Goal: Task Accomplishment & Management: Manage account settings

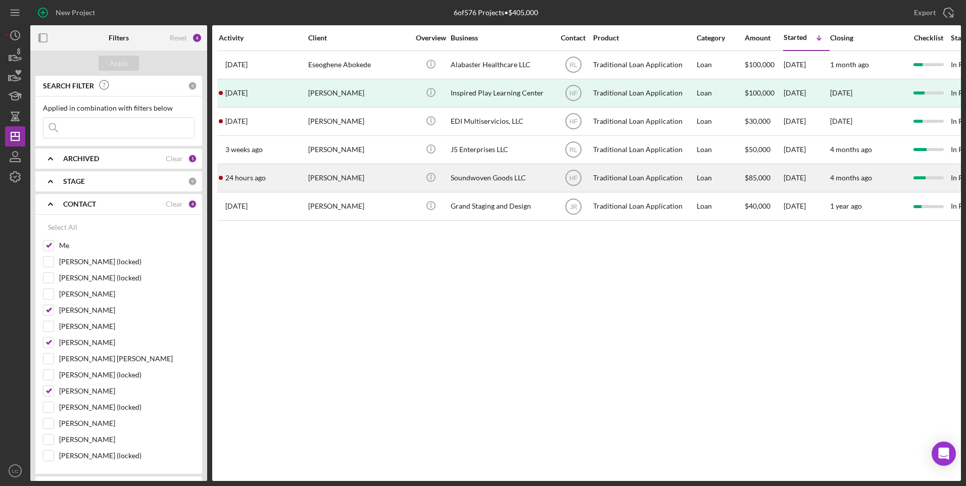
scroll to position [59, 0]
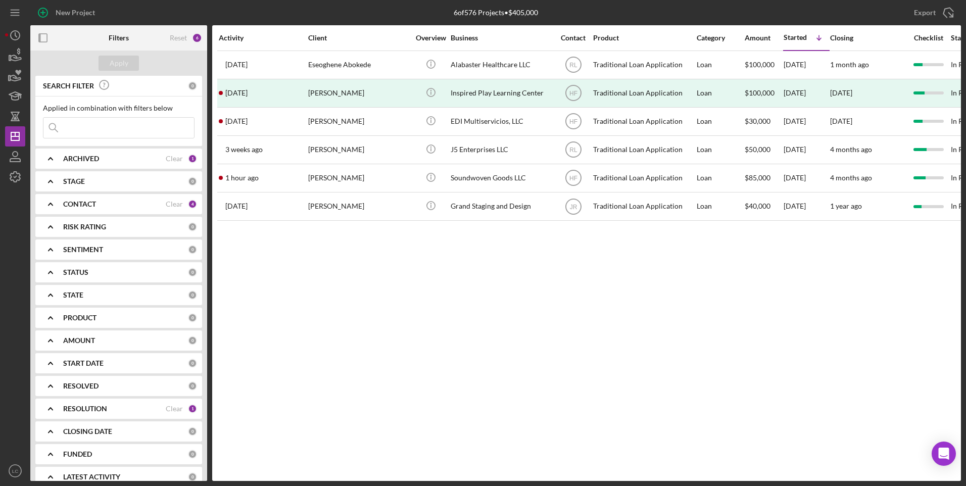
click at [51, 385] on icon "Icon/Expander" at bounding box center [50, 385] width 25 height 25
click at [50, 407] on icon "Icon/Expander" at bounding box center [50, 408] width 25 height 25
click at [44, 468] on input "Approved" at bounding box center [48, 466] width 10 height 10
checkbox input "false"
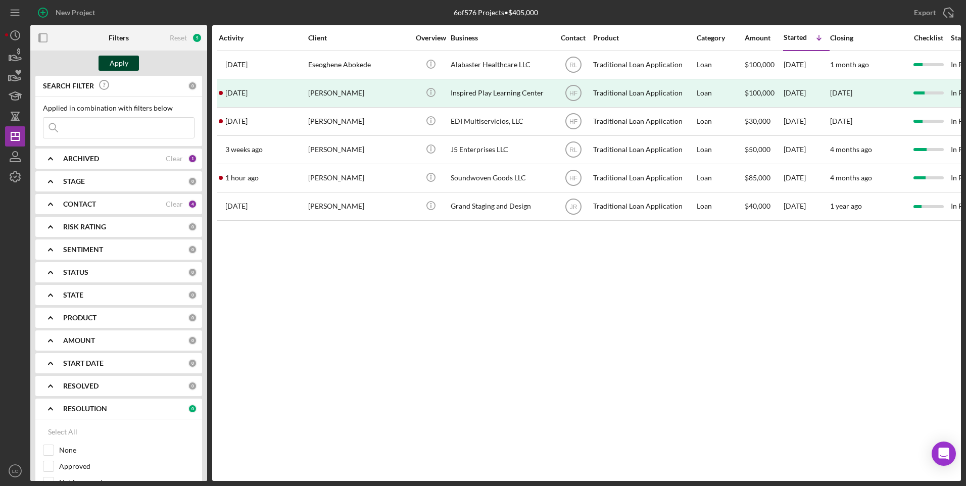
click at [124, 64] on div "Apply" at bounding box center [119, 63] width 19 height 15
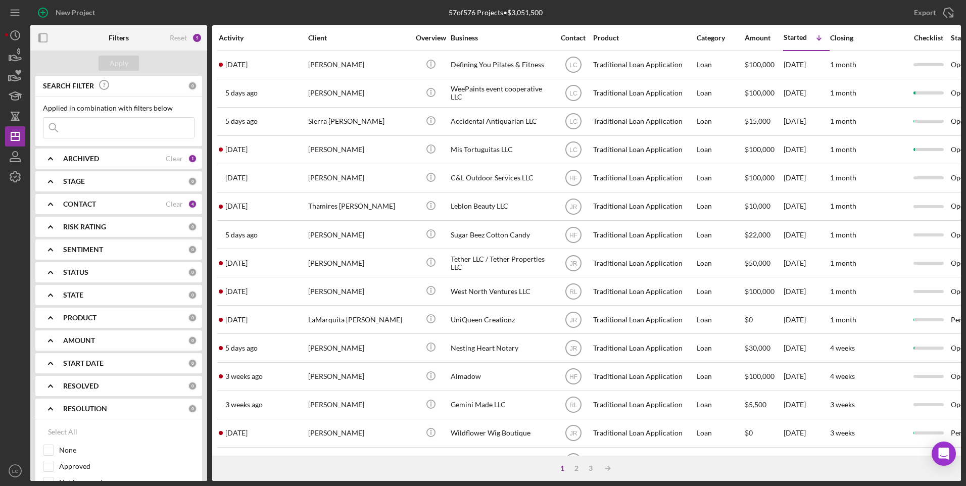
click at [67, 199] on div "CONTACT Clear 4" at bounding box center [130, 204] width 134 height 20
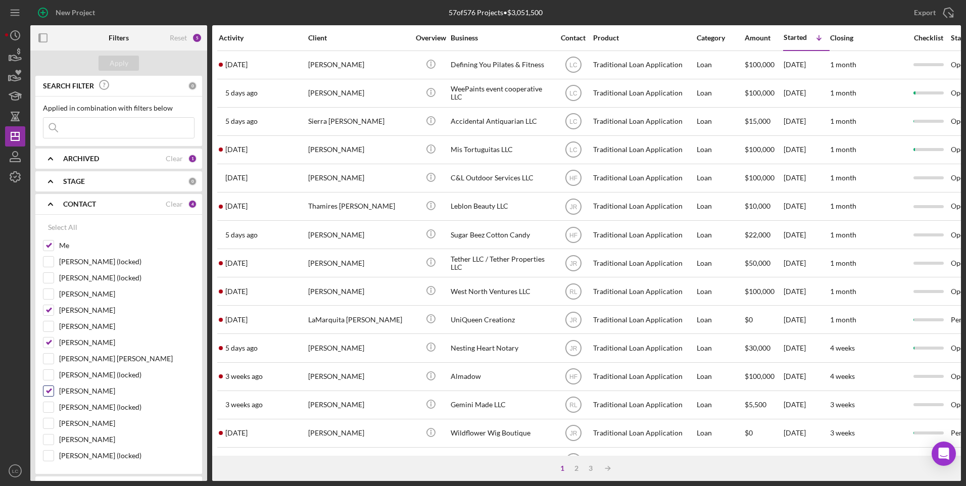
click at [45, 388] on input "[PERSON_NAME]" at bounding box center [48, 391] width 10 height 10
checkbox input "false"
click at [51, 345] on input "[PERSON_NAME]" at bounding box center [48, 343] width 10 height 10
checkbox input "false"
click at [48, 308] on input "[PERSON_NAME]" at bounding box center [48, 310] width 10 height 10
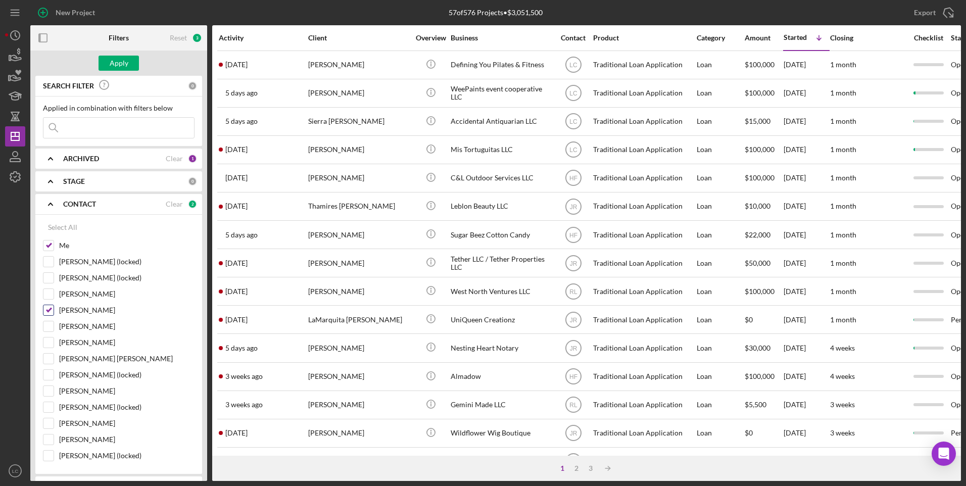
checkbox input "false"
click at [111, 60] on div "Apply" at bounding box center [119, 63] width 19 height 15
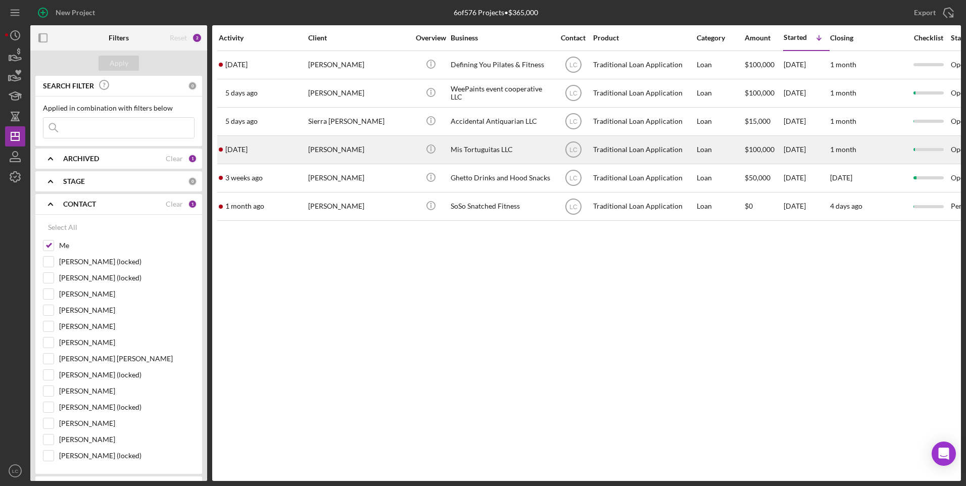
click at [386, 155] on div "[PERSON_NAME]" at bounding box center [358, 149] width 101 height 27
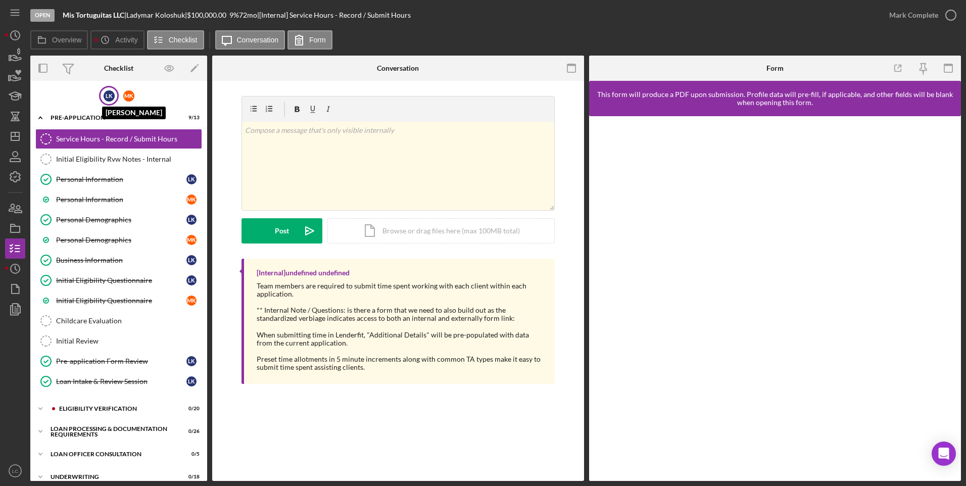
click at [104, 92] on div "L K" at bounding box center [109, 95] width 11 height 11
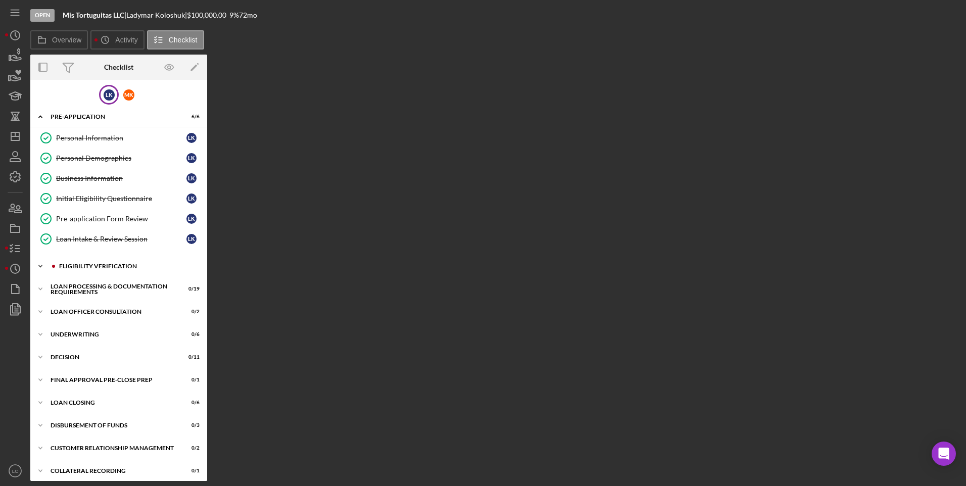
click at [37, 267] on icon "Icon/Expander" at bounding box center [40, 266] width 20 height 20
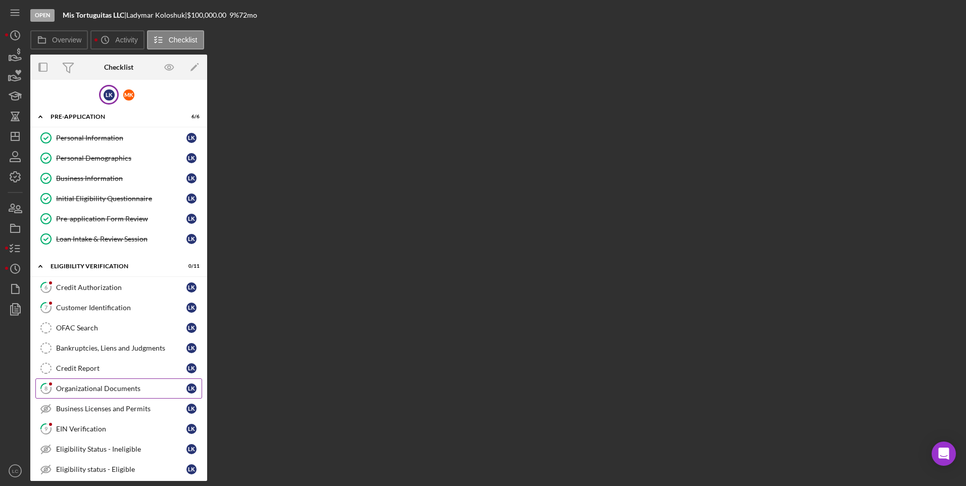
click at [83, 381] on link "8 Organizational Documents L K" at bounding box center [118, 389] width 167 height 20
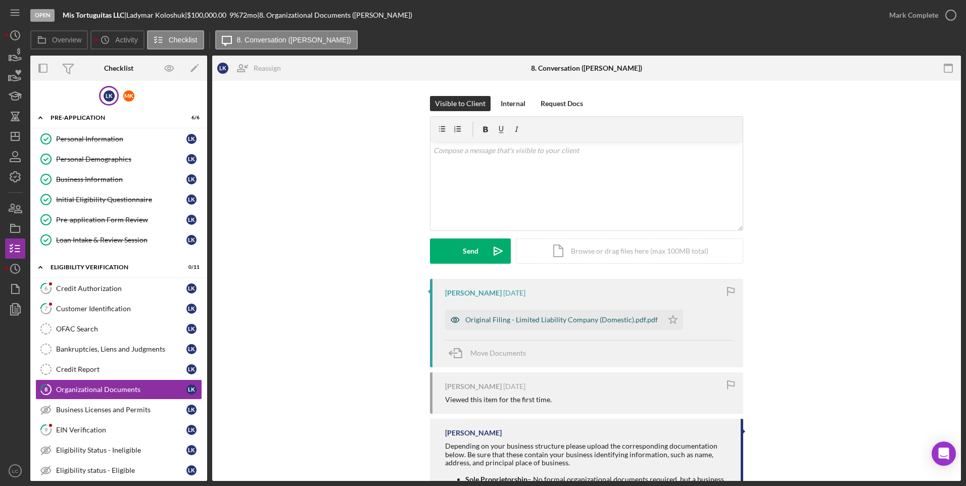
click at [514, 316] on div "Original Filing - Limited Liability Company (Domestic).pdf.pdf" at bounding box center [561, 320] width 193 height 8
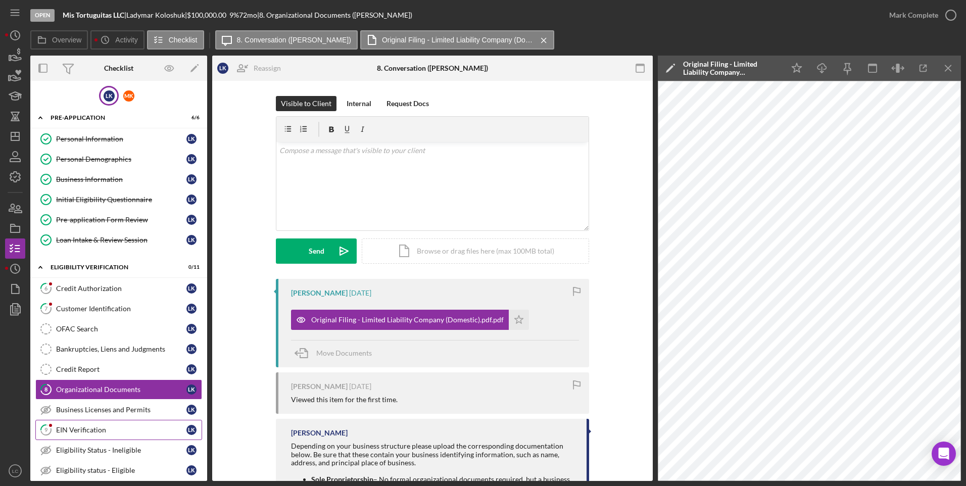
click at [113, 432] on div "EIN Verification" at bounding box center [121, 430] width 130 height 8
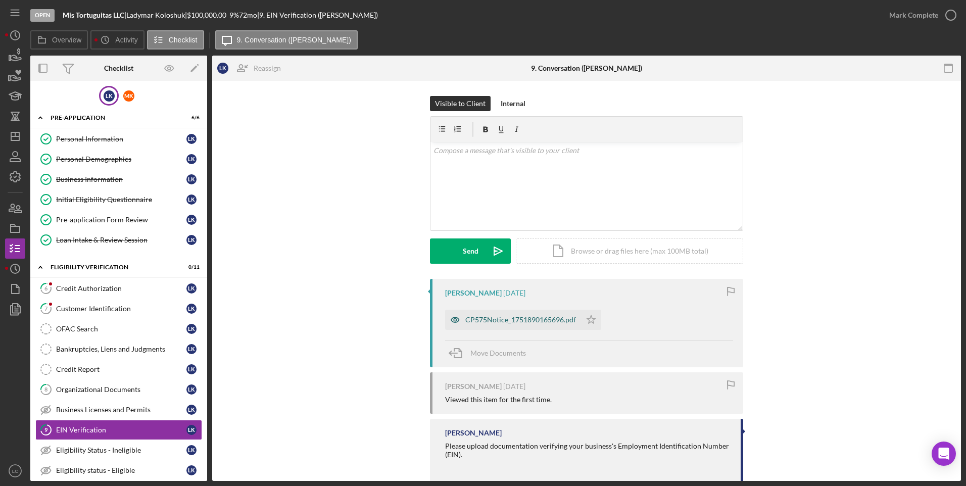
click at [535, 318] on div "CP575Notice_1751890165696.pdf" at bounding box center [520, 320] width 111 height 8
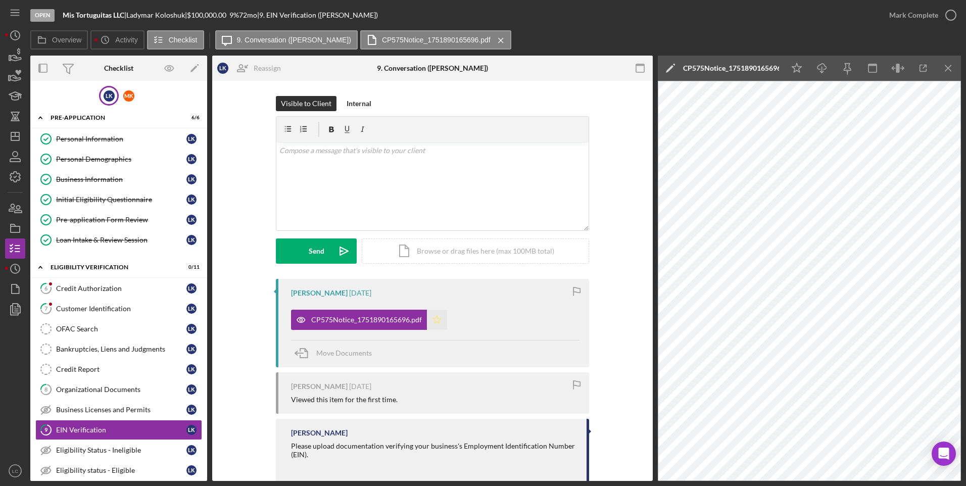
click at [438, 319] on polygon "button" at bounding box center [437, 319] width 9 height 8
click at [948, 14] on icon "button" at bounding box center [950, 15] width 25 height 25
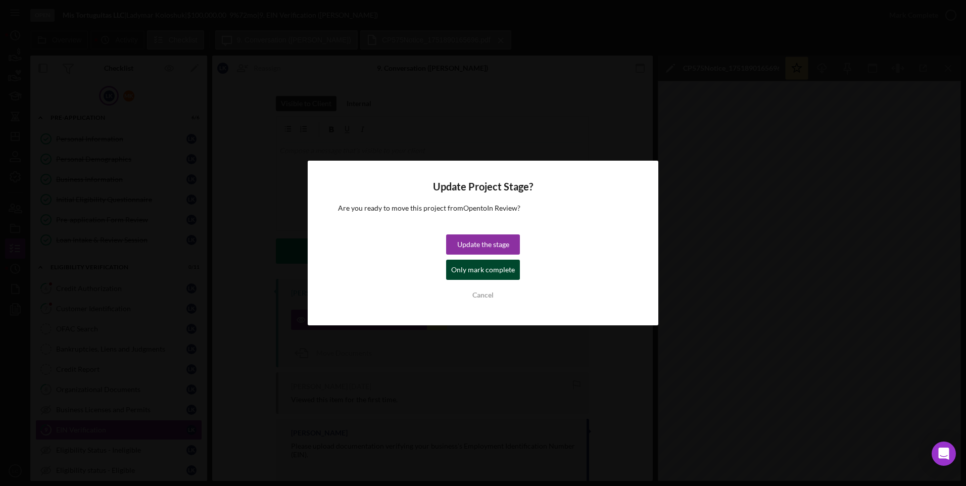
click at [473, 273] on div "Only mark complete" at bounding box center [483, 270] width 64 height 20
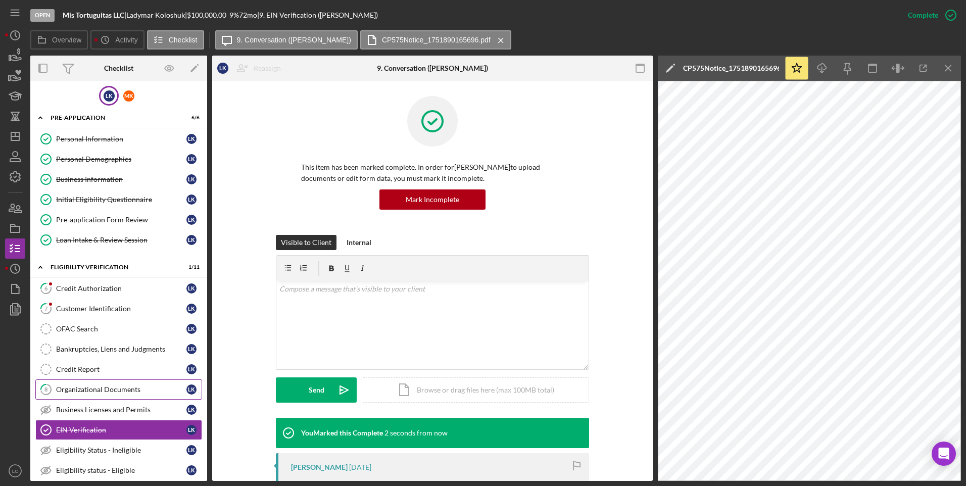
click at [80, 382] on link "8 Organizational Documents L K" at bounding box center [118, 390] width 167 height 20
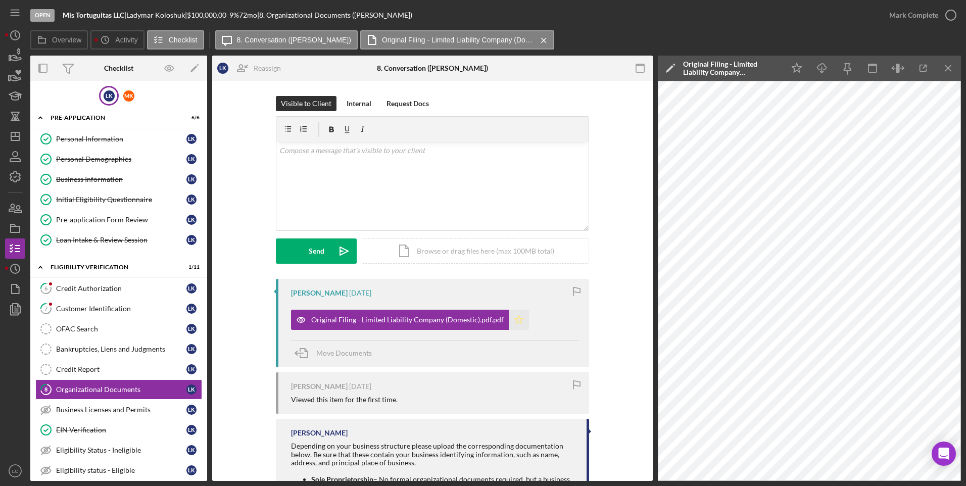
click at [512, 318] on icon "Icon/Star" at bounding box center [519, 320] width 20 height 20
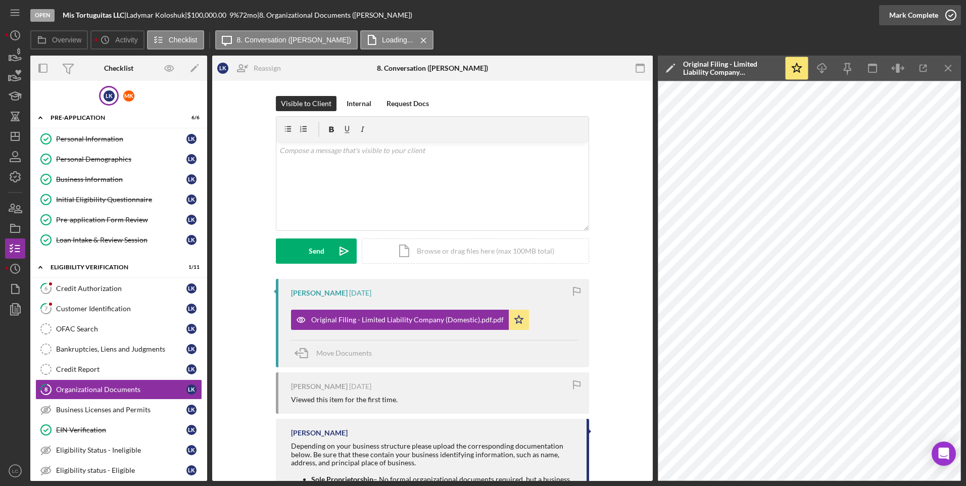
click at [955, 10] on icon "button" at bounding box center [950, 15] width 25 height 25
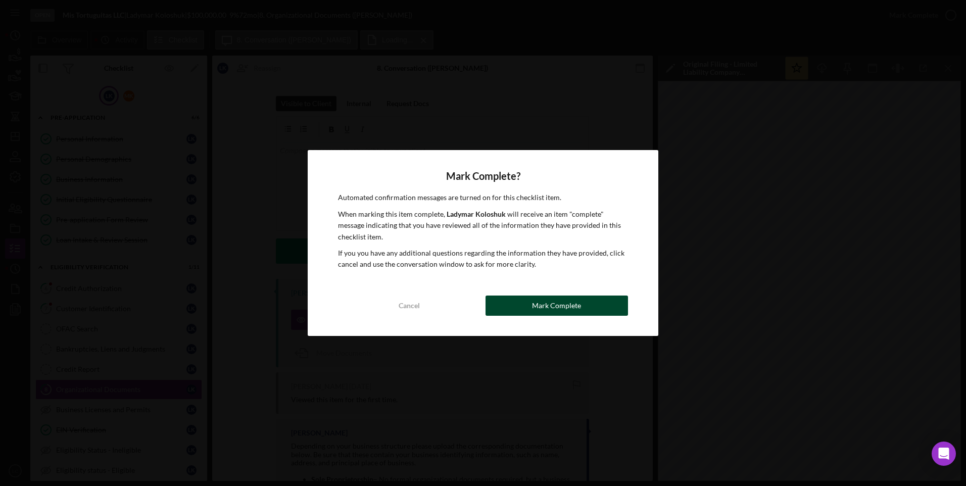
click at [540, 300] on div "Mark Complete" at bounding box center [556, 306] width 49 height 20
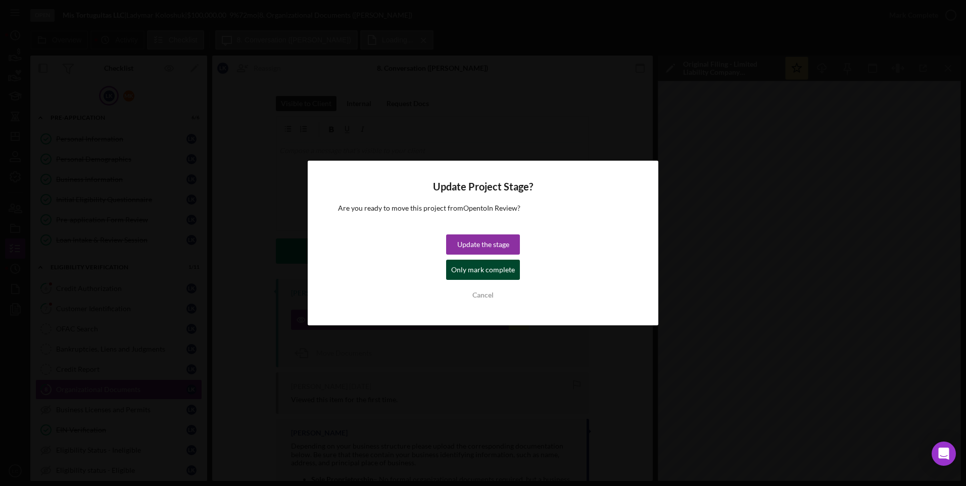
click at [463, 275] on div "Only mark complete" at bounding box center [483, 270] width 64 height 20
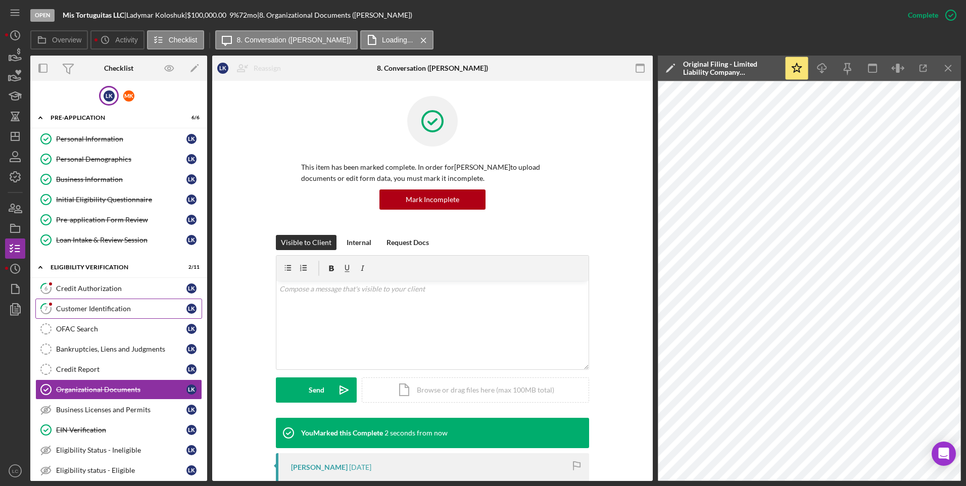
click at [44, 310] on tspan "7" at bounding box center [46, 308] width 4 height 7
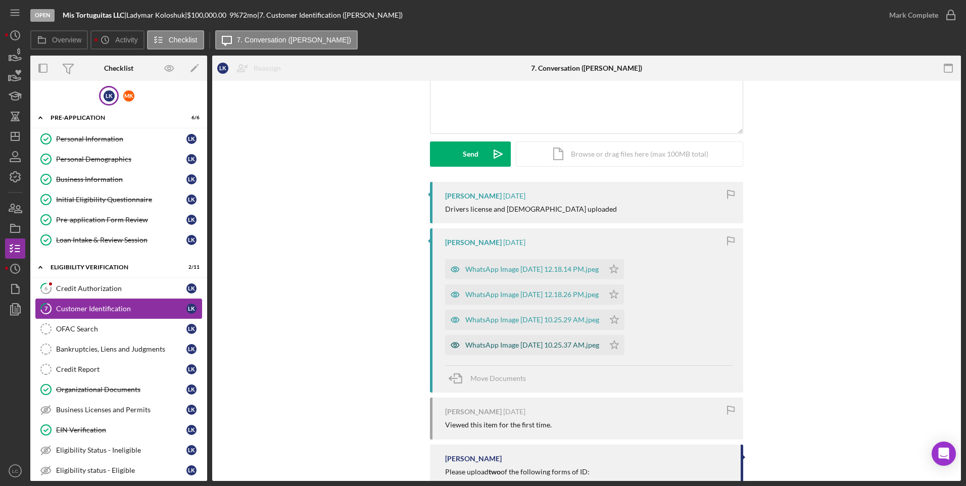
scroll to position [101, 0]
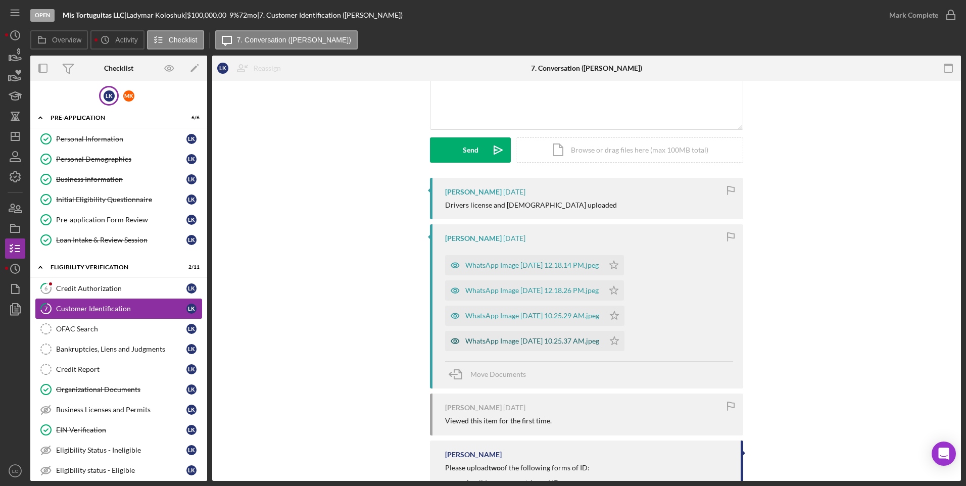
click at [526, 338] on div "WhatsApp Image [DATE] 10.25.37 AM.jpeg" at bounding box center [532, 341] width 134 height 8
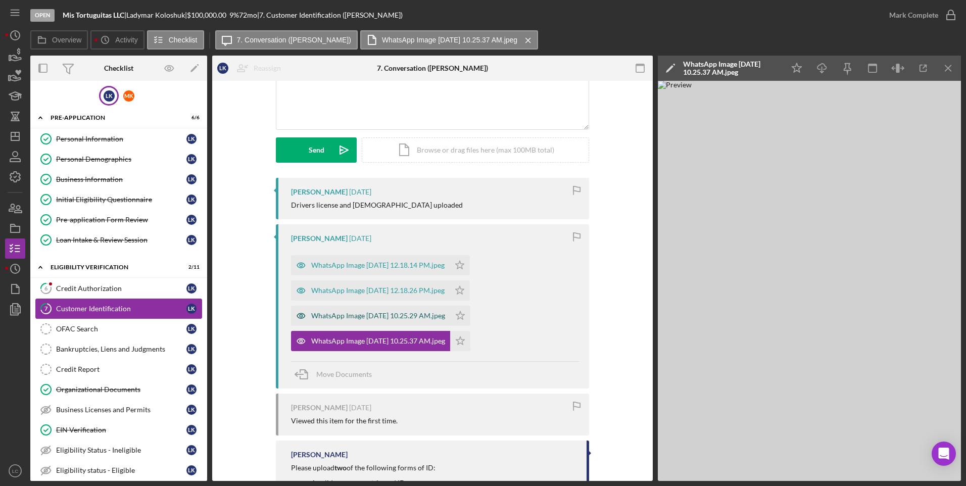
click at [401, 321] on div "WhatsApp Image [DATE] 10.25.29 AM.jpeg" at bounding box center [370, 316] width 159 height 20
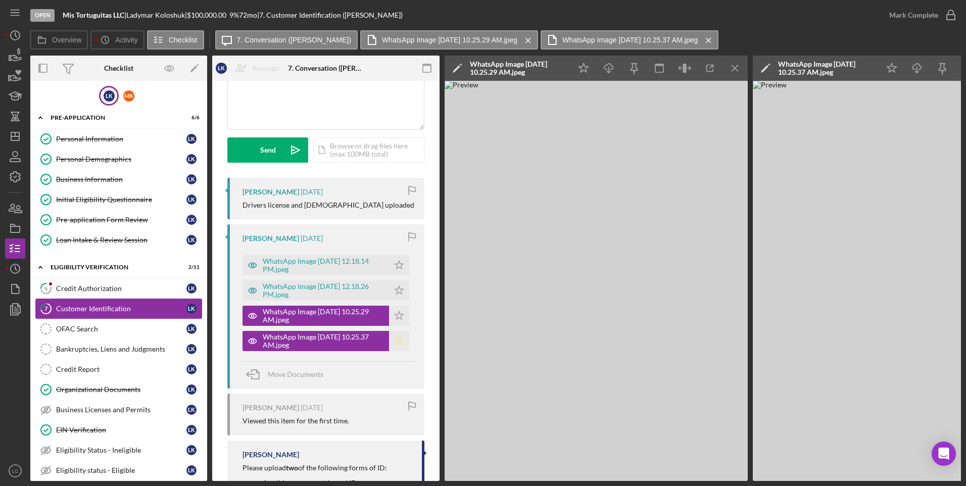
click at [403, 343] on icon "Icon/Star" at bounding box center [399, 341] width 20 height 20
click at [395, 320] on icon "Icon/Star" at bounding box center [399, 316] width 20 height 20
click at [364, 285] on div "WhatsApp Image [DATE] 12.18.26 PM.jpeg" at bounding box center [323, 290] width 121 height 16
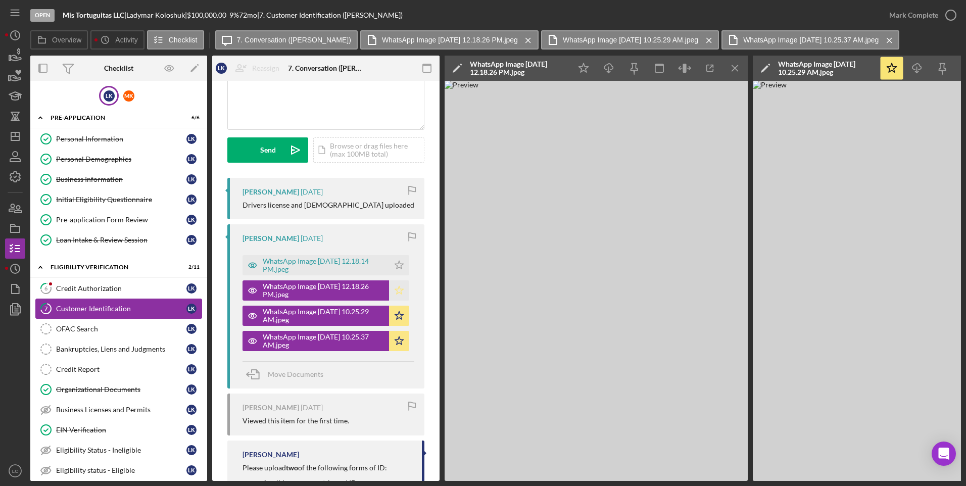
click at [403, 288] on icon "Icon/Star" at bounding box center [399, 290] width 20 height 20
click at [355, 265] on div "WhatsApp Image [DATE] 12.18.14 PM.jpeg" at bounding box center [323, 265] width 121 height 16
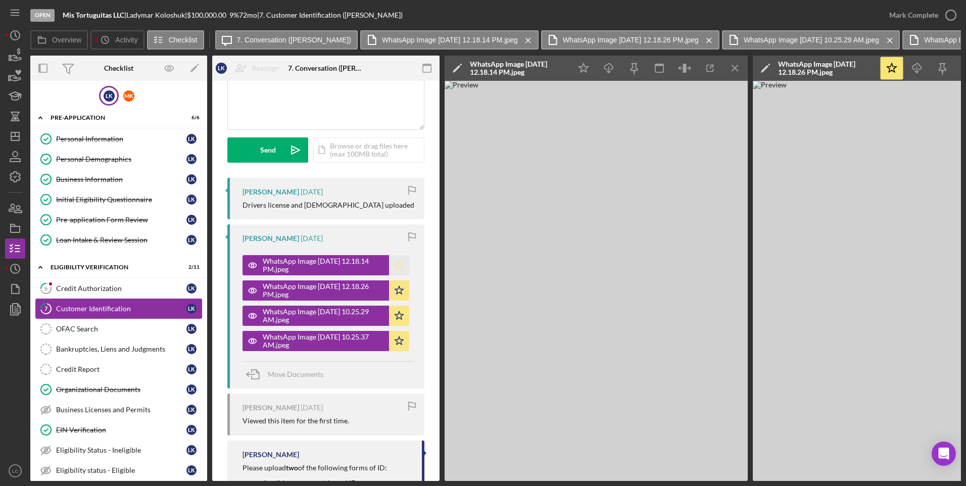
click at [399, 262] on icon "Icon/Star" at bounding box center [399, 265] width 20 height 20
click at [942, 17] on icon "button" at bounding box center [950, 15] width 25 height 25
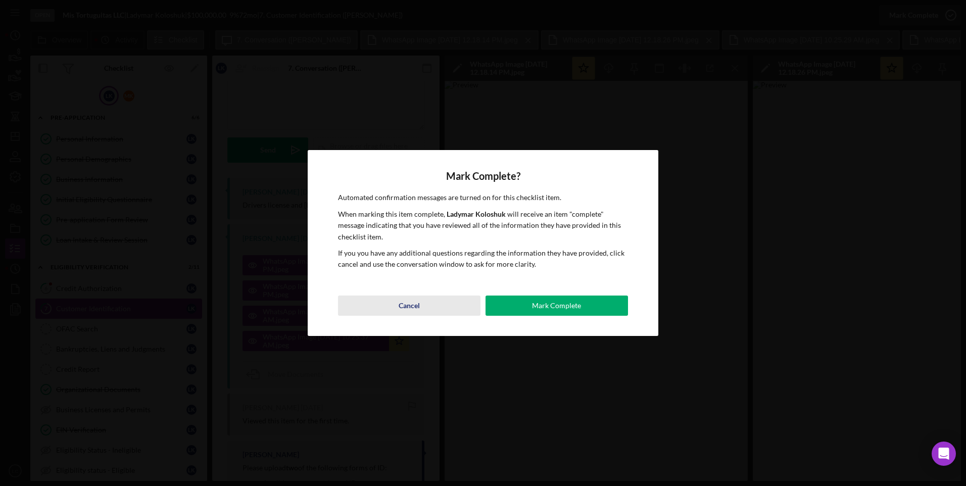
click at [425, 305] on button "Cancel" at bounding box center [409, 306] width 143 height 20
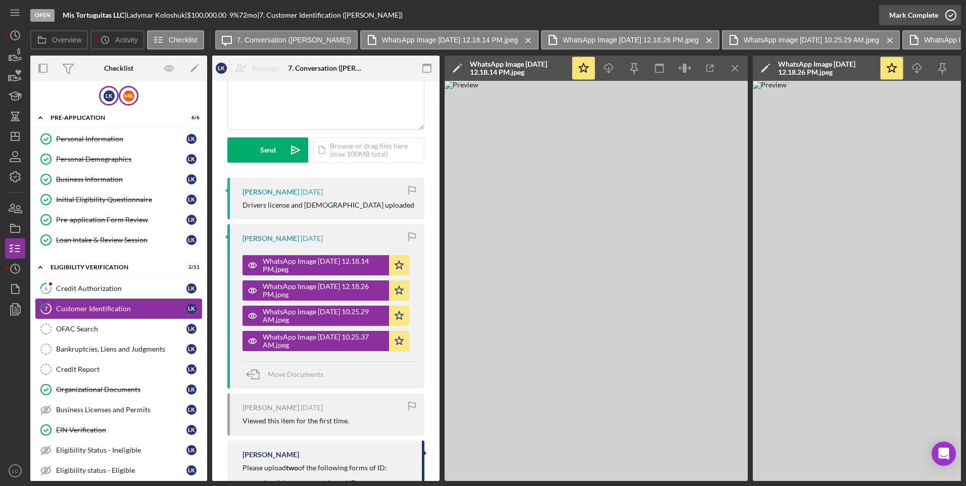
click at [129, 88] on div "M K" at bounding box center [129, 96] width 20 height 20
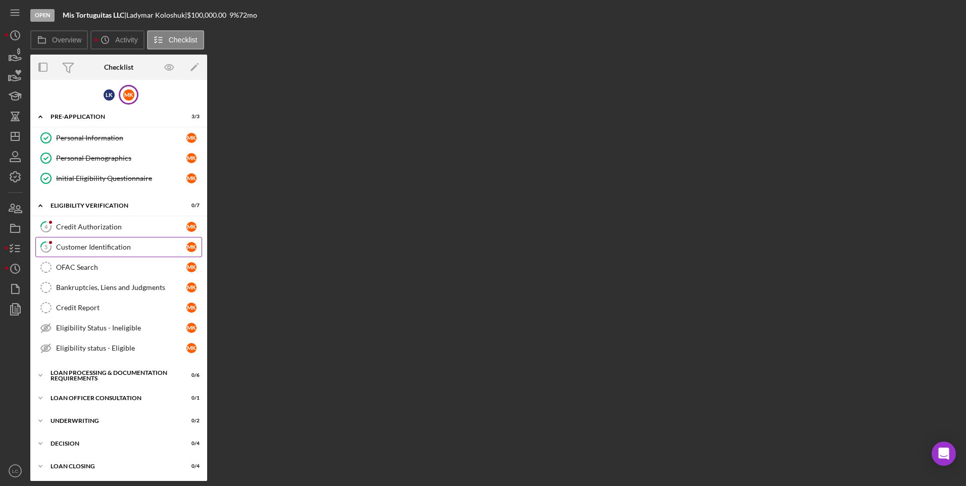
click at [114, 251] on div "Customer Identification" at bounding box center [121, 247] width 130 height 8
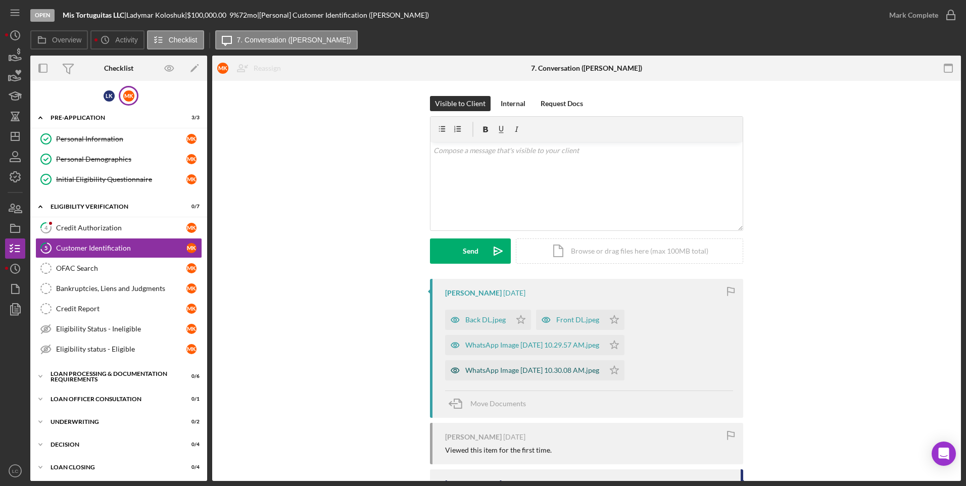
click at [478, 373] on div "WhatsApp Image [DATE] 10.30.08 AM.jpeg" at bounding box center [532, 370] width 134 height 8
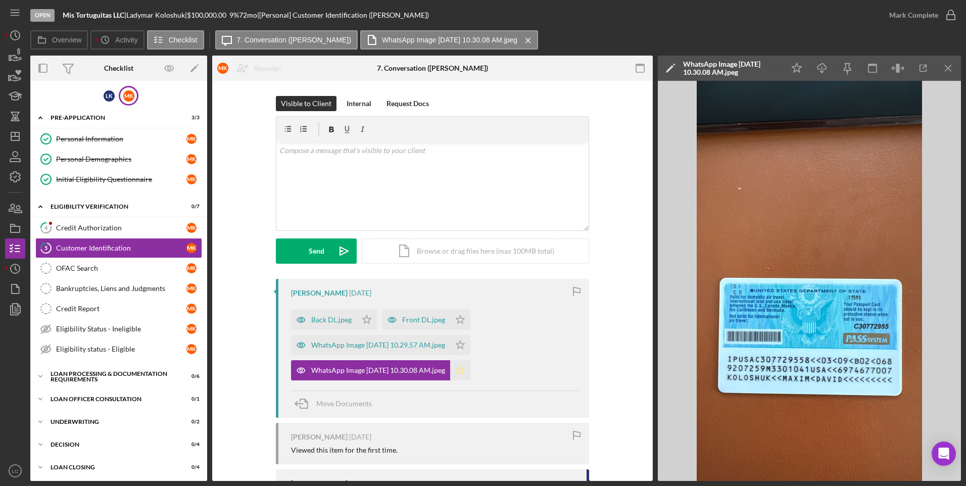
click at [470, 367] on icon "Icon/Star" at bounding box center [460, 370] width 20 height 20
click at [442, 344] on div "WhatsApp Image [DATE] 10.29.57 AM.jpeg" at bounding box center [378, 345] width 134 height 8
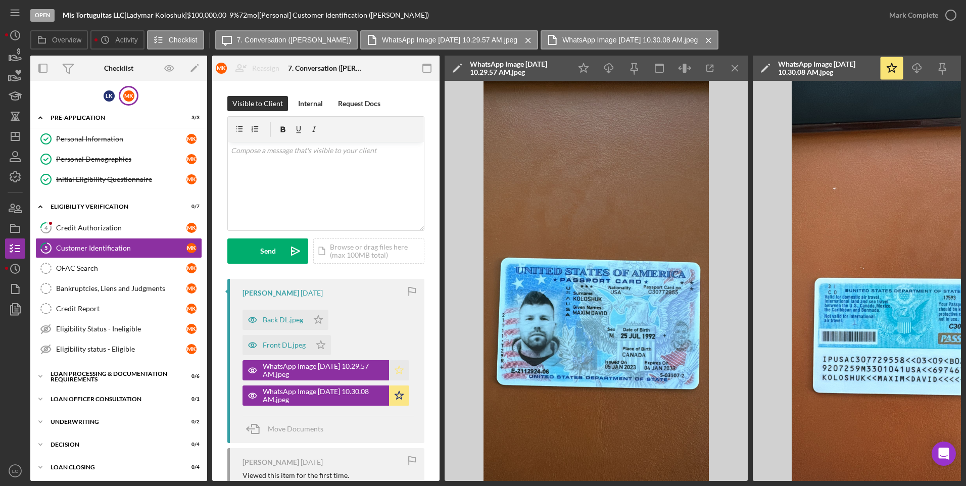
click at [399, 370] on polygon "button" at bounding box center [399, 370] width 9 height 8
click at [282, 343] on div "Front DL.jpeg" at bounding box center [284, 345] width 43 height 8
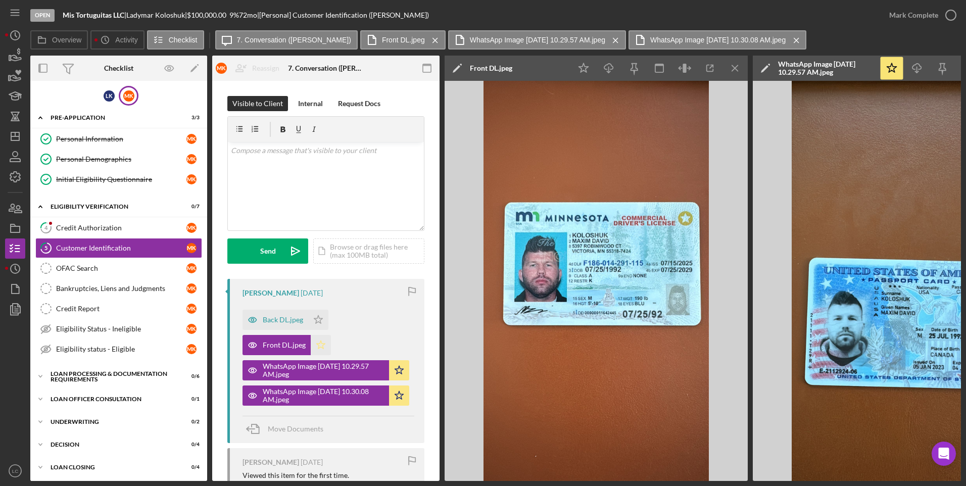
click at [323, 337] on icon "Icon/Star" at bounding box center [321, 345] width 20 height 20
click at [298, 312] on div "Back DL.jpeg" at bounding box center [276, 320] width 66 height 20
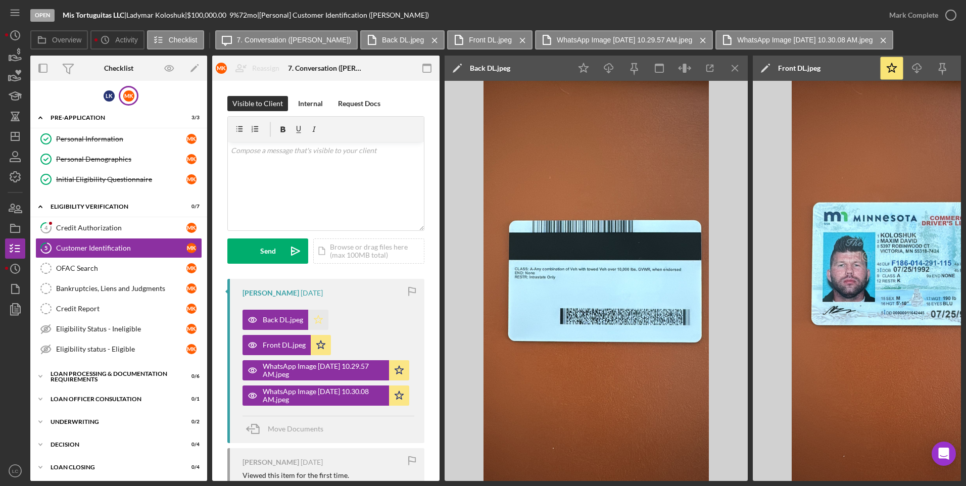
click at [325, 321] on icon "Icon/Star" at bounding box center [318, 320] width 20 height 20
click at [731, 67] on icon "Icon/Menu Close" at bounding box center [735, 68] width 23 height 23
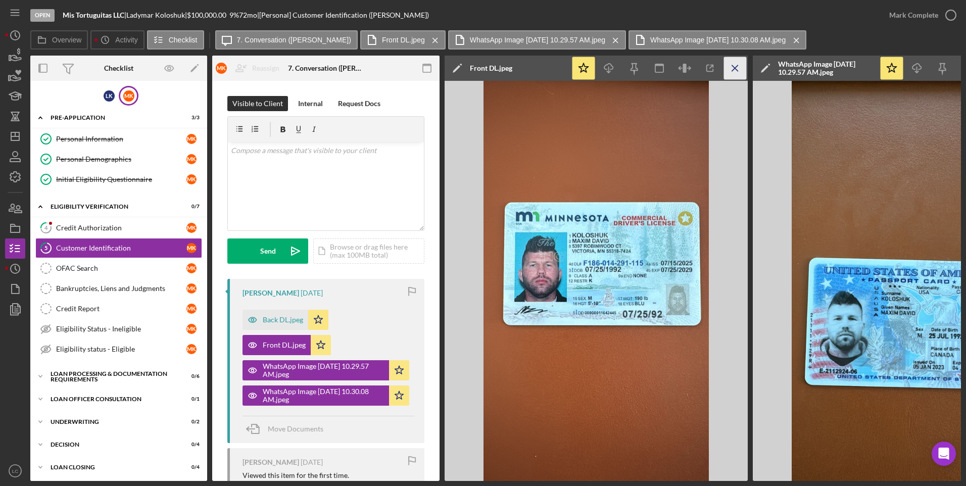
click at [731, 73] on icon "Icon/Menu Close" at bounding box center [735, 68] width 23 height 23
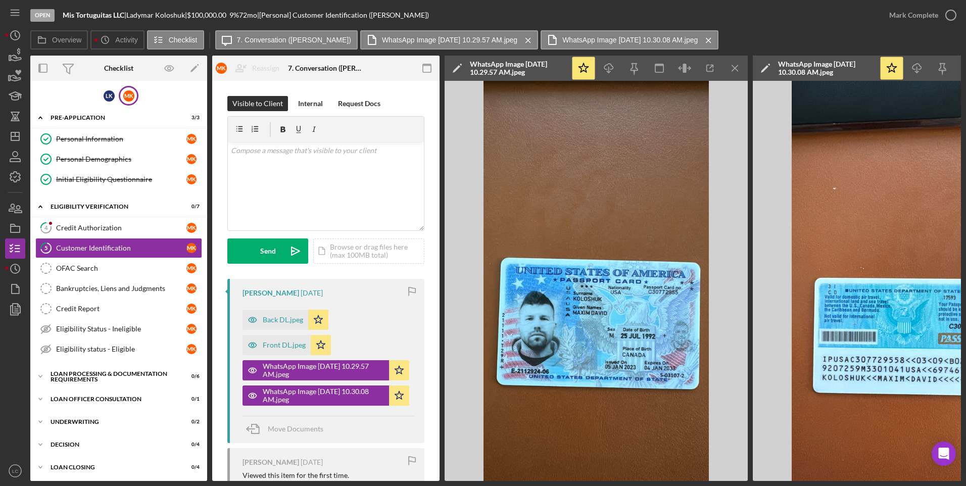
click at [731, 73] on icon "Icon/Menu Close" at bounding box center [735, 68] width 23 height 23
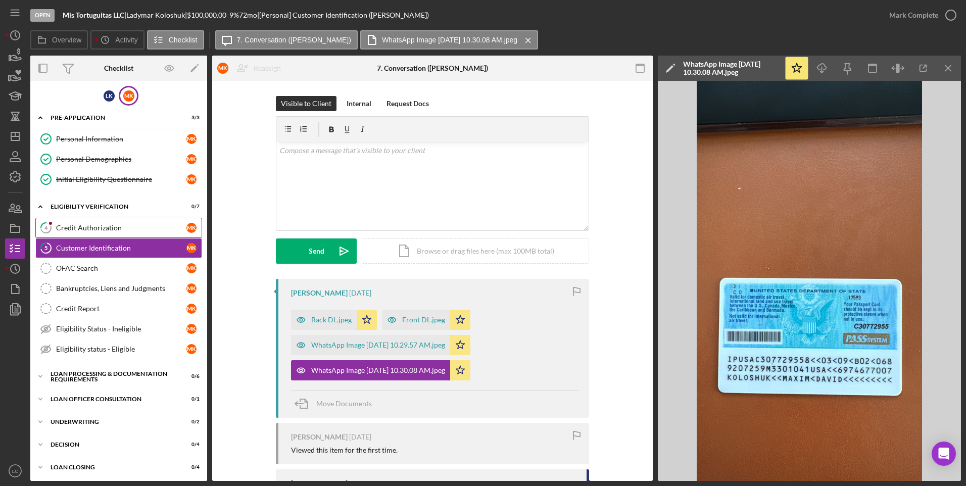
click at [117, 229] on div "Credit Authorization" at bounding box center [121, 228] width 130 height 8
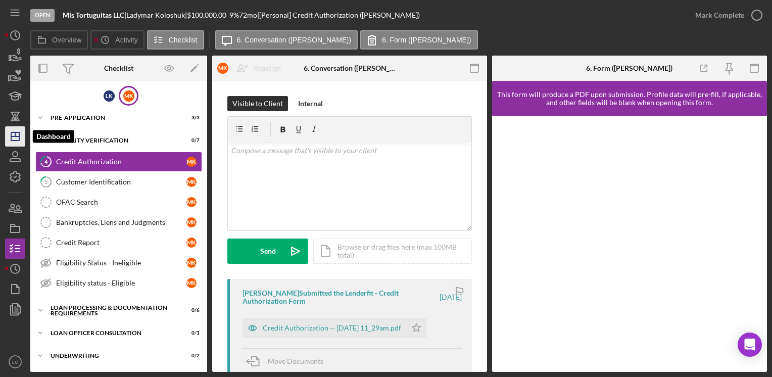
click at [16, 135] on icon "Icon/Dashboard" at bounding box center [15, 136] width 25 height 25
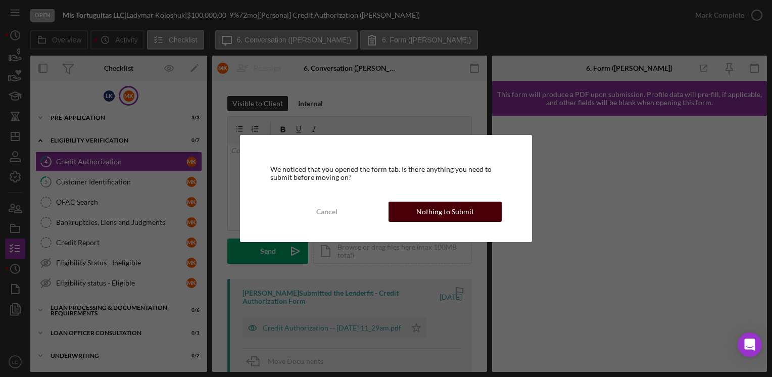
click at [406, 204] on button "Nothing to Submit" at bounding box center [445, 212] width 113 height 20
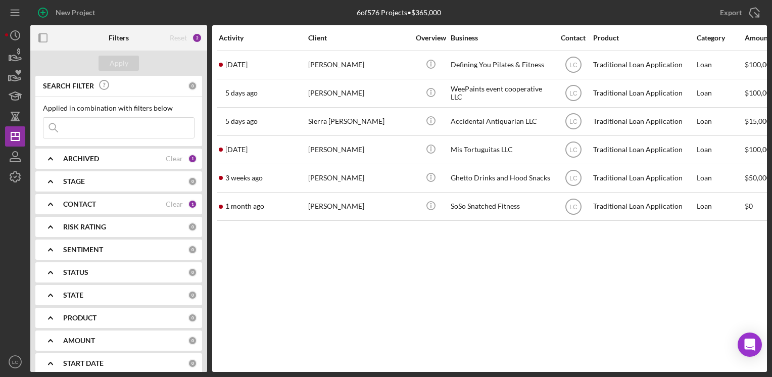
click at [52, 203] on icon "Icon/Expander" at bounding box center [50, 204] width 25 height 25
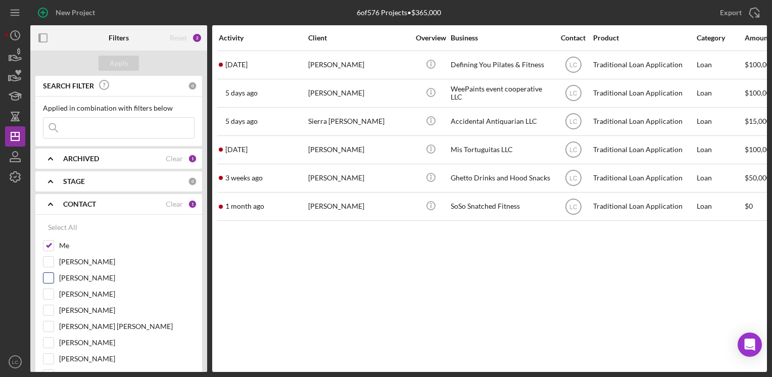
click at [52, 279] on input "[PERSON_NAME]" at bounding box center [48, 278] width 10 height 10
click at [125, 64] on div "Apply" at bounding box center [119, 63] width 19 height 15
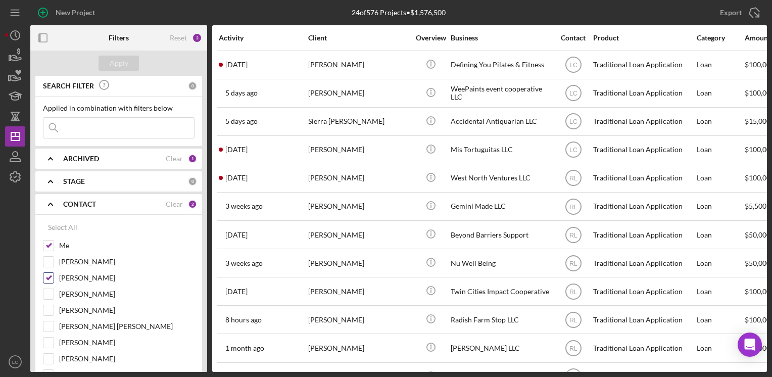
click at [49, 277] on input "[PERSON_NAME]" at bounding box center [48, 278] width 10 height 10
checkbox input "false"
click at [47, 306] on input "[PERSON_NAME]" at bounding box center [48, 310] width 10 height 10
checkbox input "true"
click at [123, 63] on div "Apply" at bounding box center [119, 63] width 19 height 15
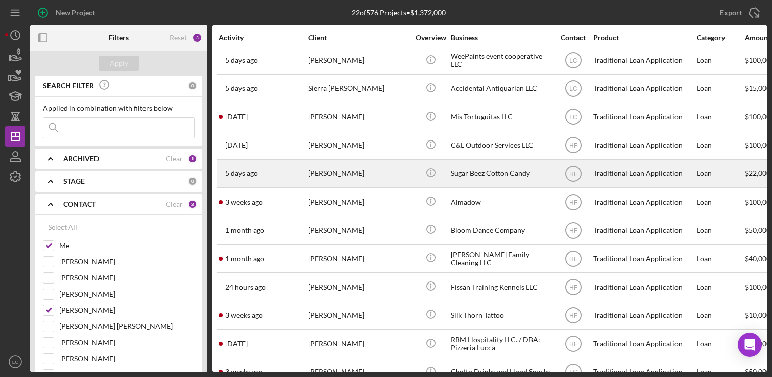
scroll to position [51, 0]
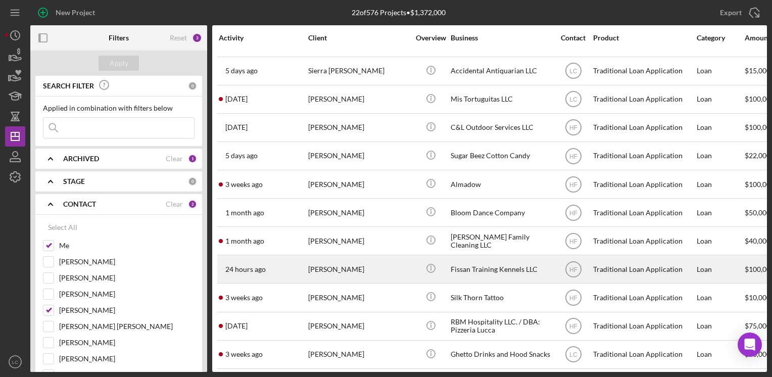
click at [478, 277] on div "Fissan Training Kennels LLC" at bounding box center [501, 269] width 101 height 27
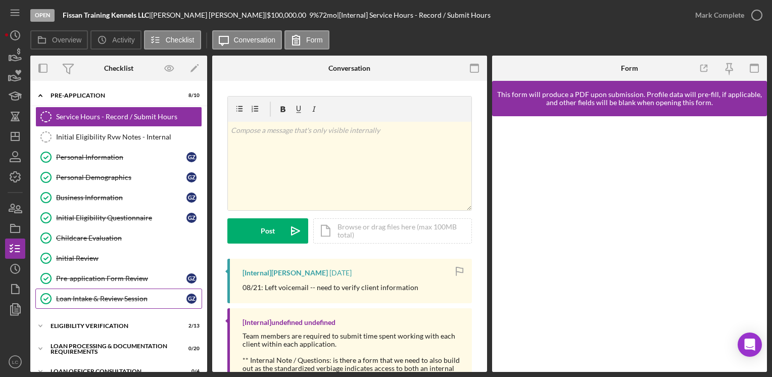
scroll to position [51, 0]
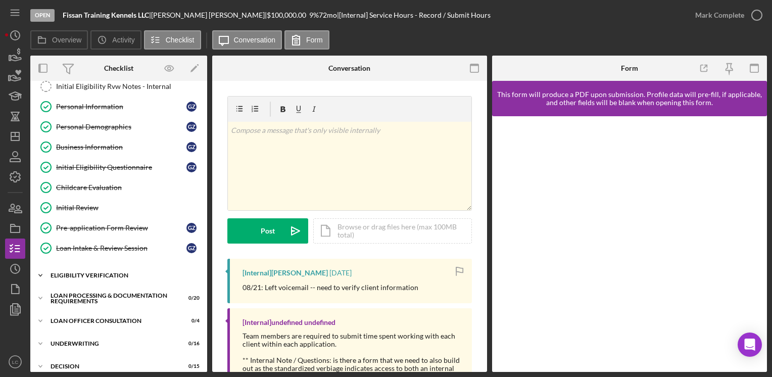
click at [36, 270] on icon "Icon/Expander" at bounding box center [40, 275] width 20 height 20
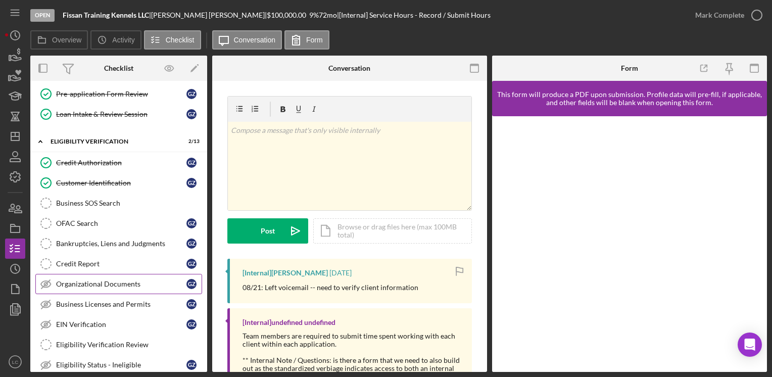
scroll to position [202, 0]
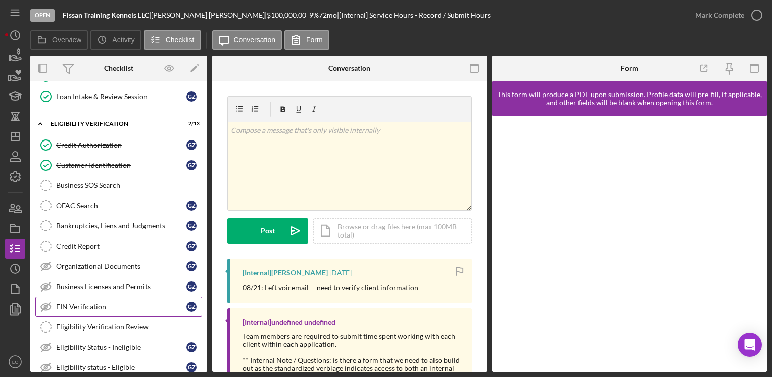
click at [71, 304] on div "EIN Verification" at bounding box center [121, 307] width 130 height 8
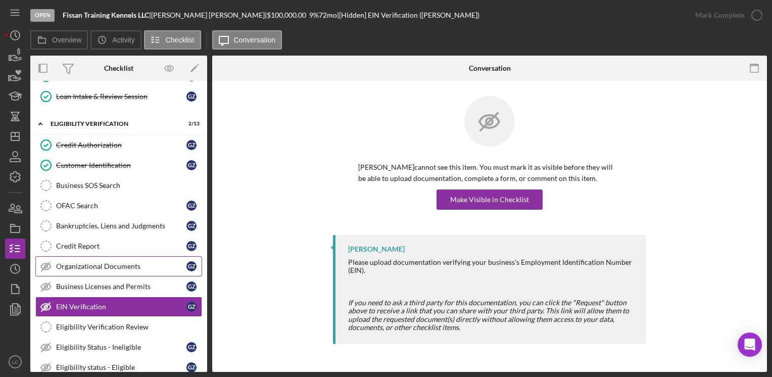
click at [75, 262] on div "Organizational Documents" at bounding box center [121, 266] width 130 height 8
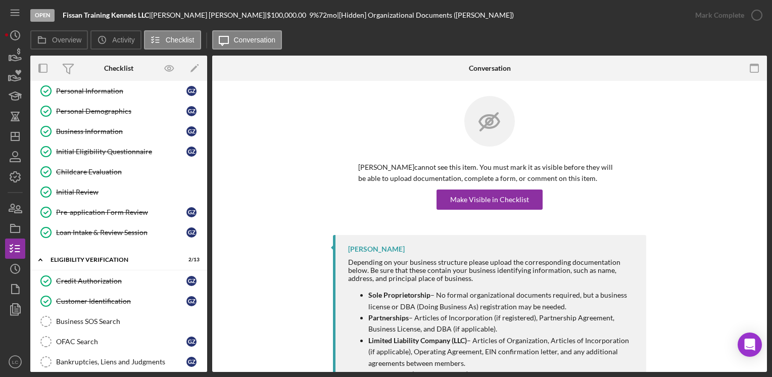
scroll to position [51, 0]
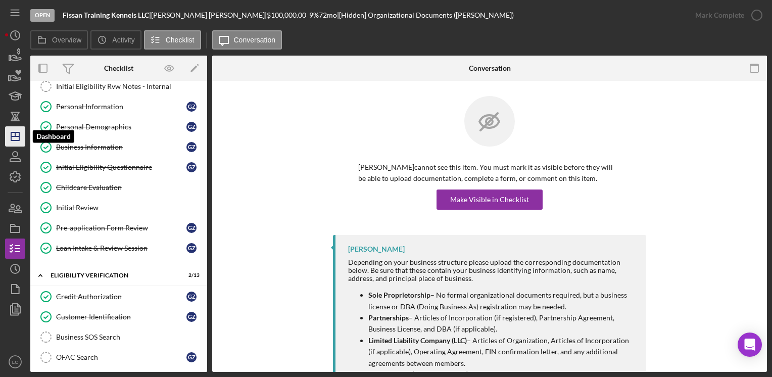
click at [19, 134] on polygon "button" at bounding box center [15, 136] width 8 height 8
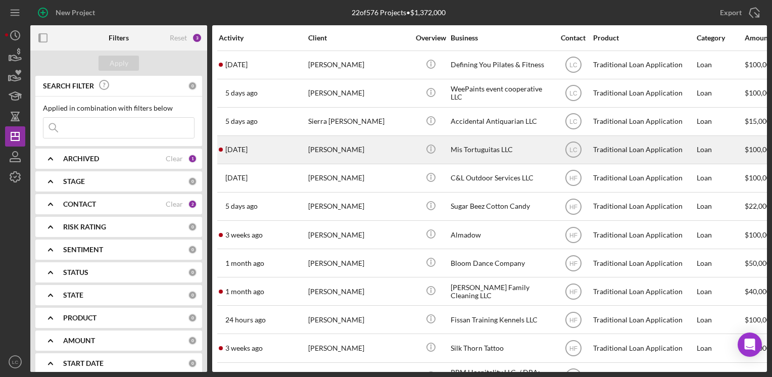
click at [508, 154] on div "Mis Tortuguitas LLC" at bounding box center [501, 149] width 101 height 27
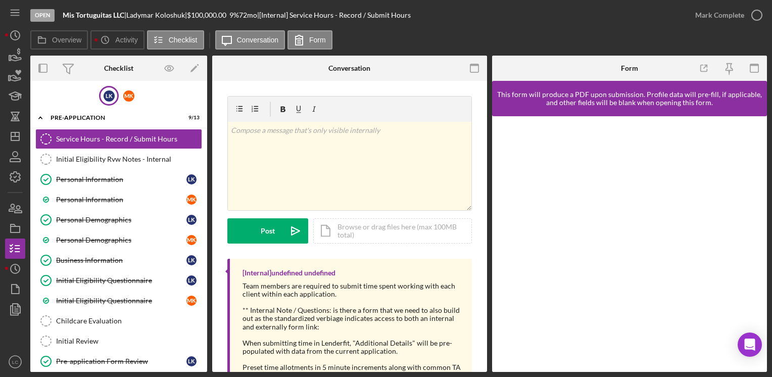
click at [103, 104] on div "L K" at bounding box center [109, 96] width 20 height 20
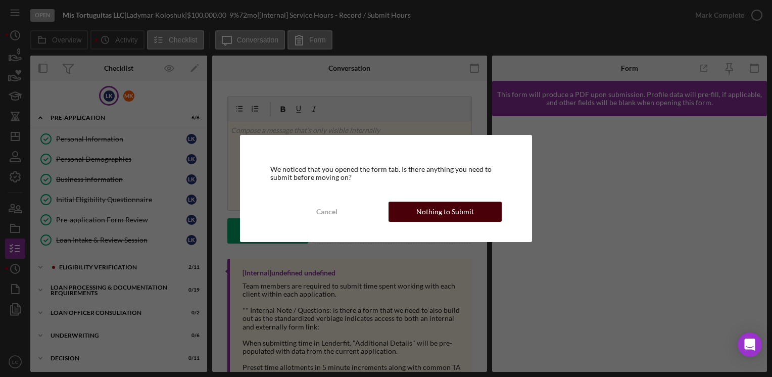
click at [476, 203] on button "Nothing to Submit" at bounding box center [445, 212] width 113 height 20
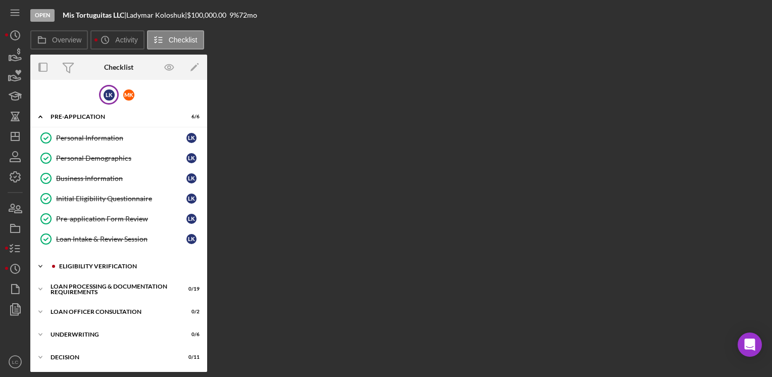
click at [39, 263] on icon "Icon/Expander" at bounding box center [40, 266] width 20 height 20
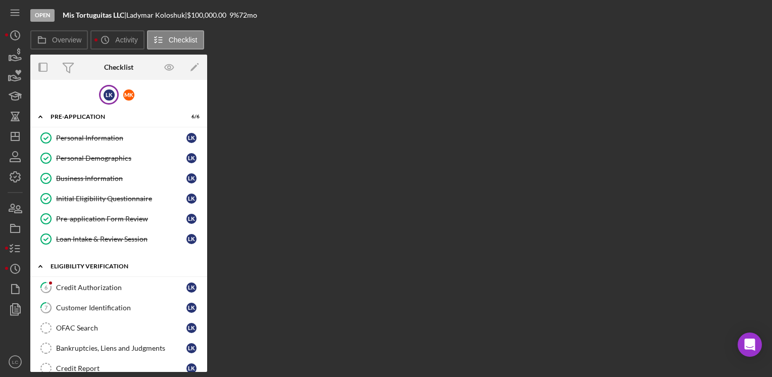
scroll to position [101, 0]
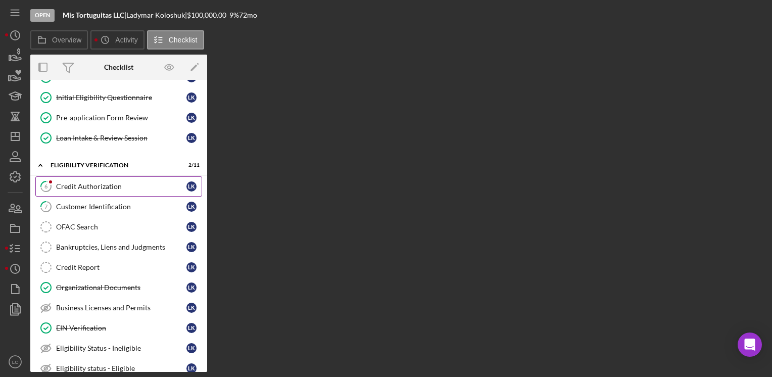
click at [69, 183] on div "Credit Authorization" at bounding box center [121, 186] width 130 height 8
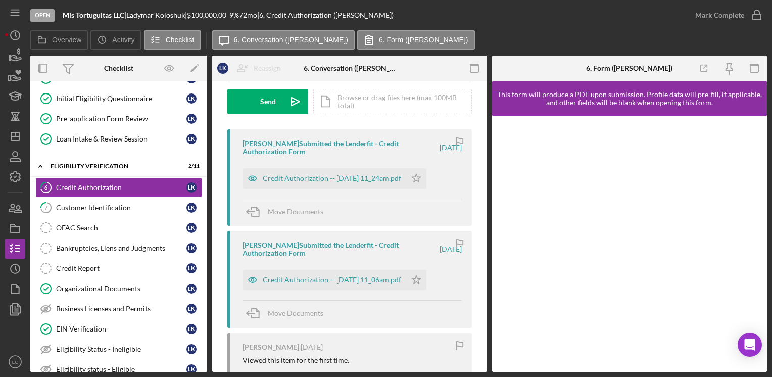
scroll to position [152, 0]
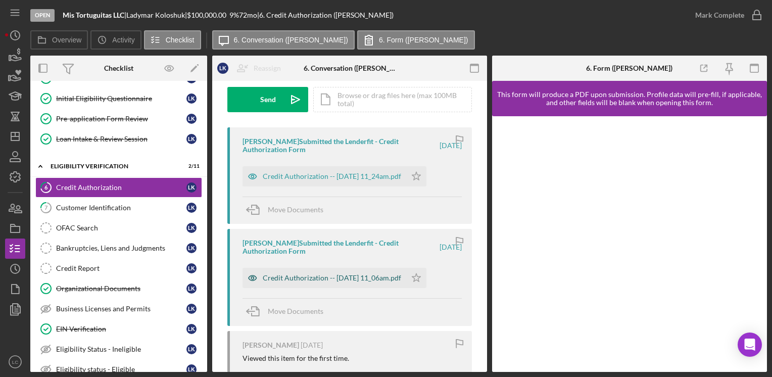
click at [347, 281] on div "Credit Authorization -- [DATE] 11_06am.pdf" at bounding box center [332, 278] width 138 height 8
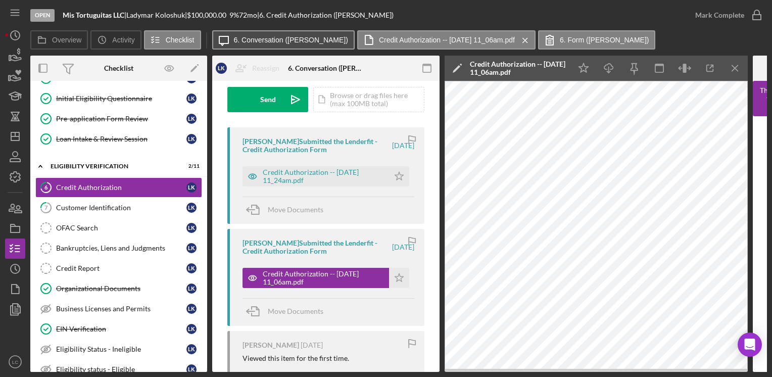
click at [291, 39] on label "6. Conversation ([PERSON_NAME])" at bounding box center [291, 40] width 114 height 8
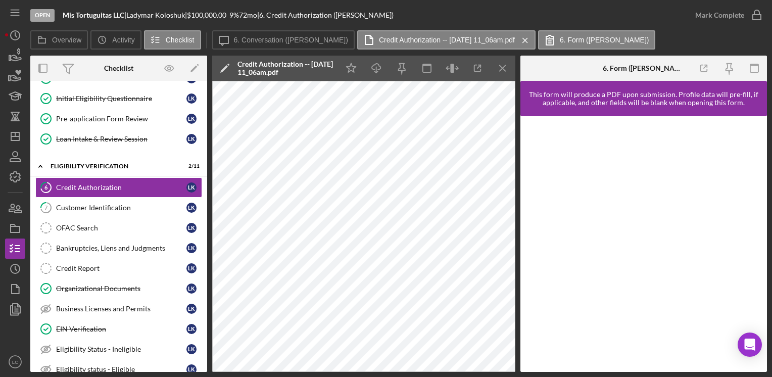
drag, startPoint x: 127, startPoint y: 14, endPoint x: 59, endPoint y: 21, distance: 69.1
click at [59, 21] on div "Open Mis Tortuguitas LLC | [PERSON_NAME] | $100,000.00 9 % 72 mo | 6. Credit Au…" at bounding box center [357, 15] width 655 height 30
copy div "Mis Tortuguitas LLC"
click at [78, 227] on div "OFAC Search" at bounding box center [121, 228] width 130 height 8
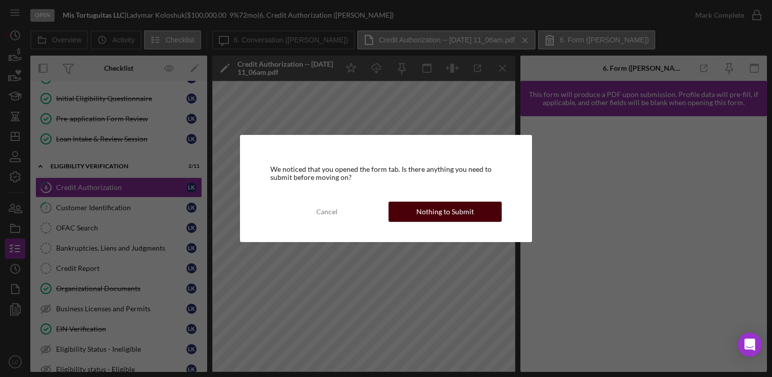
click at [474, 211] on button "Nothing to Submit" at bounding box center [445, 212] width 113 height 20
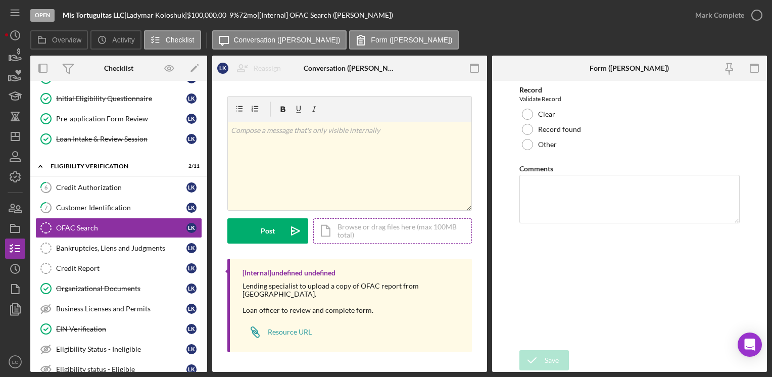
click at [364, 221] on div "Icon/Document Browse or drag files here (max 100MB total) Tap to choose files o…" at bounding box center [392, 230] width 159 height 25
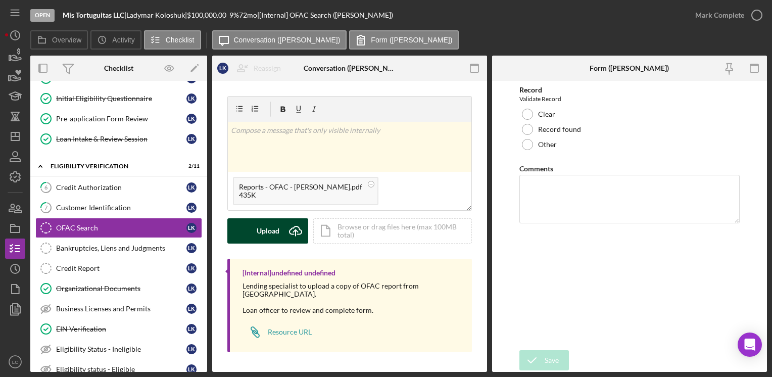
click at [264, 229] on div "Upload" at bounding box center [268, 230] width 23 height 25
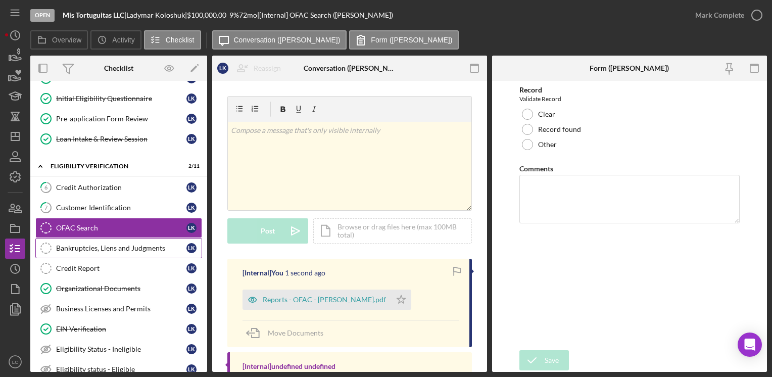
click at [114, 244] on div "Bankruptcies, Liens and Judgments" at bounding box center [121, 248] width 130 height 8
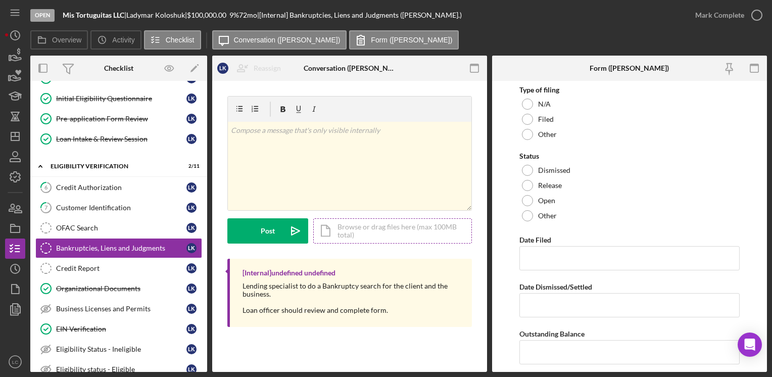
click at [354, 227] on div "Icon/Document Browse or drag files here (max 100MB total) Tap to choose files o…" at bounding box center [392, 230] width 159 height 25
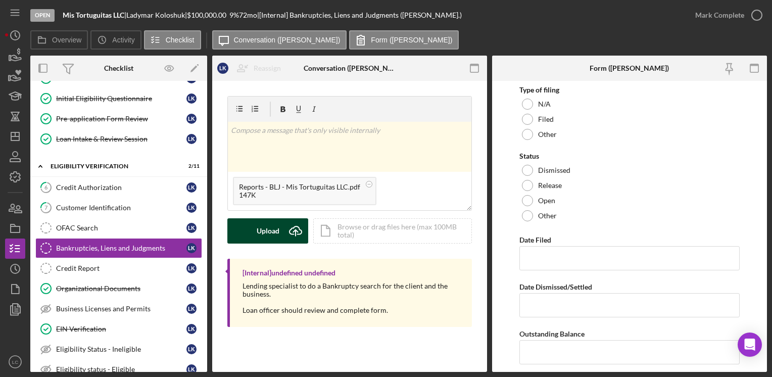
click at [273, 236] on div "Upload" at bounding box center [268, 230] width 23 height 25
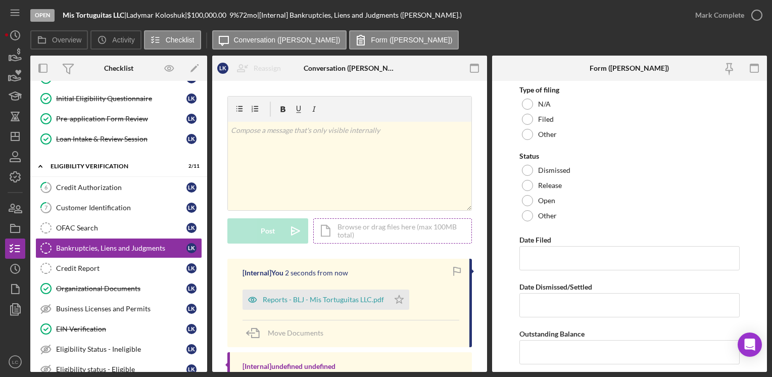
click at [400, 225] on div "Icon/Document Browse or drag files here (max 100MB total) Tap to choose files o…" at bounding box center [392, 230] width 159 height 25
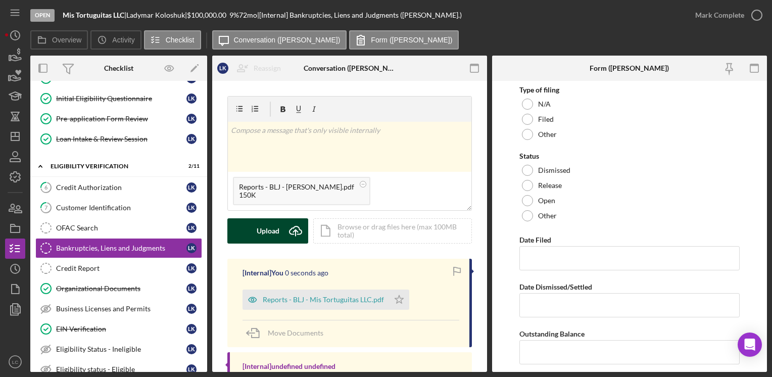
click at [265, 225] on div "Upload" at bounding box center [268, 230] width 23 height 25
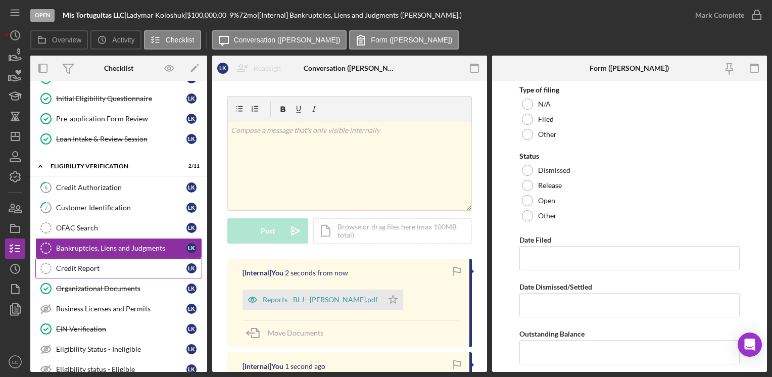
click at [113, 260] on link "Credit Report Credit Report L K" at bounding box center [118, 268] width 167 height 20
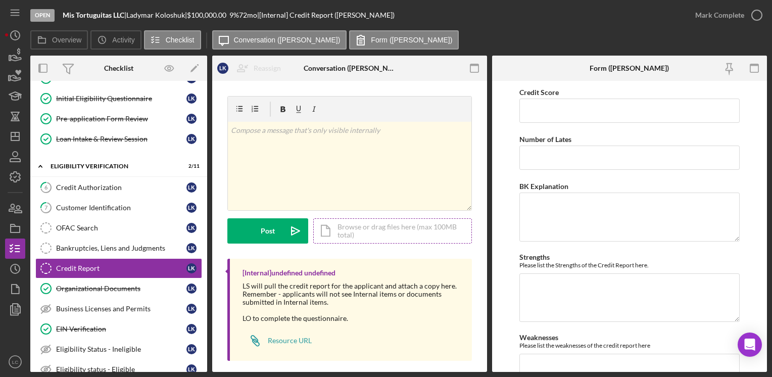
click at [373, 222] on div "Icon/Document Browse or drag files here (max 100MB total) Tap to choose files o…" at bounding box center [392, 230] width 159 height 25
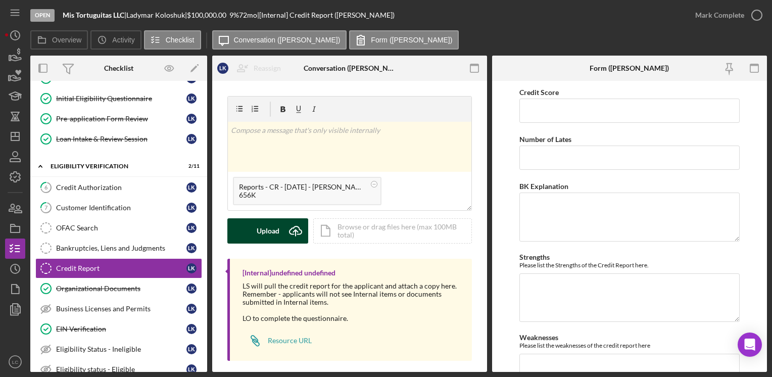
click at [277, 229] on div "Upload" at bounding box center [268, 230] width 23 height 25
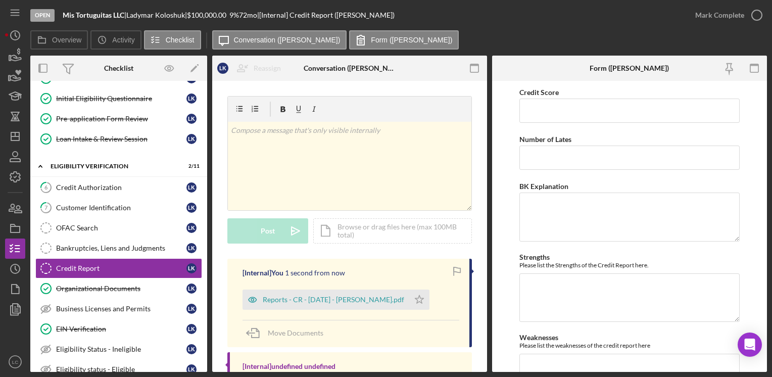
click at [110, 246] on div "Bankruptcies, Liens and Judgments" at bounding box center [121, 248] width 130 height 8
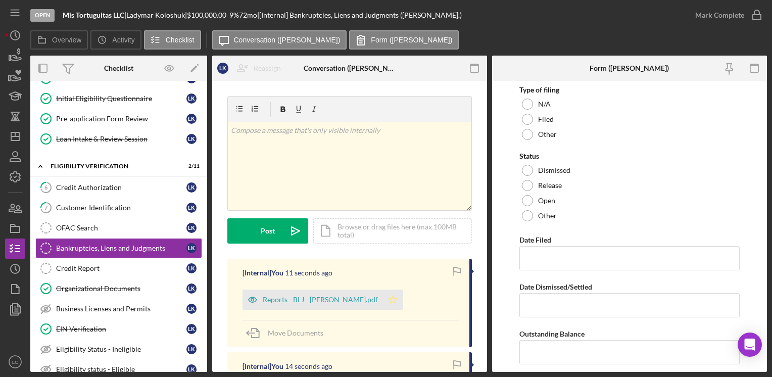
click at [383, 294] on icon "Icon/Star" at bounding box center [393, 300] width 20 height 20
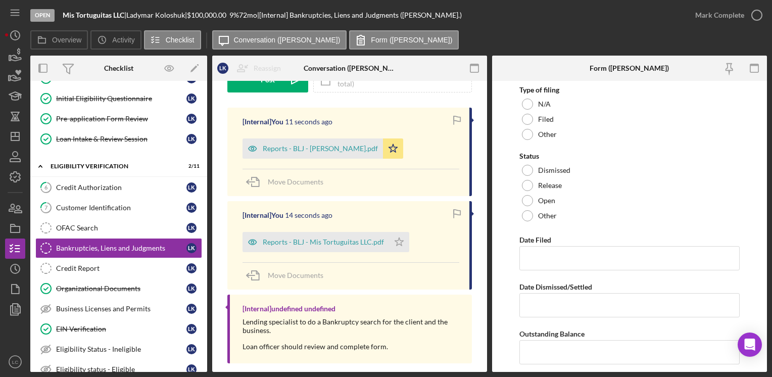
scroll to position [152, 0]
click at [394, 234] on icon "Icon/Star" at bounding box center [399, 241] width 20 height 20
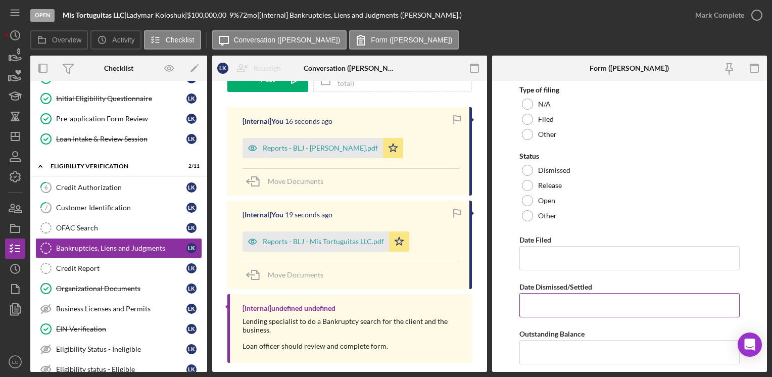
scroll to position [0, 0]
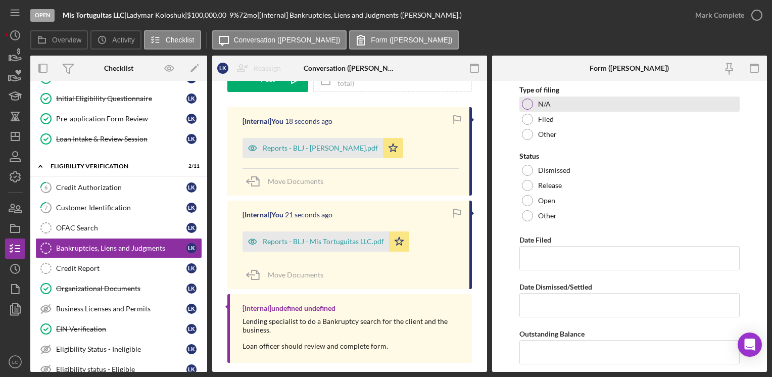
click at [526, 105] on div at bounding box center [527, 104] width 11 height 11
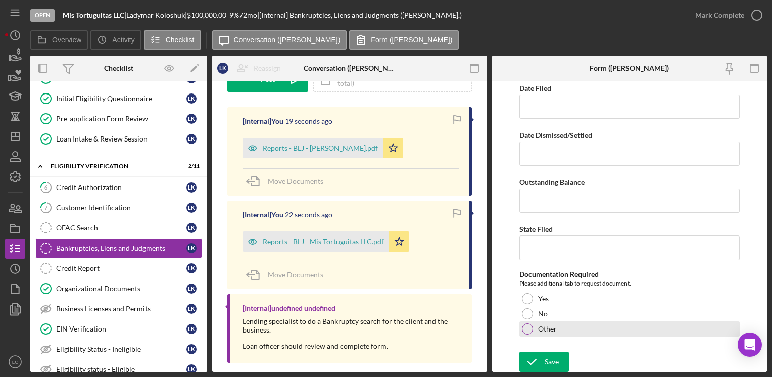
scroll to position [152, 0]
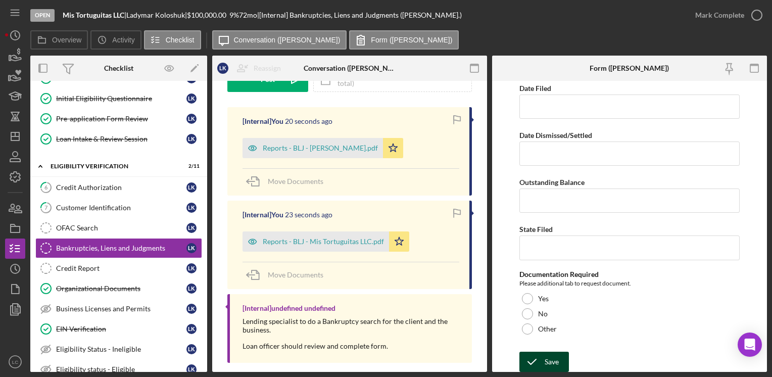
click at [560, 358] on button "Save" at bounding box center [545, 362] width 50 height 20
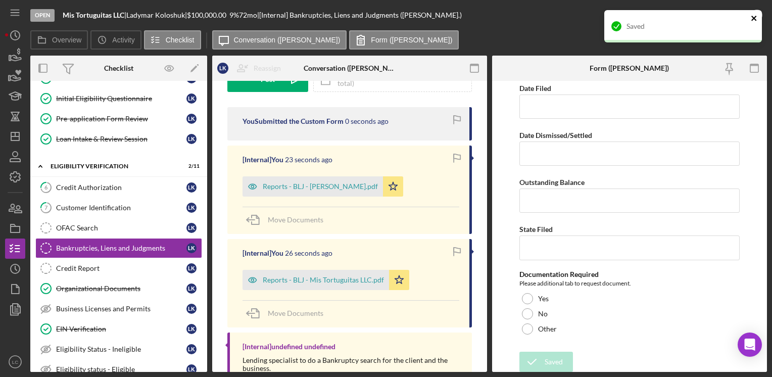
click at [754, 21] on icon "close" at bounding box center [754, 18] width 7 height 8
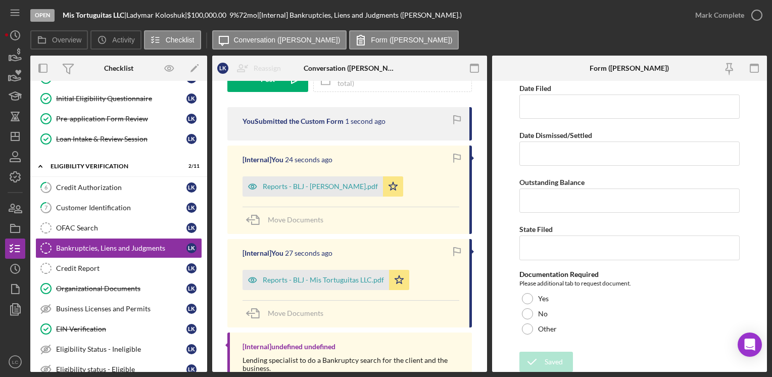
click at [756, 15] on div "Open Mis Tortuguitas LLC | [PERSON_NAME] | $100,000.00 9 % 72 mo | [Internal] B…" at bounding box center [386, 188] width 772 height 377
click at [103, 224] on div "OFAC Search" at bounding box center [121, 228] width 130 height 8
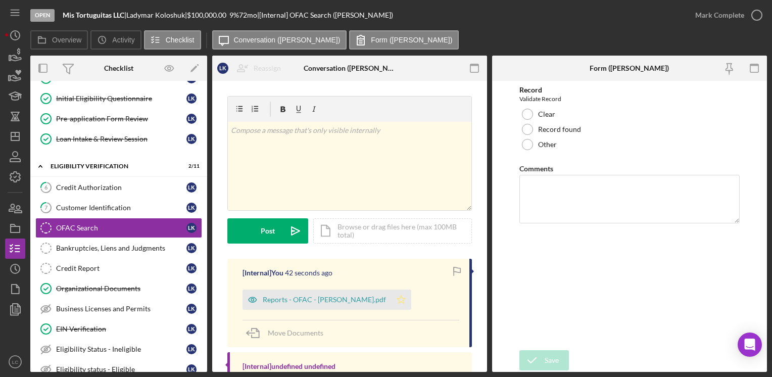
click at [391, 298] on icon "Icon/Star" at bounding box center [401, 300] width 20 height 20
click at [522, 111] on div "Clear" at bounding box center [630, 114] width 220 height 15
click at [550, 359] on div "Save" at bounding box center [552, 360] width 14 height 20
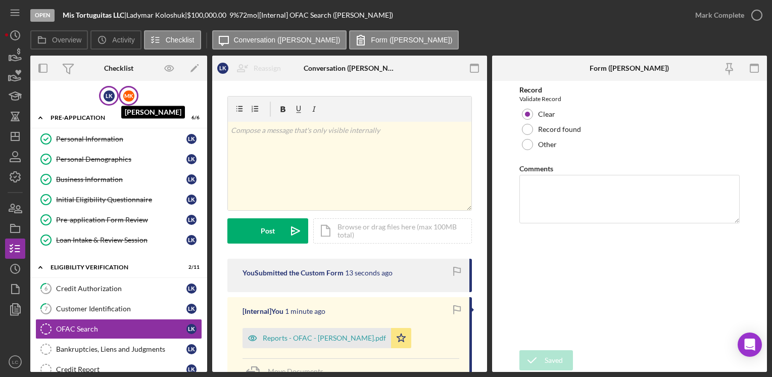
click at [126, 94] on div "M K" at bounding box center [128, 95] width 11 height 11
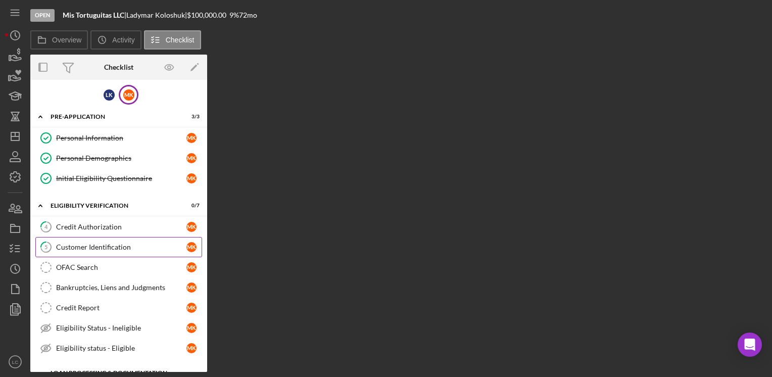
click at [111, 243] on div "Customer Identification" at bounding box center [121, 247] width 130 height 8
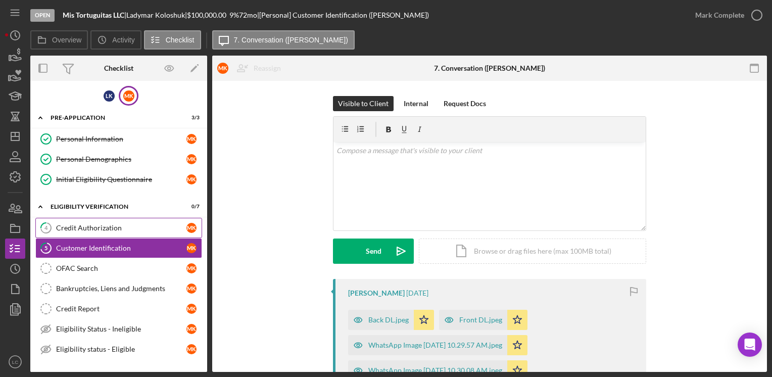
click at [108, 231] on link "4 Credit Authorization M K" at bounding box center [118, 228] width 167 height 20
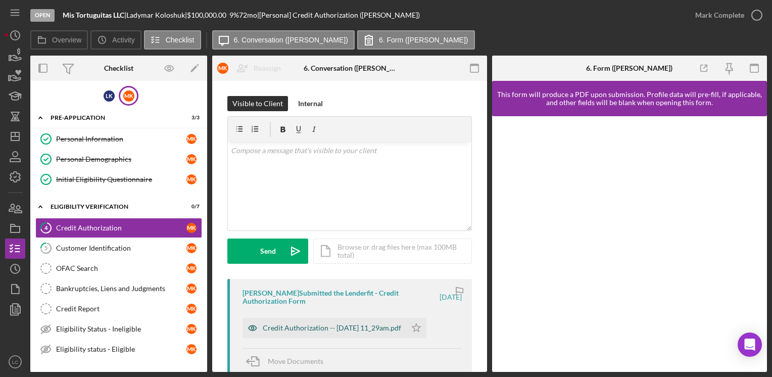
click at [302, 328] on div "Credit Authorization -- [DATE] 11_29am.pdf" at bounding box center [332, 328] width 138 height 8
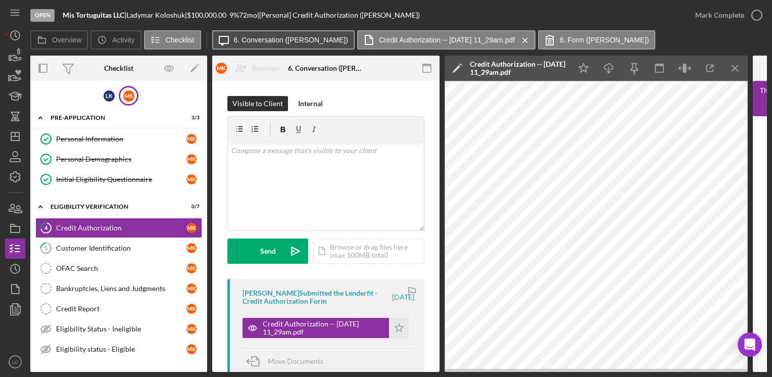
click at [275, 37] on label "6. Conversation ([PERSON_NAME])" at bounding box center [291, 40] width 114 height 8
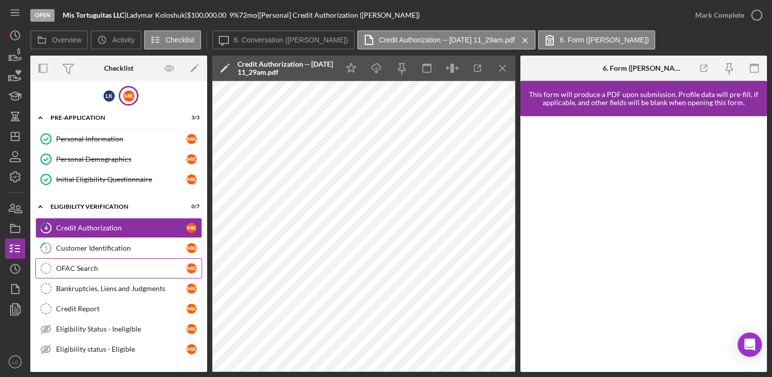
click at [104, 260] on link "OFAC Search OFAC Search M K" at bounding box center [118, 268] width 167 height 20
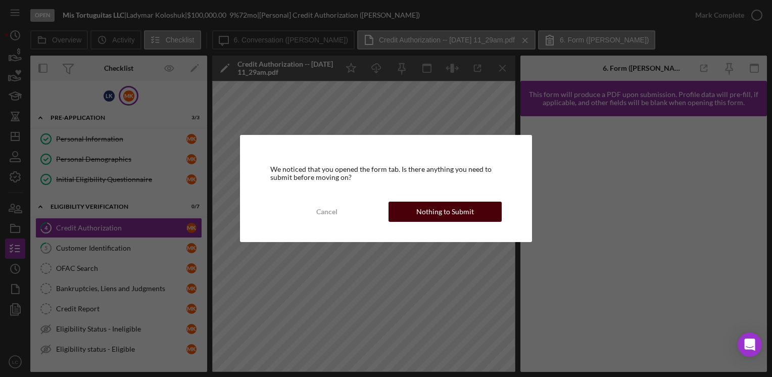
click at [398, 211] on button "Nothing to Submit" at bounding box center [445, 212] width 113 height 20
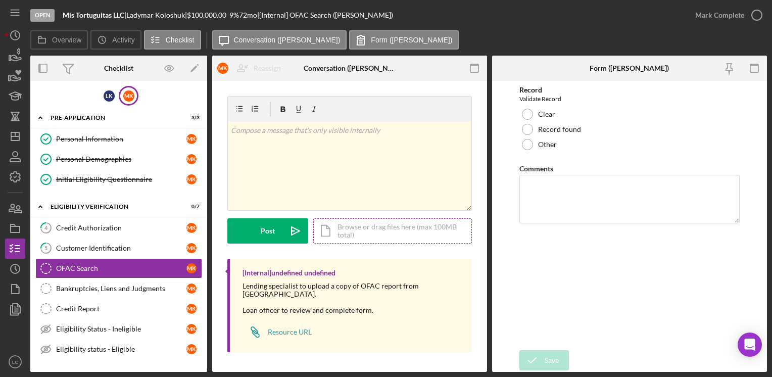
click at [376, 228] on div "Icon/Document Browse or drag files here (max 100MB total) Tap to choose files o…" at bounding box center [392, 230] width 159 height 25
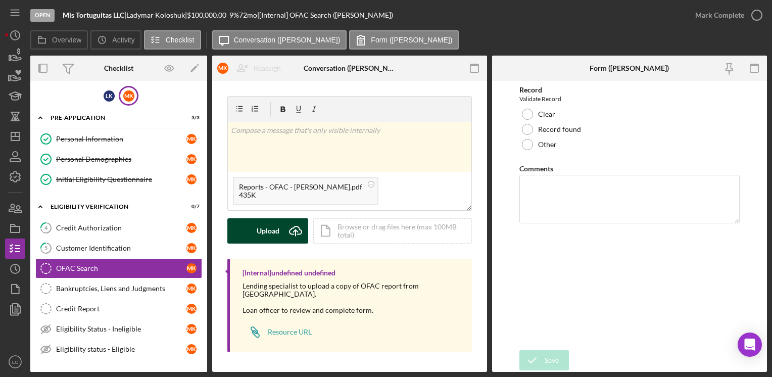
click at [255, 227] on button "Upload Icon/Upload" at bounding box center [267, 230] width 81 height 25
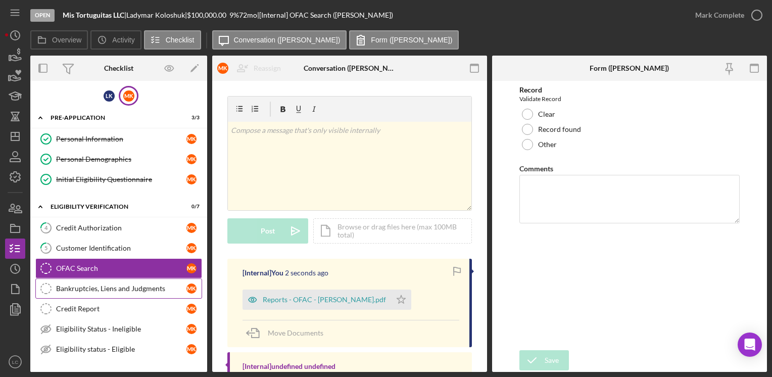
click at [109, 286] on div "Bankruptcies, Liens and Judgments" at bounding box center [121, 289] width 130 height 8
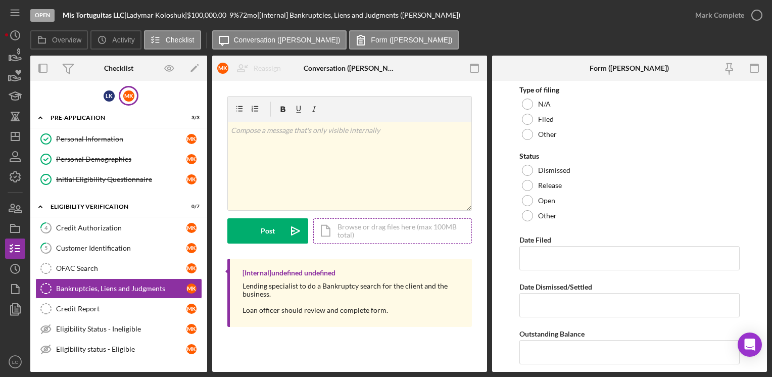
click at [355, 228] on div "Icon/Document Browse or drag files here (max 100MB total) Tap to choose files o…" at bounding box center [392, 230] width 159 height 25
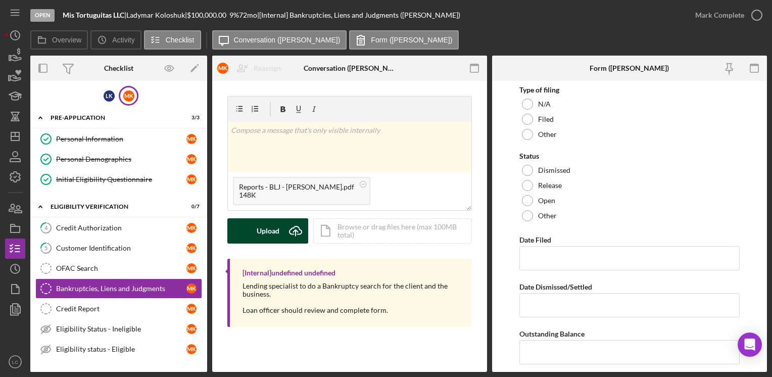
click at [262, 224] on div "Upload" at bounding box center [268, 230] width 23 height 25
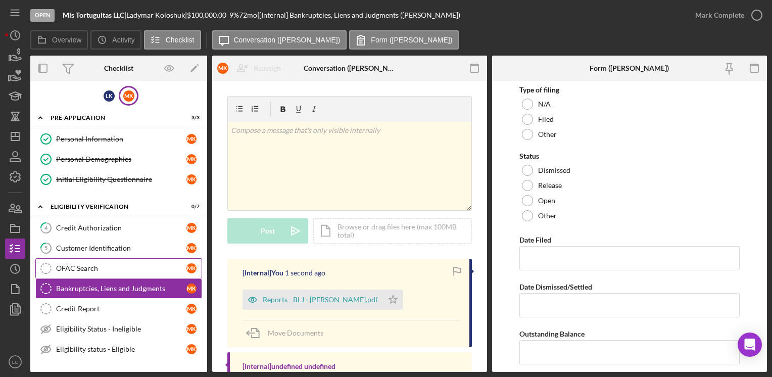
click at [118, 276] on link "OFAC Search OFAC Search M K" at bounding box center [118, 268] width 167 height 20
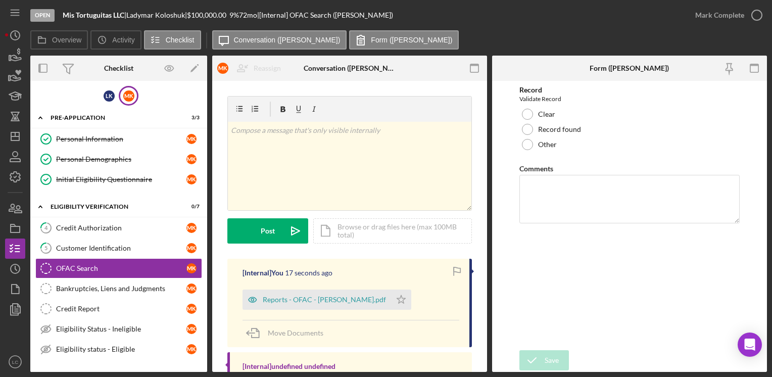
click at [515, 113] on form "Record Validate Record Clear Record found Other Comments Save Save" at bounding box center [629, 226] width 275 height 291
click at [523, 116] on div at bounding box center [527, 114] width 11 height 11
click at [548, 361] on div "Save" at bounding box center [552, 360] width 14 height 20
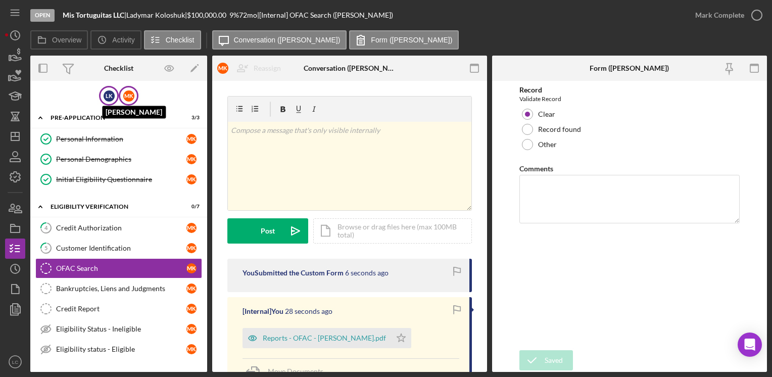
click at [104, 97] on div "L K" at bounding box center [109, 95] width 11 height 11
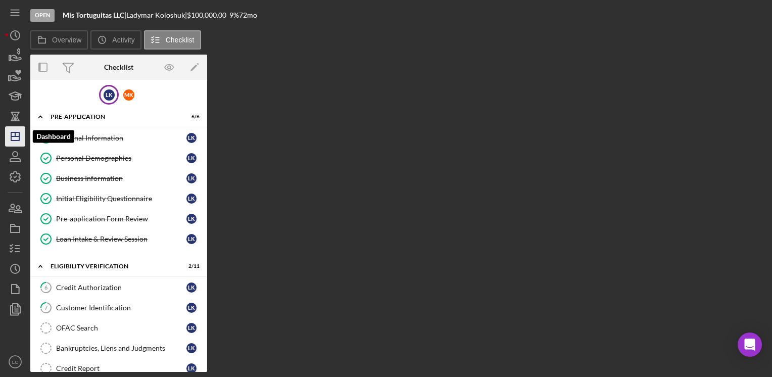
click at [10, 138] on icon "Icon/Dashboard" at bounding box center [15, 136] width 25 height 25
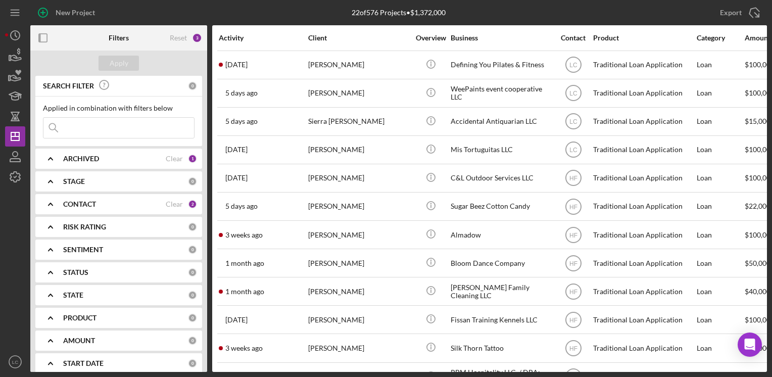
click at [48, 203] on icon "Icon/Expander" at bounding box center [50, 204] width 25 height 25
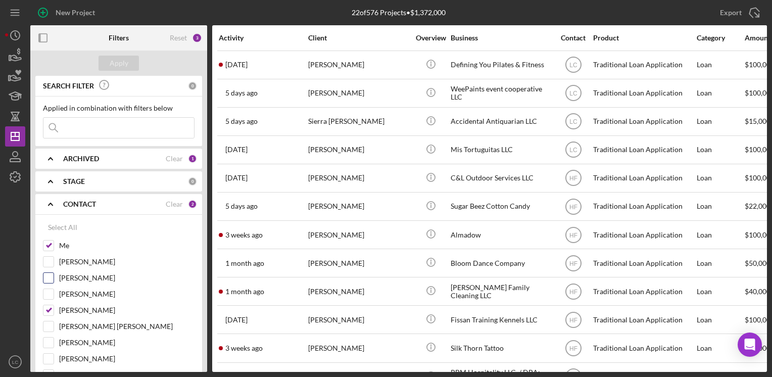
click at [48, 273] on input "[PERSON_NAME]" at bounding box center [48, 278] width 10 height 10
checkbox input "true"
click at [45, 341] on input "[PERSON_NAME]" at bounding box center [48, 343] width 10 height 10
checkbox input "true"
click at [107, 58] on button "Apply" at bounding box center [119, 63] width 40 height 15
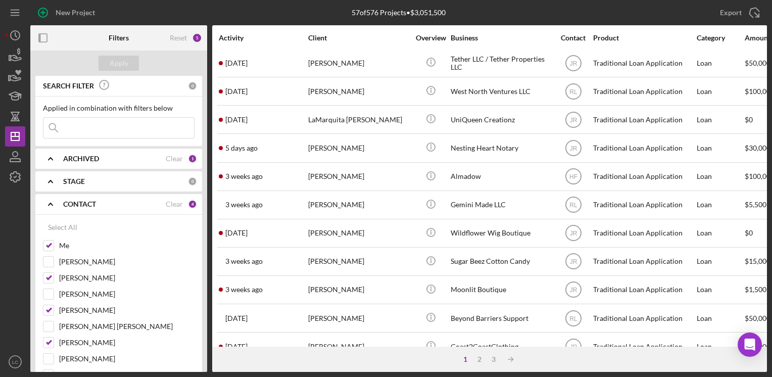
scroll to position [202, 0]
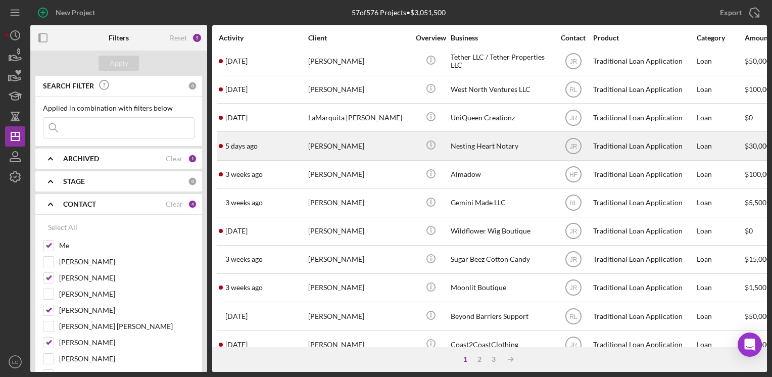
click at [463, 151] on div "Nesting Heart Notary" at bounding box center [501, 145] width 101 height 27
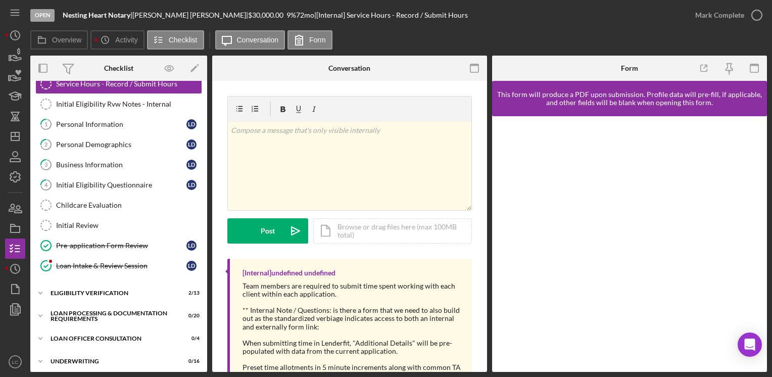
scroll to position [51, 0]
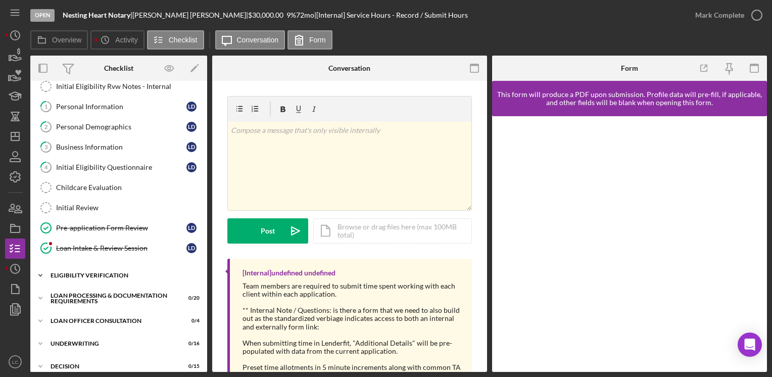
click at [37, 276] on icon "Icon/Expander" at bounding box center [40, 275] width 20 height 20
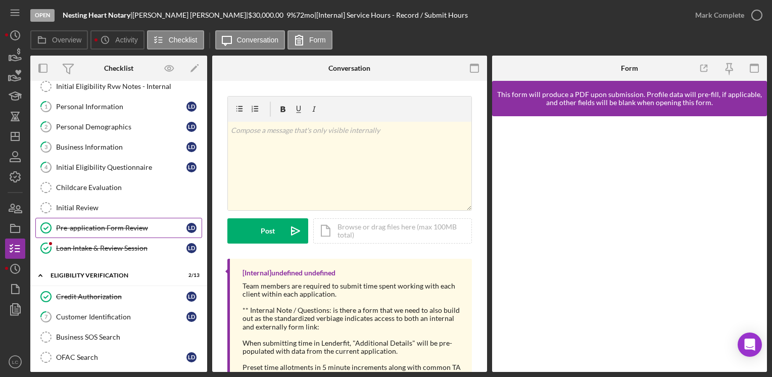
click at [115, 229] on div "Pre-application Form Review" at bounding box center [121, 228] width 130 height 8
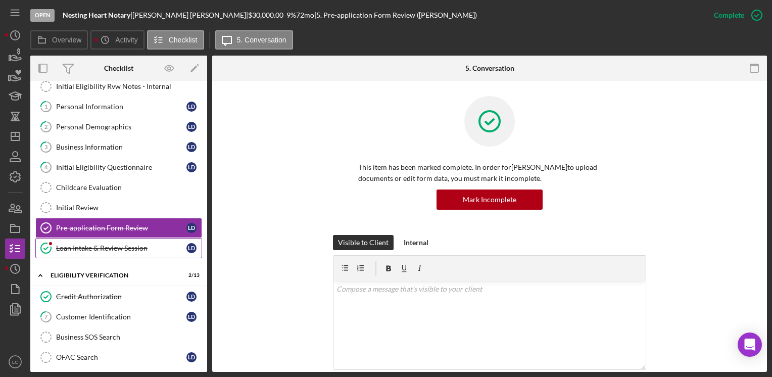
click at [128, 248] on div "Loan Intake & Review Session" at bounding box center [121, 248] width 130 height 8
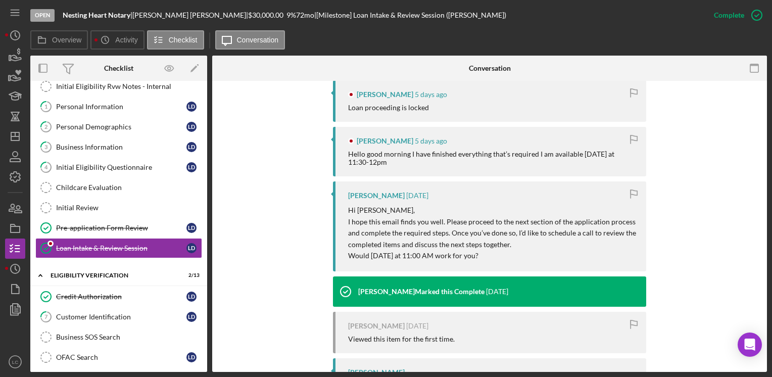
scroll to position [287, 0]
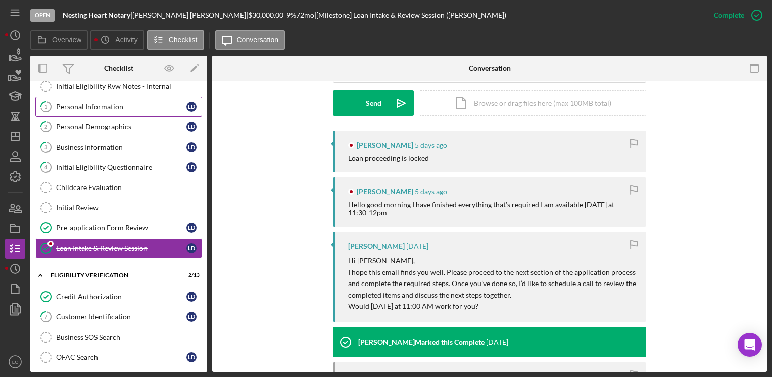
click at [91, 108] on div "Personal Information" at bounding box center [121, 107] width 130 height 8
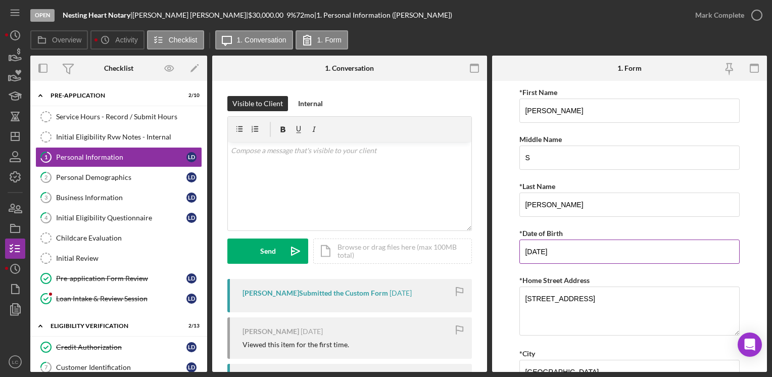
scroll to position [51, 0]
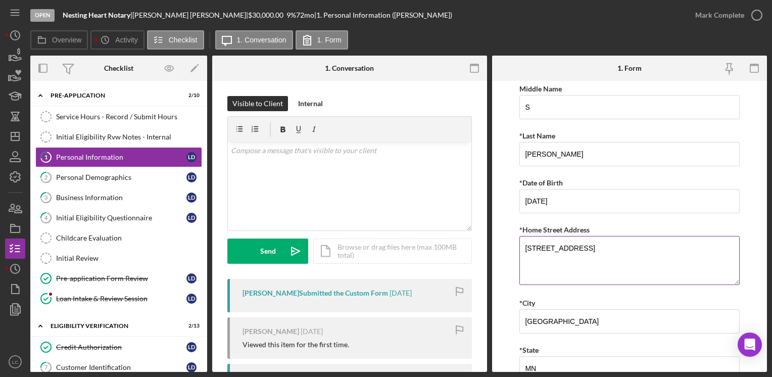
click at [588, 246] on textarea "[STREET_ADDRESS]" at bounding box center [630, 260] width 220 height 49
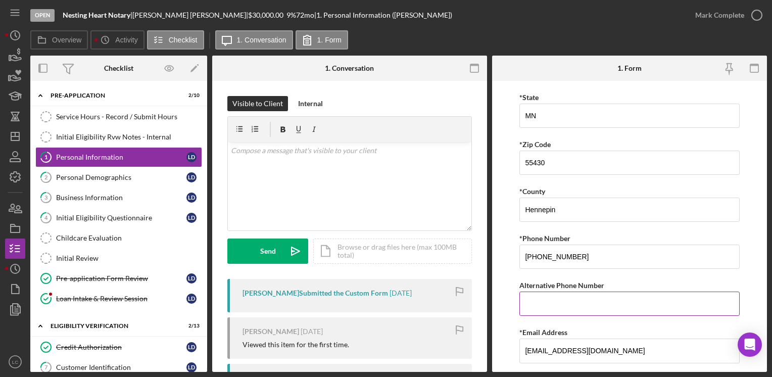
scroll to position [328, 0]
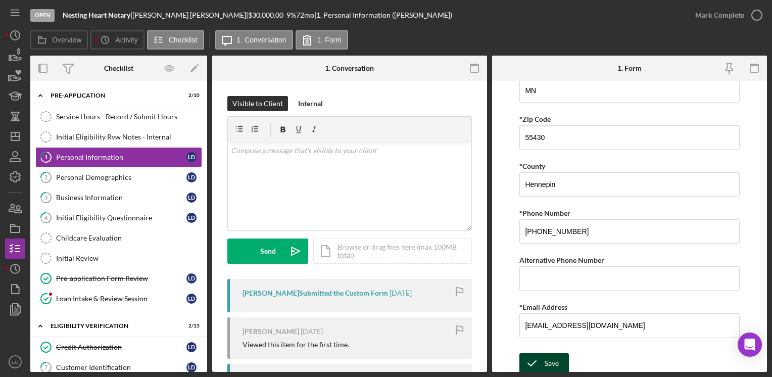
type textarea "[STREET_ADDRESS] Apt.126"
click at [554, 354] on div "Save" at bounding box center [552, 363] width 14 height 20
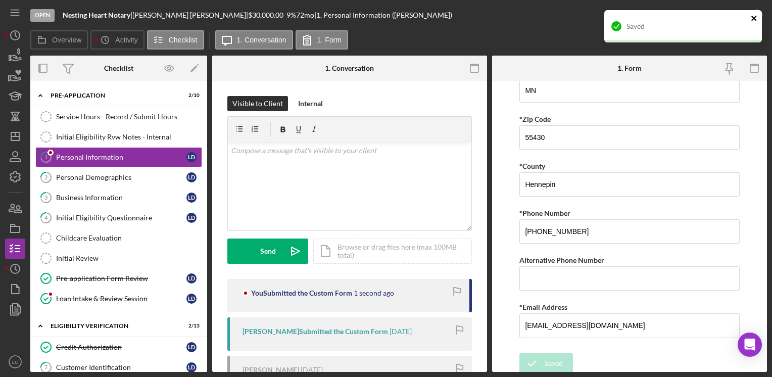
click at [756, 17] on icon "close" at bounding box center [754, 18] width 7 height 8
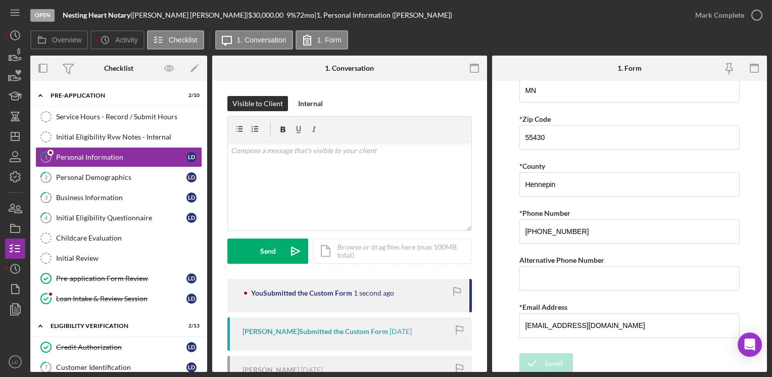
click at [757, 11] on div "Saved" at bounding box center [683, 10] width 162 height 4
click at [757, 16] on icon "button" at bounding box center [756, 15] width 25 height 25
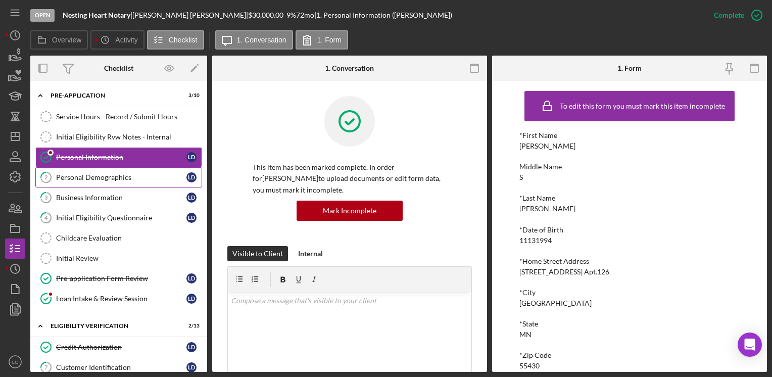
drag, startPoint x: 69, startPoint y: 176, endPoint x: 73, endPoint y: 180, distance: 5.4
click at [70, 178] on div "Personal Demographics" at bounding box center [121, 177] width 130 height 8
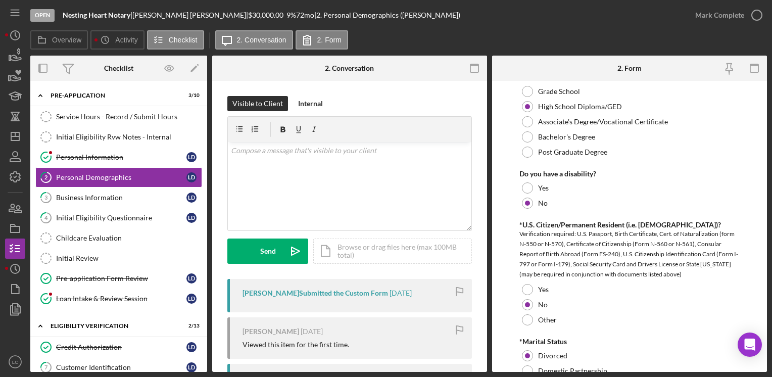
scroll to position [556, 0]
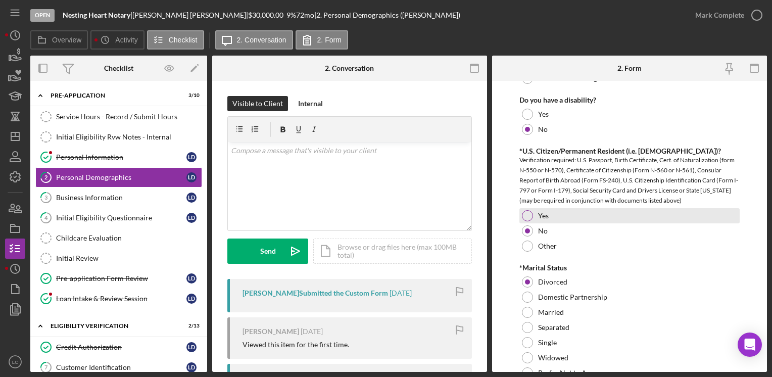
click at [528, 218] on div at bounding box center [527, 215] width 11 height 11
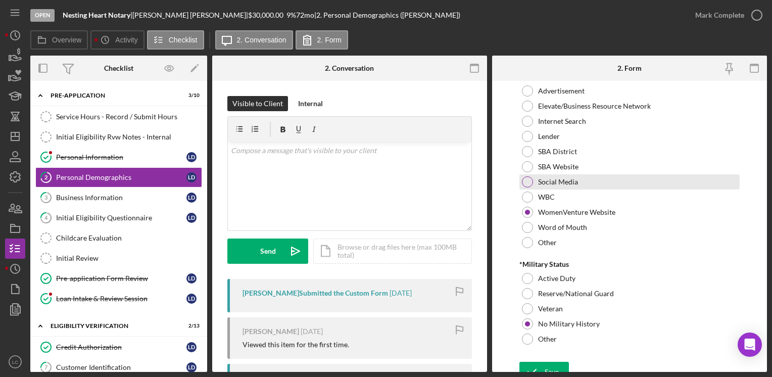
scroll to position [1045, 0]
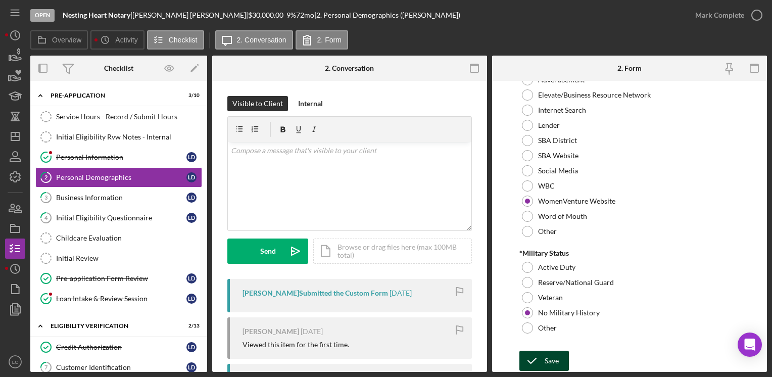
click at [550, 359] on div "Save" at bounding box center [552, 361] width 14 height 20
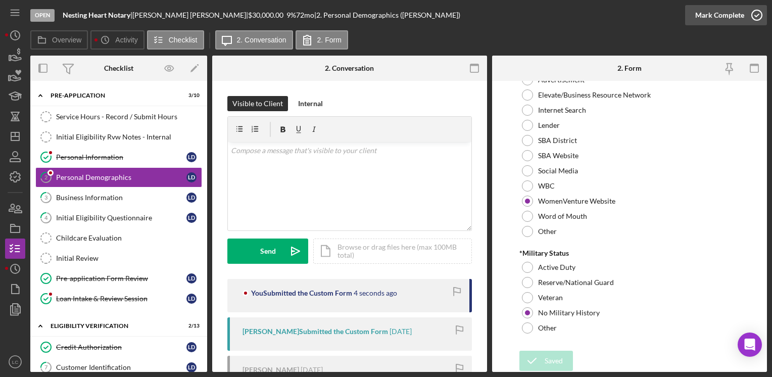
click at [752, 15] on icon "button" at bounding box center [756, 15] width 25 height 25
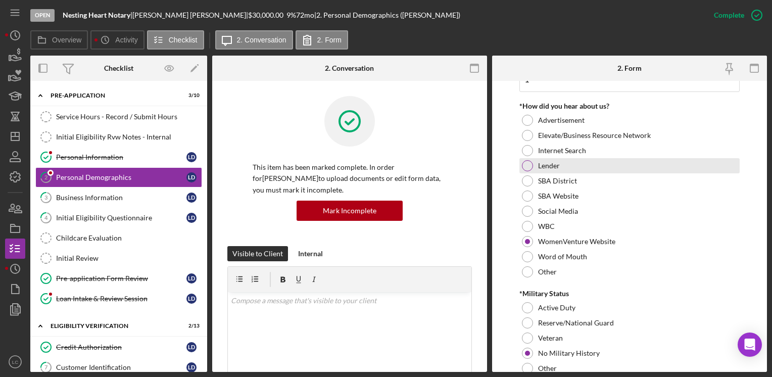
scroll to position [1086, 0]
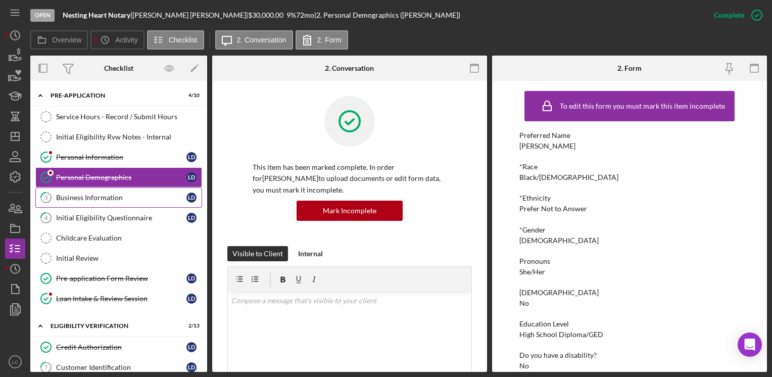
click at [108, 198] on div "Business Information" at bounding box center [121, 198] width 130 height 8
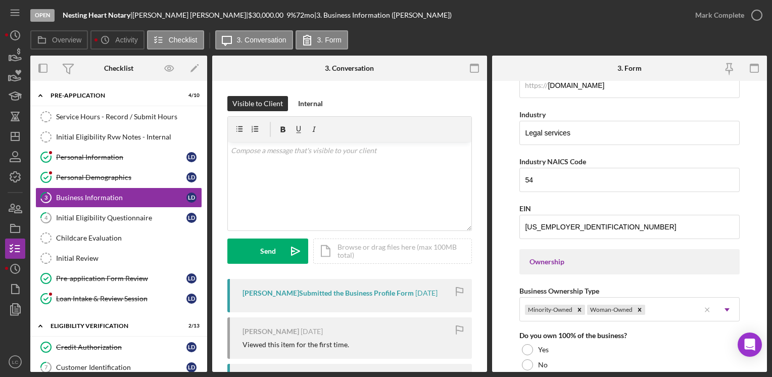
scroll to position [404, 0]
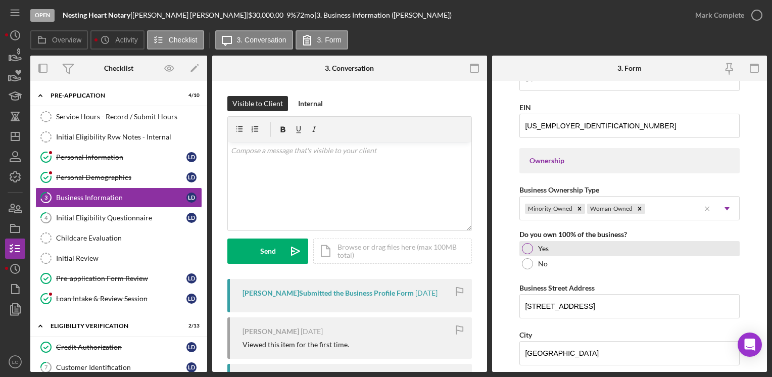
drag, startPoint x: 532, startPoint y: 248, endPoint x: 542, endPoint y: 252, distance: 10.2
click at [534, 249] on div "Yes" at bounding box center [630, 248] width 220 height 15
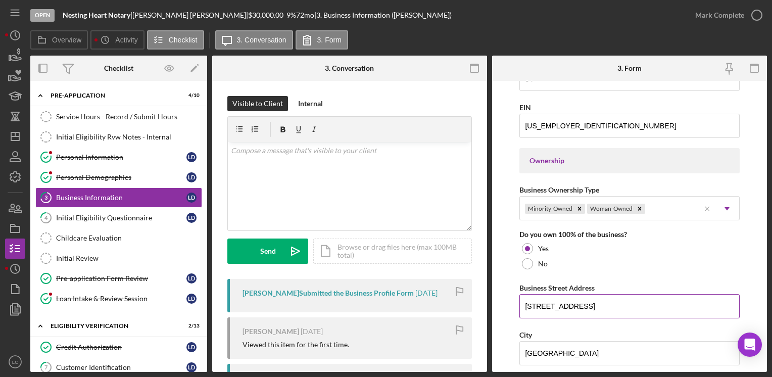
click at [619, 304] on input "[STREET_ADDRESS]" at bounding box center [630, 306] width 220 height 24
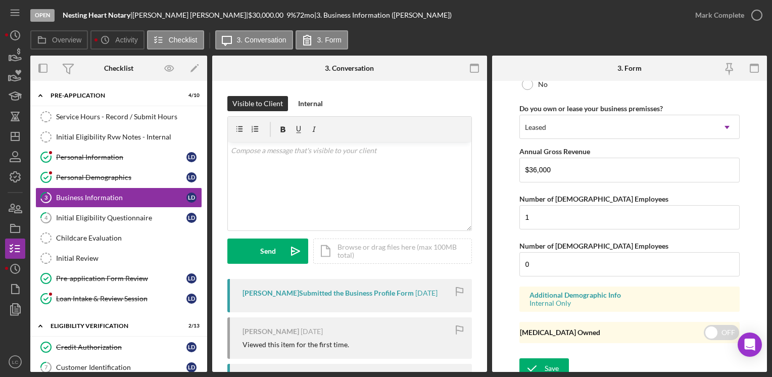
scroll to position [827, 0]
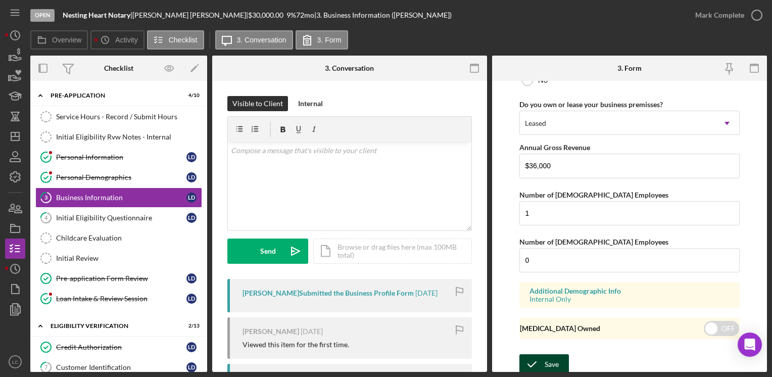
type input "[STREET_ADDRESS]"
click at [552, 359] on div "Save" at bounding box center [552, 364] width 14 height 20
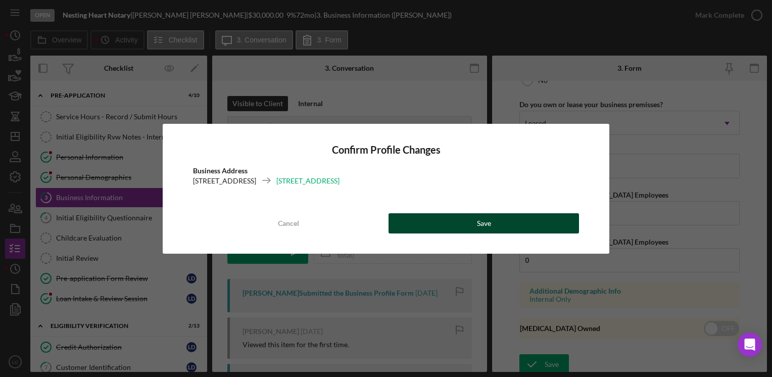
click at [493, 221] on button "Save" at bounding box center [484, 223] width 191 height 20
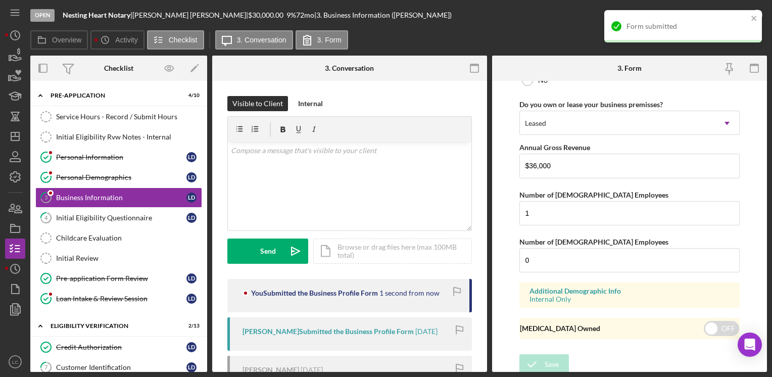
click at [758, 16] on div "Form submitted" at bounding box center [683, 26] width 158 height 32
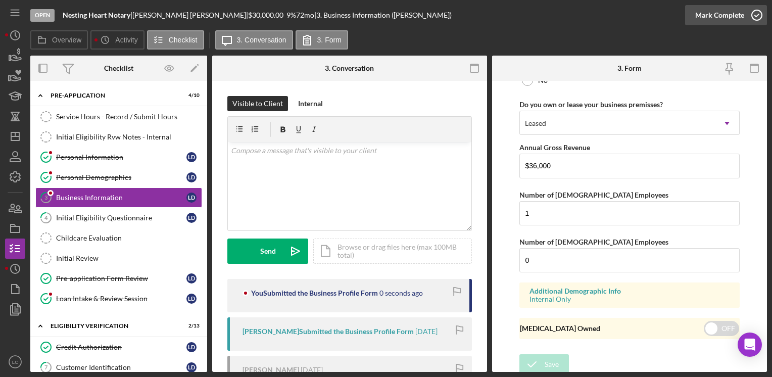
click at [753, 16] on icon "button" at bounding box center [756, 15] width 25 height 25
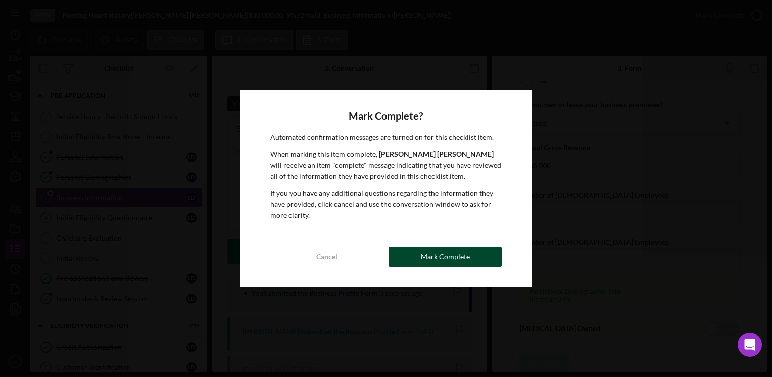
click at [424, 258] on div "Mark Complete" at bounding box center [445, 257] width 49 height 20
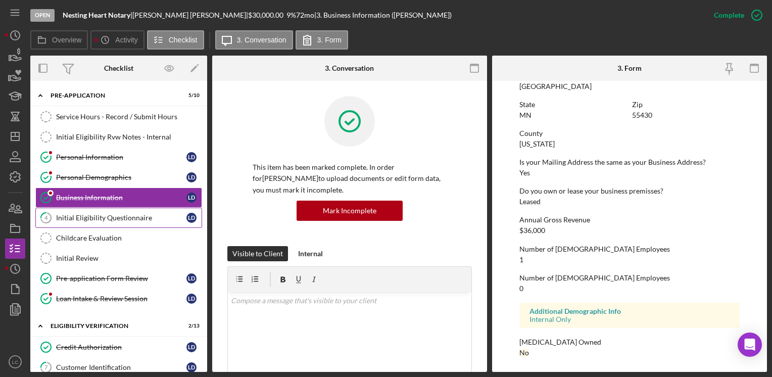
scroll to position [471, 0]
click at [98, 211] on link "4 Initial Eligibility Questionnaire [PERSON_NAME]" at bounding box center [118, 218] width 167 height 20
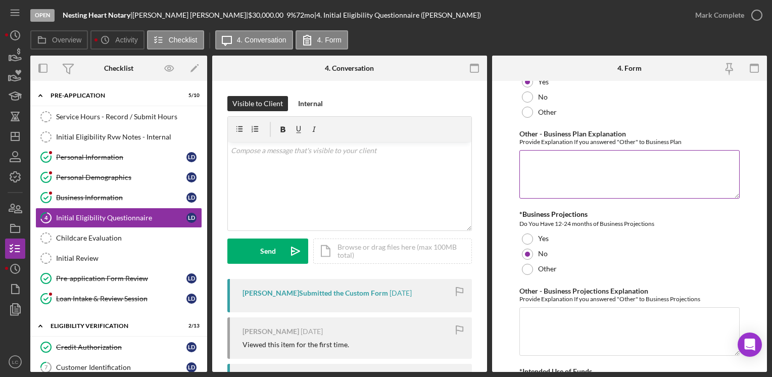
scroll to position [1769, 0]
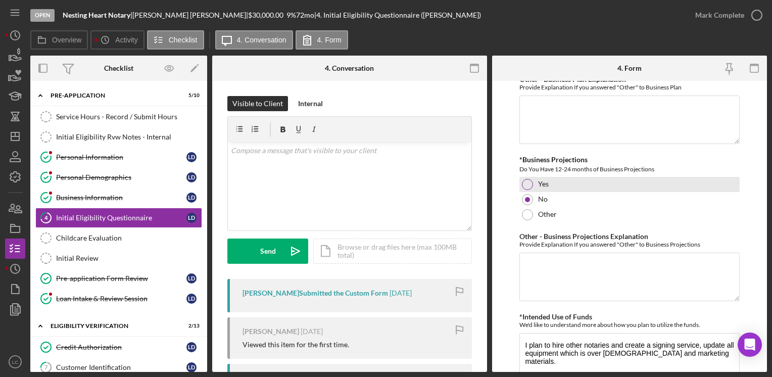
click at [532, 177] on div "Yes" at bounding box center [630, 184] width 220 height 15
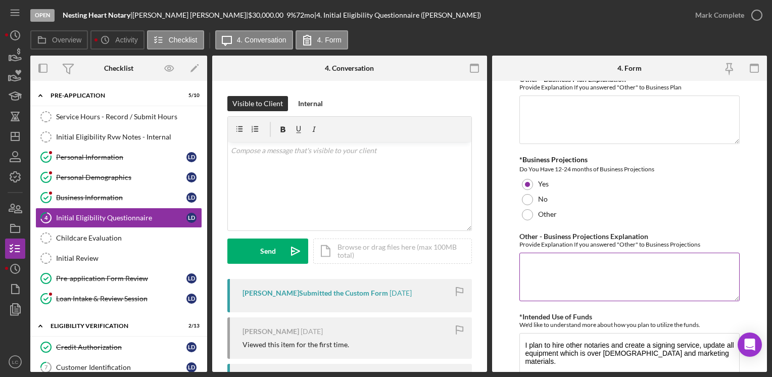
scroll to position [1809, 0]
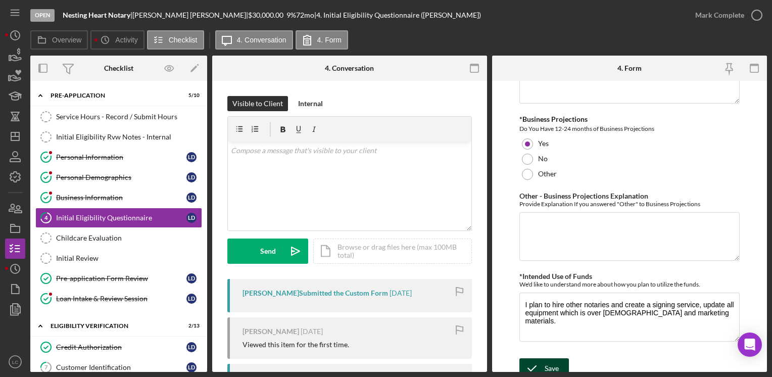
click at [547, 359] on div "Save" at bounding box center [552, 368] width 14 height 20
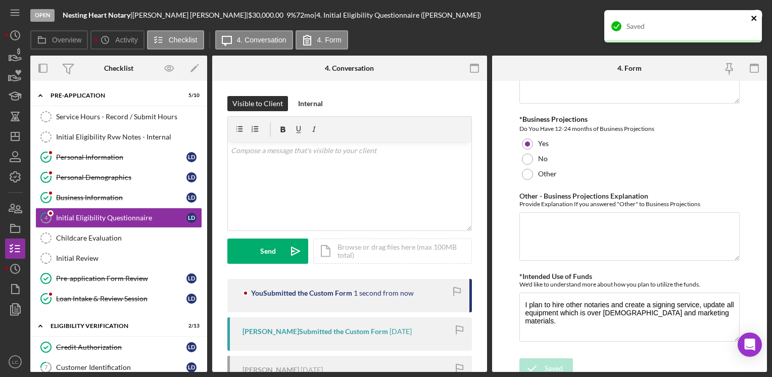
click at [756, 17] on icon "close" at bounding box center [754, 18] width 7 height 8
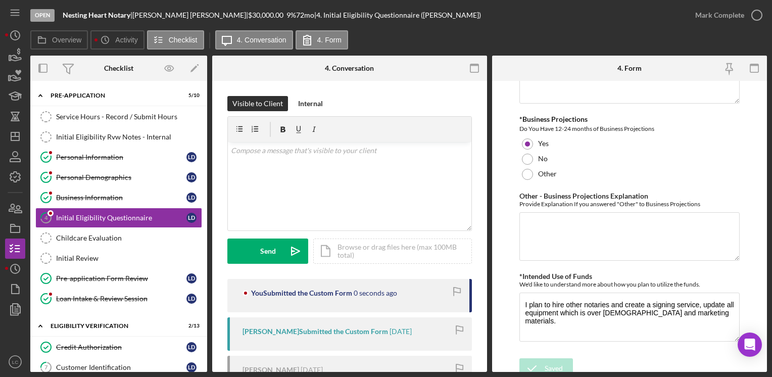
click at [756, 17] on div "Open Nesting Heart Notary | [PERSON_NAME] | $30,000.00 9 % 72 mo | 4. Initial E…" at bounding box center [386, 188] width 772 height 377
click at [125, 235] on div "Childcare Evaluation" at bounding box center [129, 238] width 146 height 8
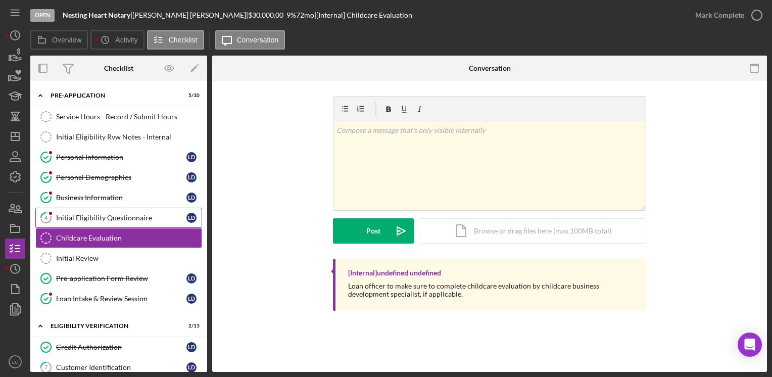
click at [128, 218] on div "Initial Eligibility Questionnaire" at bounding box center [121, 218] width 130 height 8
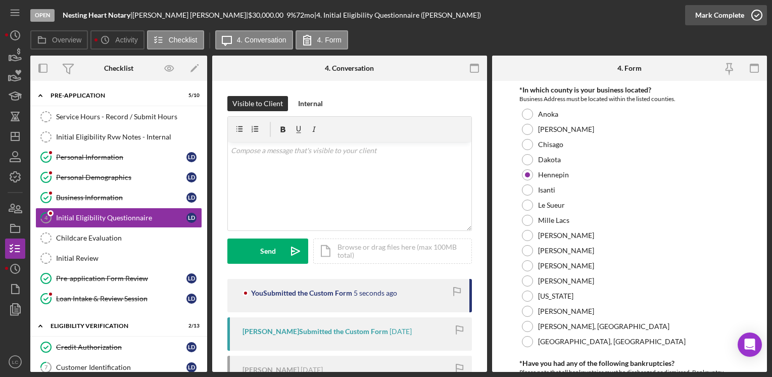
click at [759, 17] on icon "button" at bounding box center [756, 15] width 25 height 25
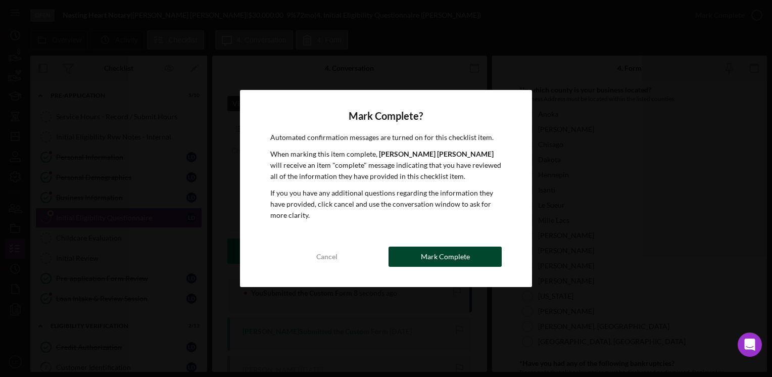
click at [425, 255] on div "Mark Complete" at bounding box center [445, 257] width 49 height 20
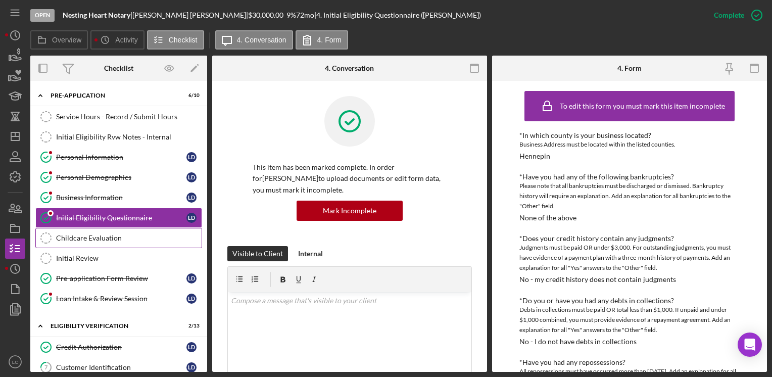
click at [135, 246] on link "Childcare Evaluation Childcare Evaluation" at bounding box center [118, 238] width 167 height 20
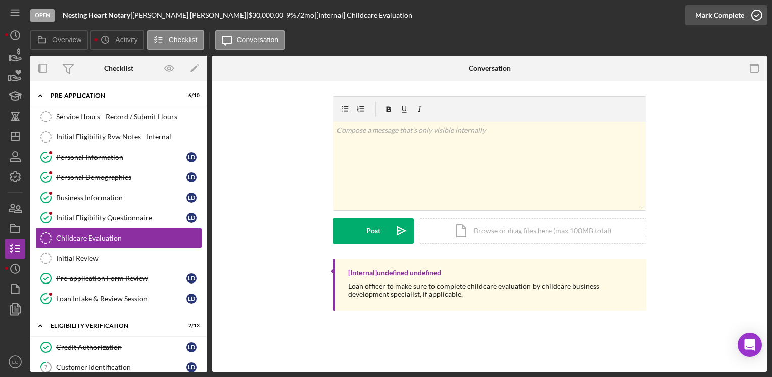
click at [754, 17] on icon "button" at bounding box center [756, 15] width 25 height 25
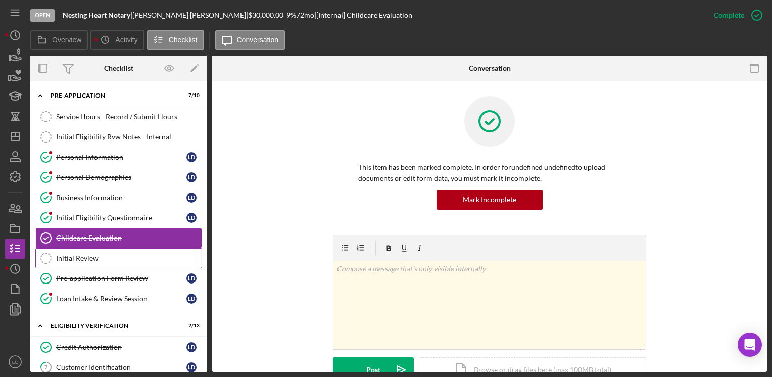
click at [152, 260] on div "Initial Review" at bounding box center [129, 258] width 146 height 8
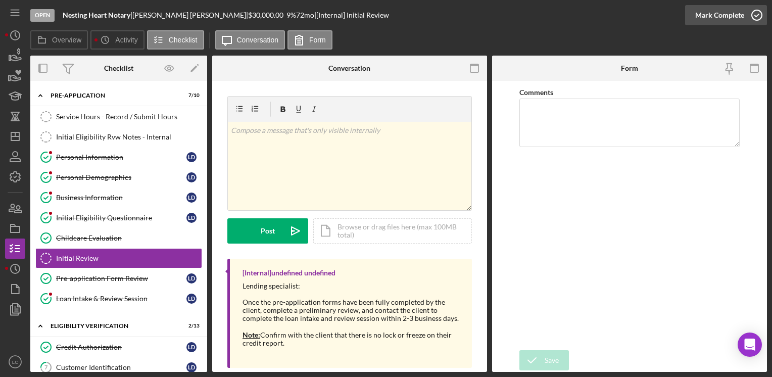
click at [755, 12] on icon "button" at bounding box center [756, 15] width 25 height 25
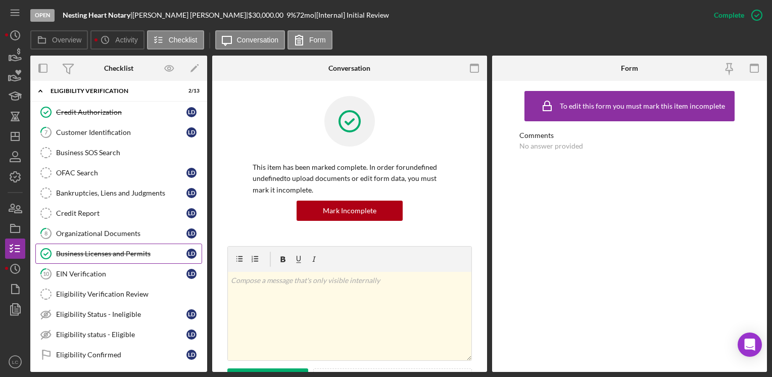
scroll to position [253, 0]
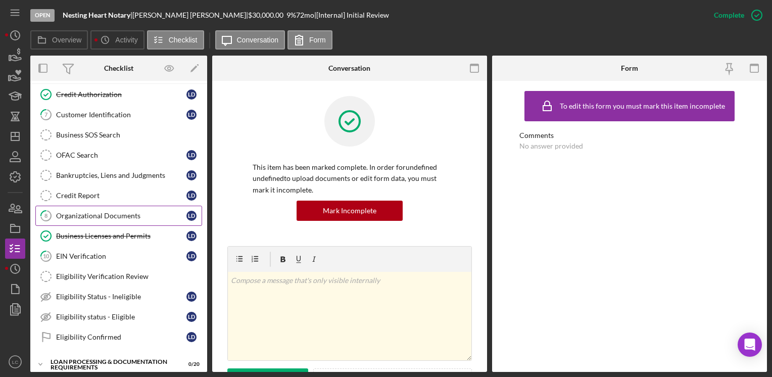
click at [73, 213] on div "Organizational Documents" at bounding box center [121, 216] width 130 height 8
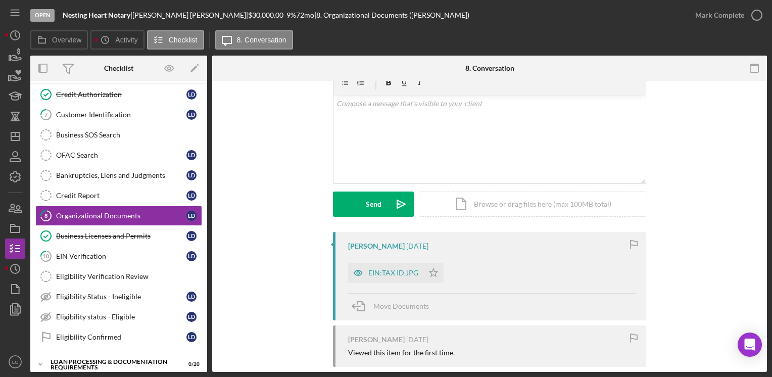
scroll to position [101, 0]
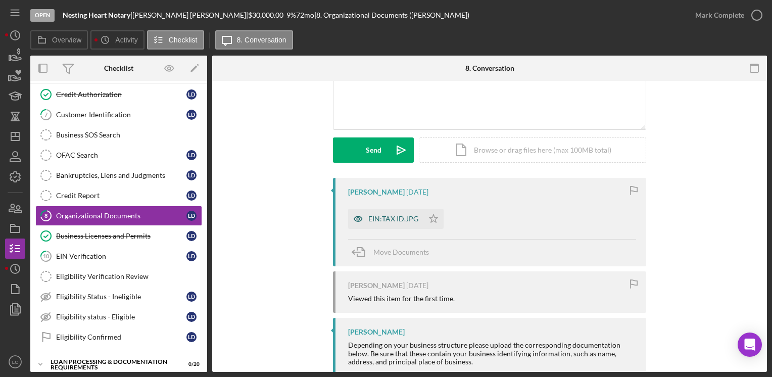
click at [396, 217] on div "EIN:TAX ID.JPG" at bounding box center [393, 219] width 50 height 8
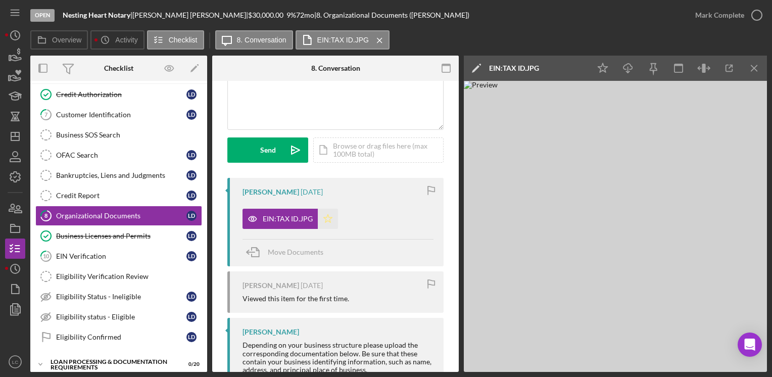
click at [329, 223] on icon "Icon/Star" at bounding box center [328, 219] width 20 height 20
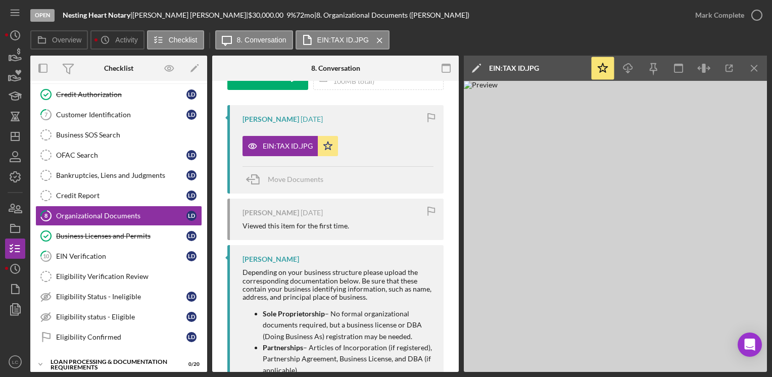
scroll to position [87, 0]
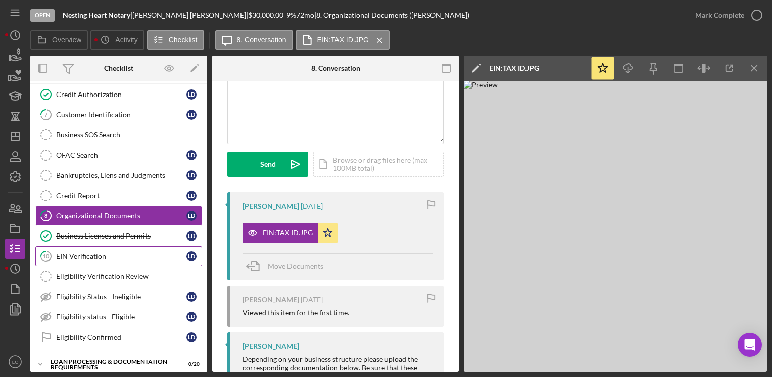
click at [110, 258] on link "10 EIN Verification [PERSON_NAME]" at bounding box center [118, 256] width 167 height 20
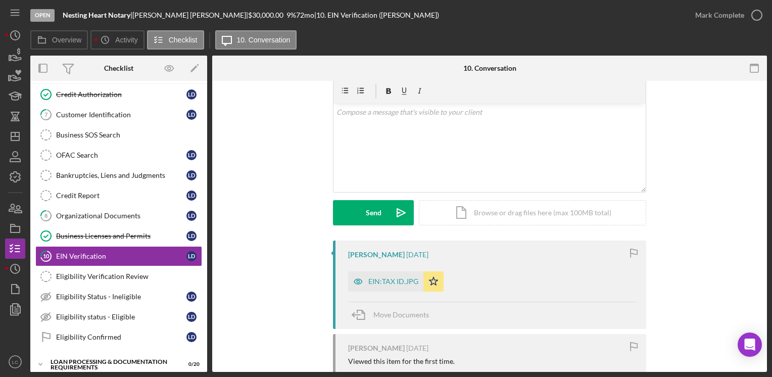
scroll to position [101, 0]
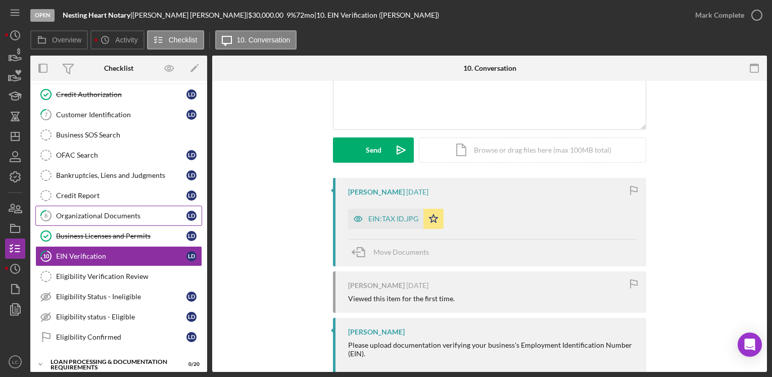
click at [129, 207] on link "8 Organizational Documents [PERSON_NAME]" at bounding box center [118, 216] width 167 height 20
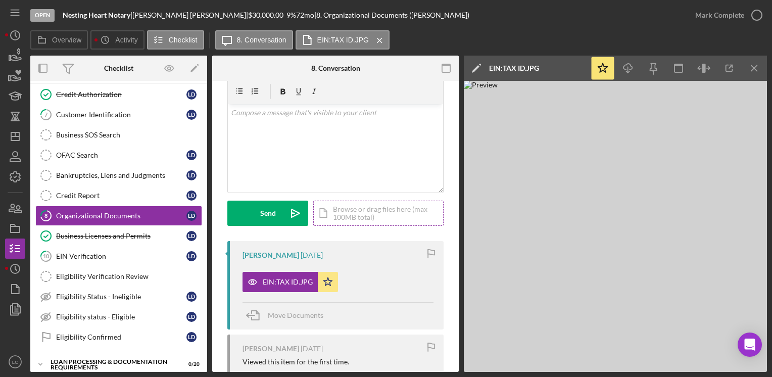
scroll to position [36, 0]
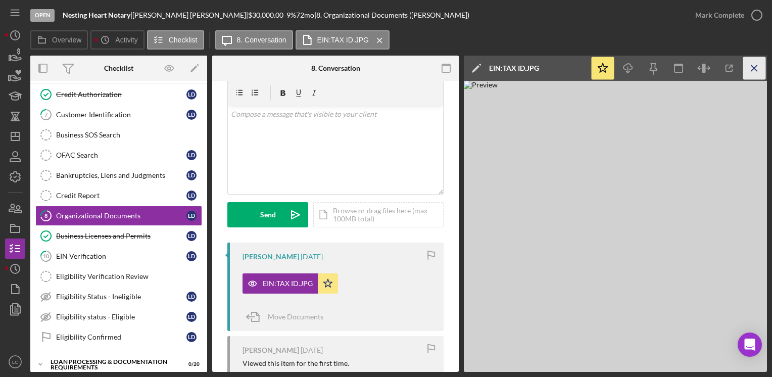
click at [760, 66] on icon "Icon/Menu Close" at bounding box center [754, 68] width 23 height 23
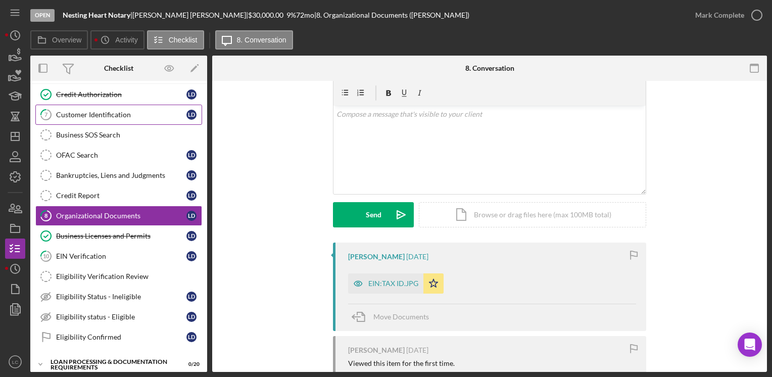
click at [91, 117] on link "7 Customer Identification [PERSON_NAME]" at bounding box center [118, 115] width 167 height 20
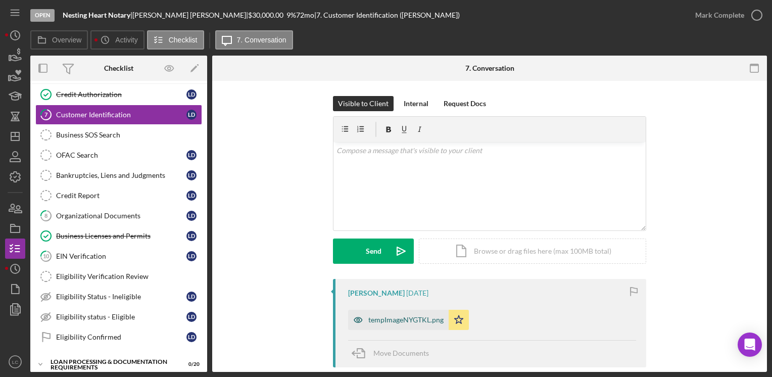
click at [396, 320] on div "tempImageNYGTKL.png" at bounding box center [405, 320] width 75 height 8
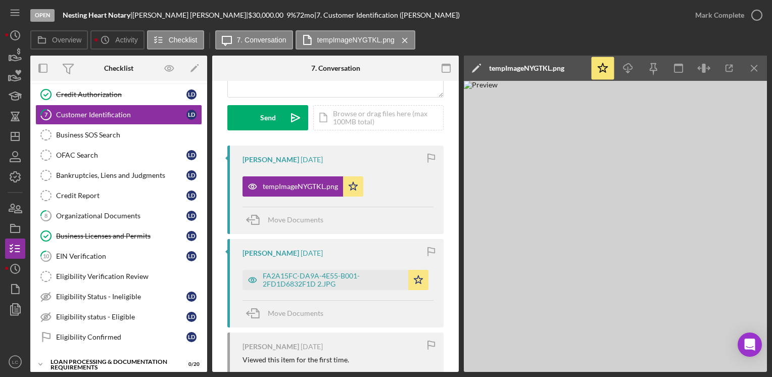
scroll to position [152, 0]
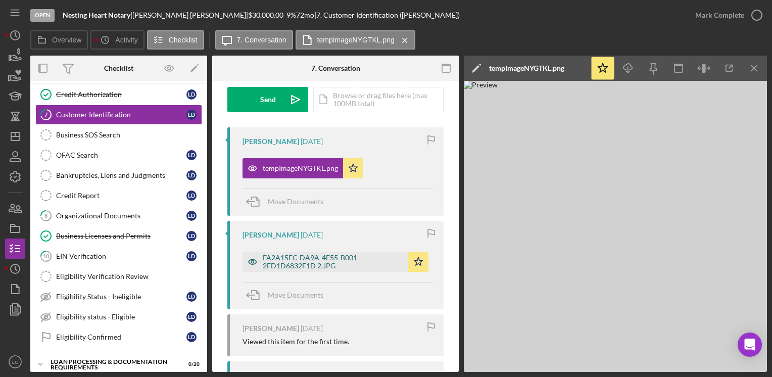
click at [355, 264] on div "FA2A15FC-DA9A-4E55-B001-2FD1D6832F1D 2.JPG" at bounding box center [333, 262] width 140 height 16
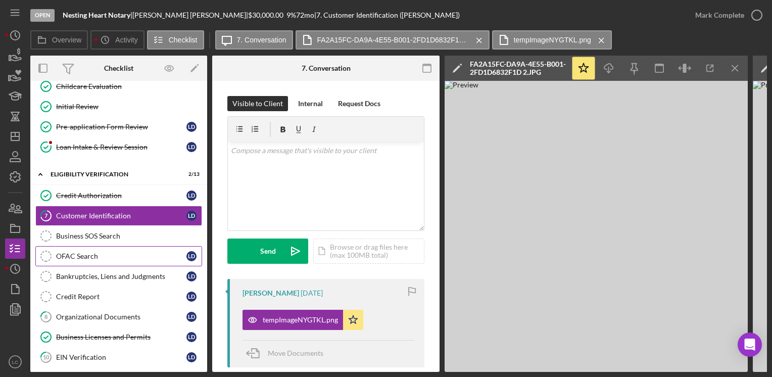
click at [111, 246] on link "OFAC Search OFAC Search [PERSON_NAME]" at bounding box center [118, 256] width 167 height 20
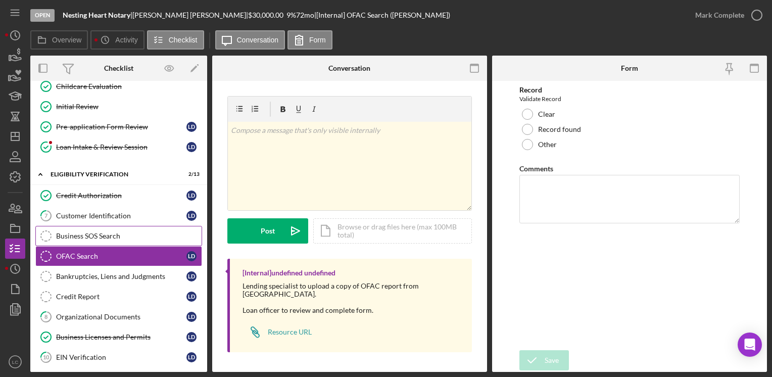
click at [103, 234] on div "Business SOS Search" at bounding box center [129, 236] width 146 height 8
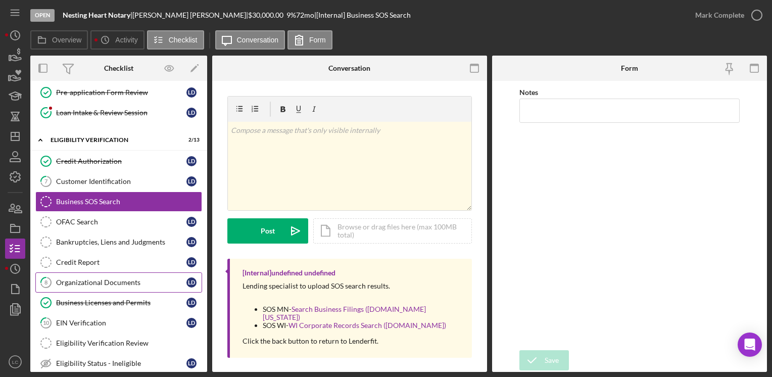
scroll to position [202, 0]
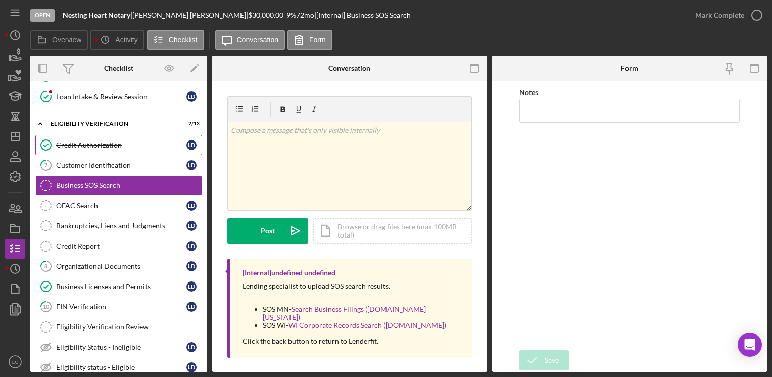
click at [104, 141] on div "Credit Authorization" at bounding box center [121, 145] width 130 height 8
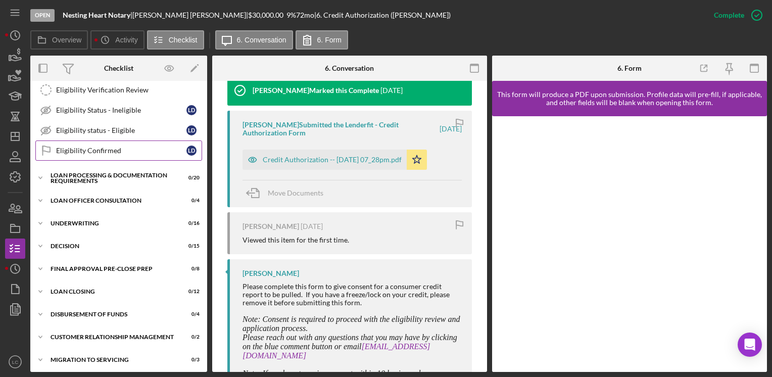
scroll to position [455, 0]
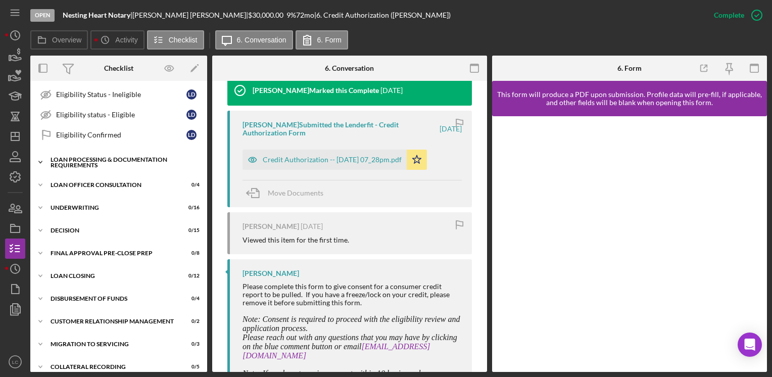
click at [41, 160] on icon "Icon/Expander" at bounding box center [40, 162] width 20 height 20
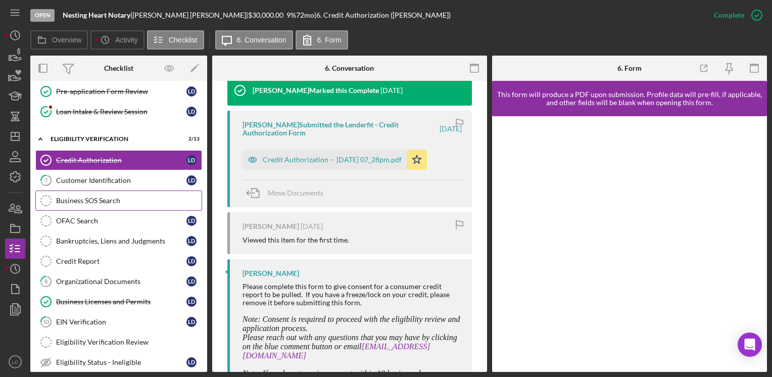
scroll to position [202, 0]
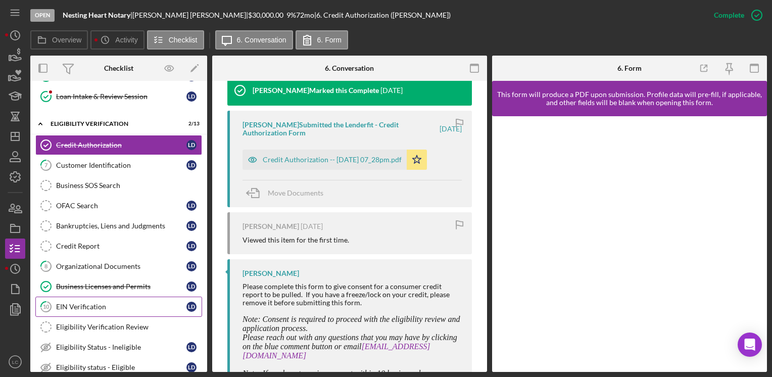
click at [108, 304] on div "EIN Verification" at bounding box center [121, 307] width 130 height 8
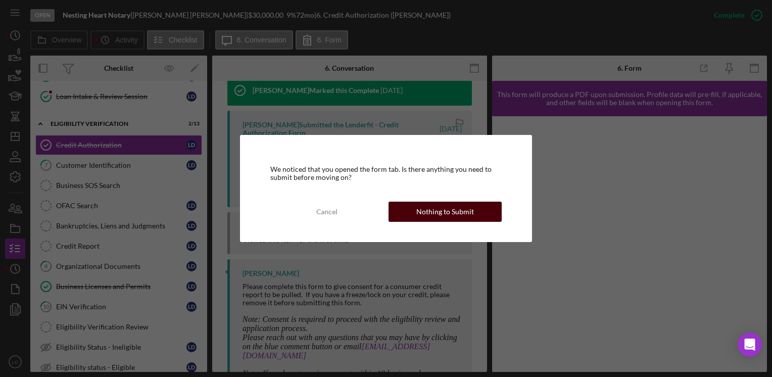
click at [452, 207] on div "Nothing to Submit" at bounding box center [445, 212] width 58 height 20
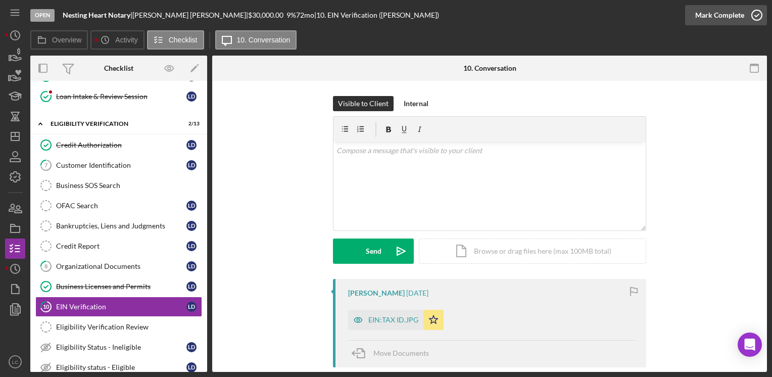
click at [752, 16] on icon "button" at bounding box center [756, 15] width 25 height 25
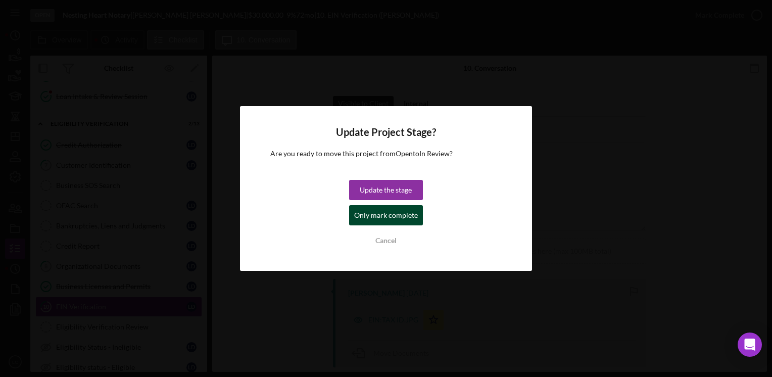
click at [414, 219] on div "Only mark complete" at bounding box center [386, 215] width 64 height 20
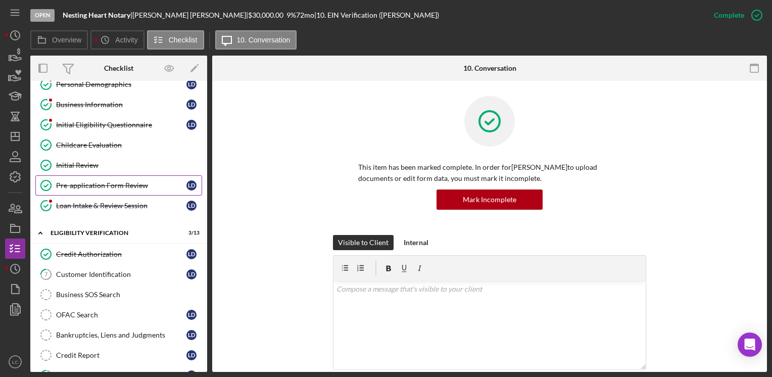
scroll to position [152, 0]
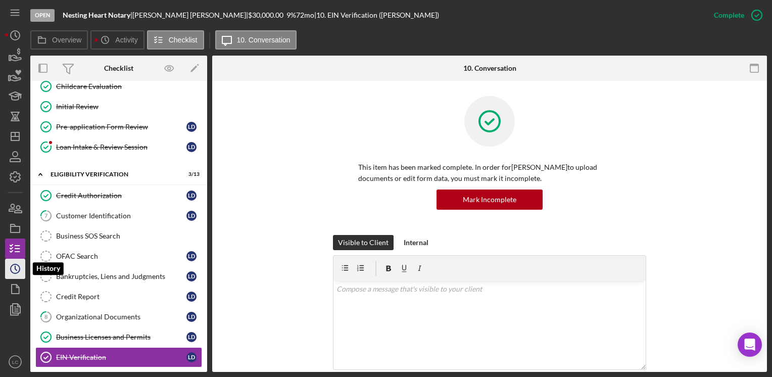
click at [7, 273] on icon "Icon/History" at bounding box center [15, 268] width 25 height 25
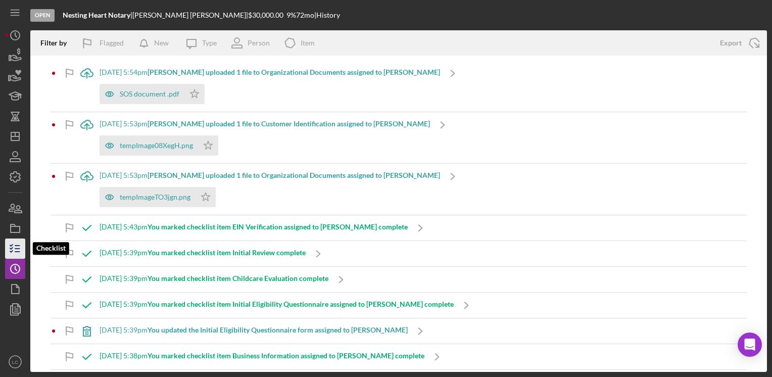
click at [13, 247] on icon "button" at bounding box center [15, 248] width 25 height 25
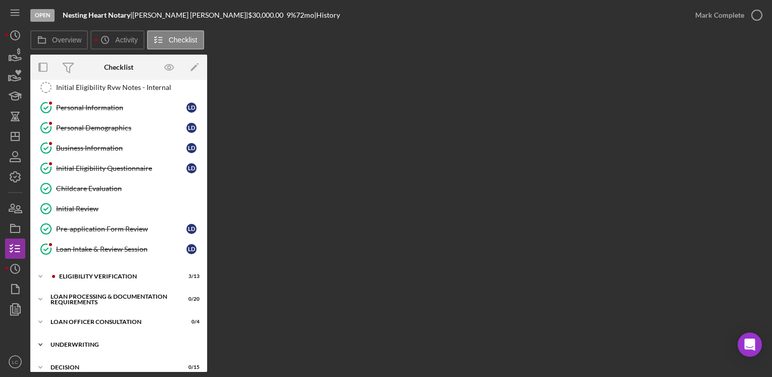
scroll to position [101, 0]
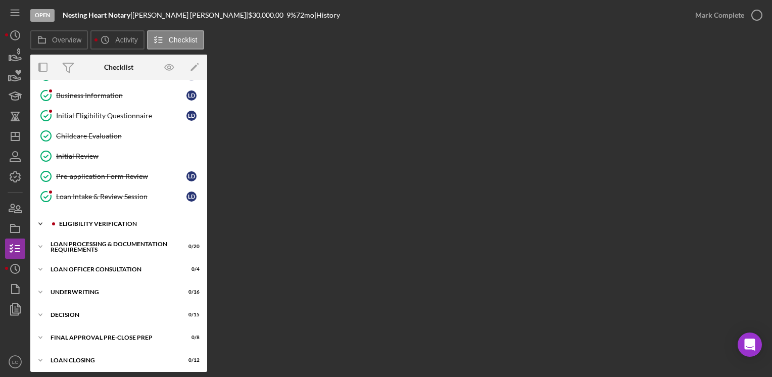
click at [40, 219] on icon "Icon/Expander" at bounding box center [40, 224] width 20 height 20
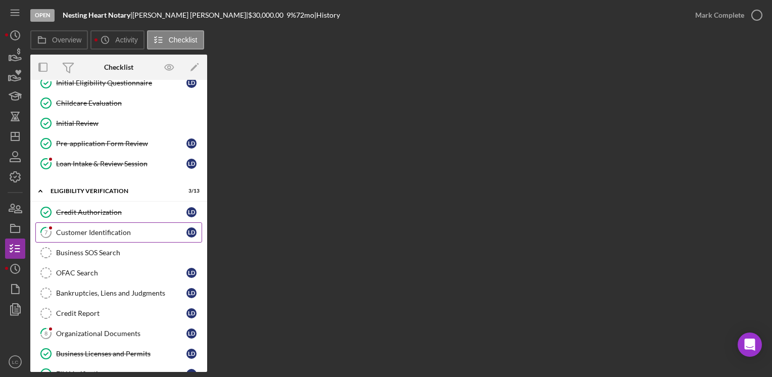
scroll to position [152, 0]
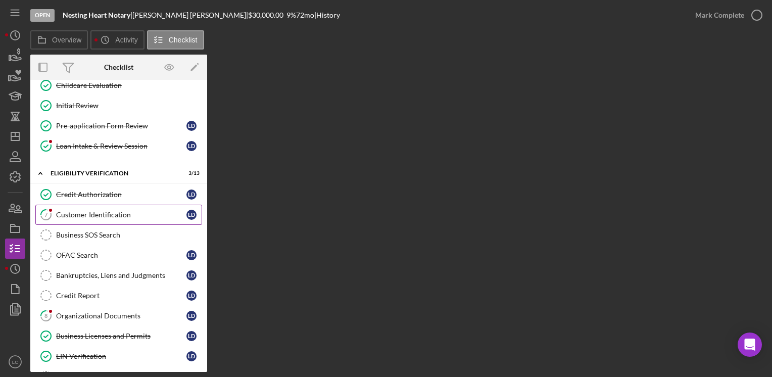
click at [92, 216] on div "Customer Identification" at bounding box center [121, 215] width 130 height 8
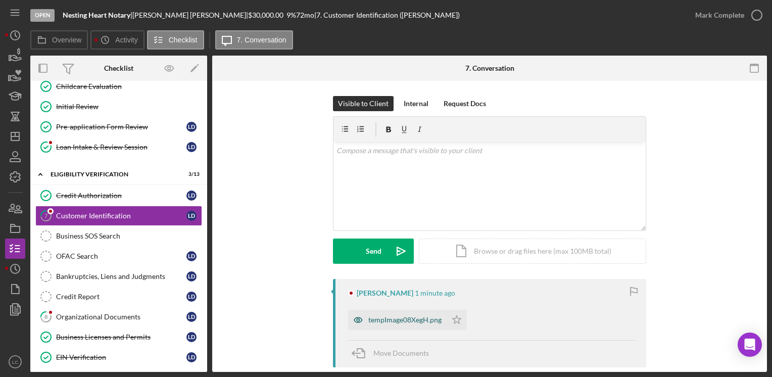
click at [399, 318] on div "tempImage08XegH.png" at bounding box center [404, 320] width 73 height 8
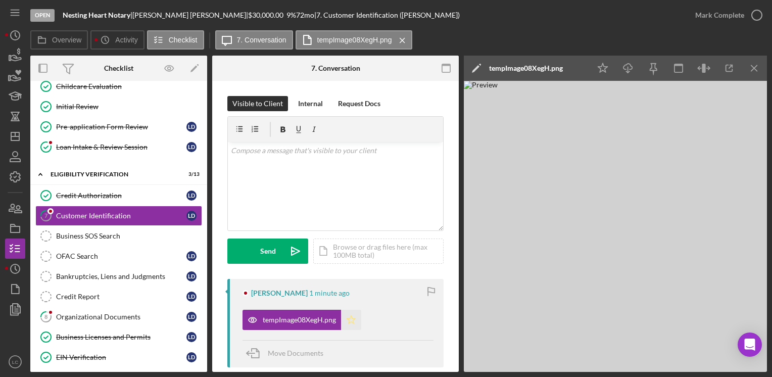
click at [352, 316] on polygon "button" at bounding box center [351, 319] width 9 height 8
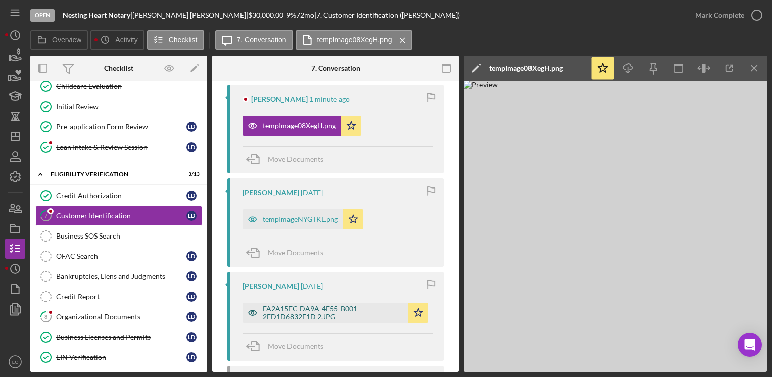
scroll to position [253, 0]
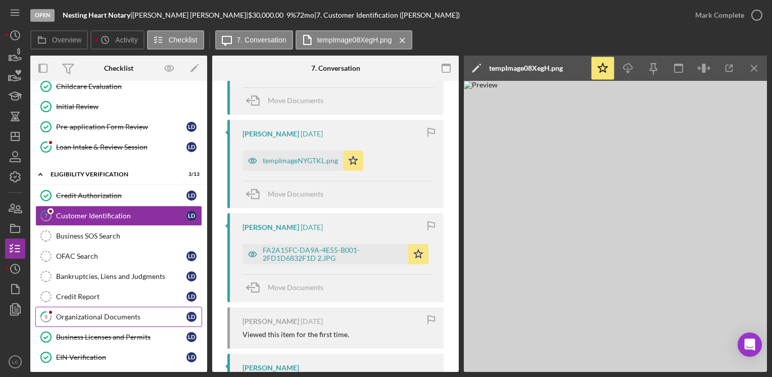
click at [65, 313] on div "Organizational Documents" at bounding box center [121, 317] width 130 height 8
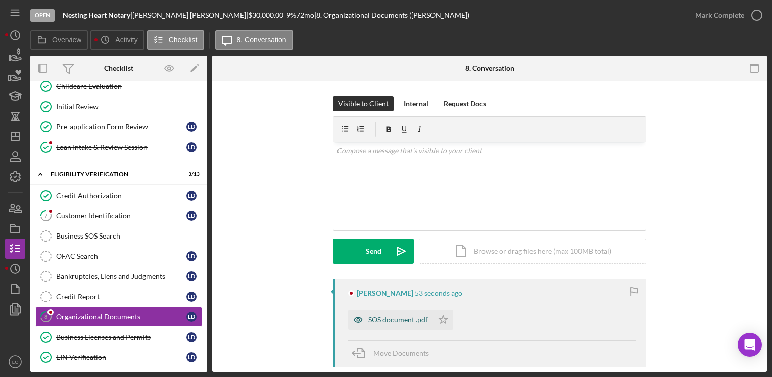
click at [394, 317] on div "SOS document .pdf" at bounding box center [398, 320] width 60 height 8
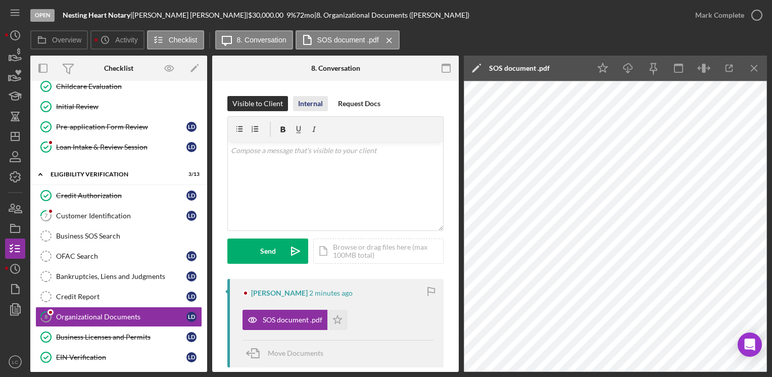
click at [305, 101] on div "Internal" at bounding box center [310, 103] width 25 height 15
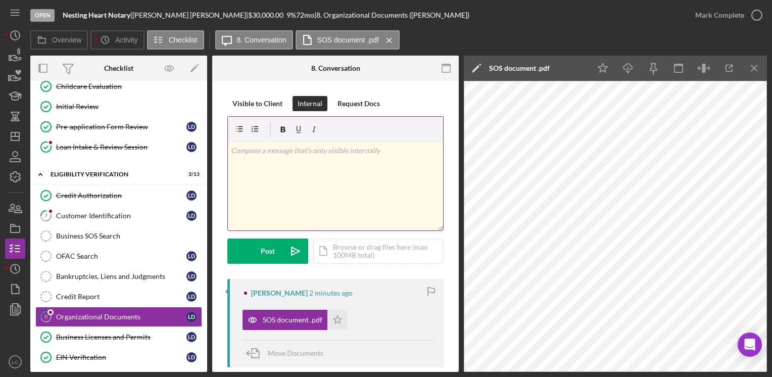
click at [295, 154] on p at bounding box center [336, 150] width 210 height 11
click at [372, 175] on p "[STREET_ADDRESS]" at bounding box center [336, 175] width 210 height 11
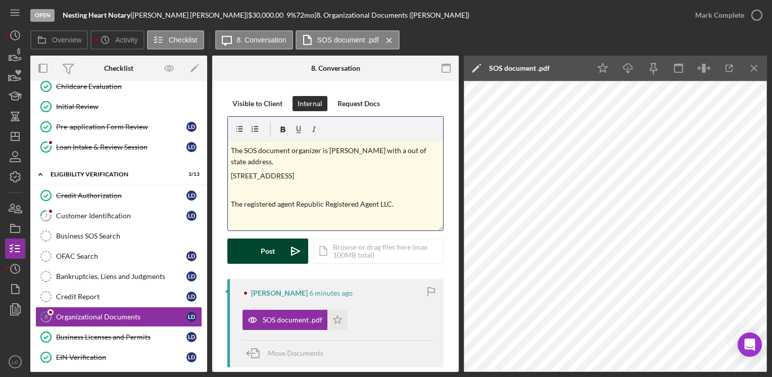
click at [256, 248] on button "Post Icon/icon-invite-send" at bounding box center [267, 251] width 81 height 25
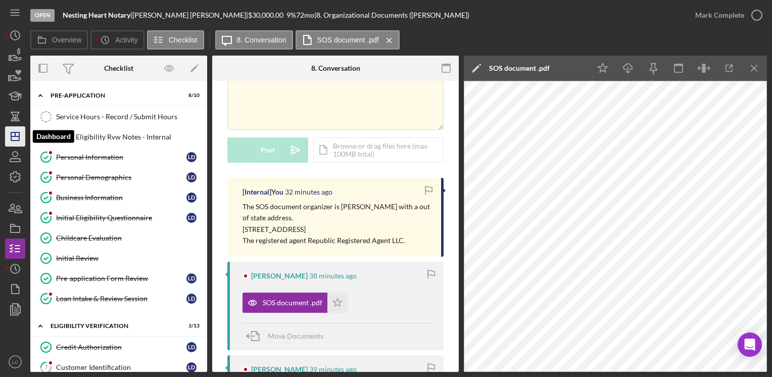
click at [9, 143] on icon "Icon/Dashboard" at bounding box center [15, 136] width 25 height 25
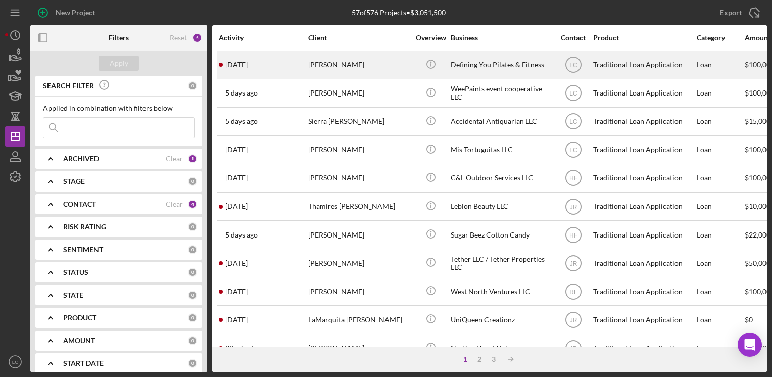
click at [470, 66] on div "Defining You Pilates & Fitness" at bounding box center [501, 65] width 101 height 27
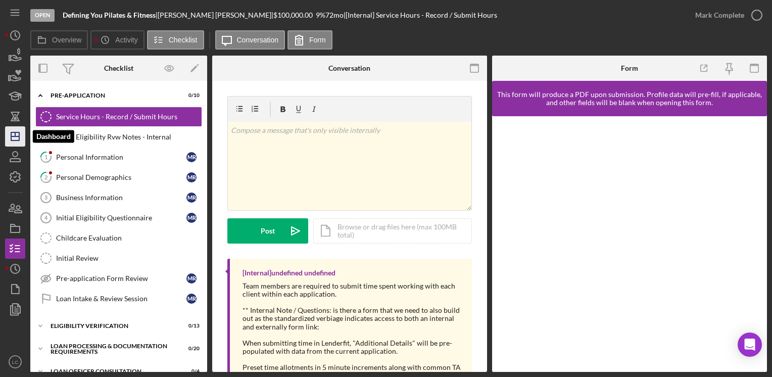
click at [12, 135] on icon "Icon/Dashboard" at bounding box center [15, 136] width 25 height 25
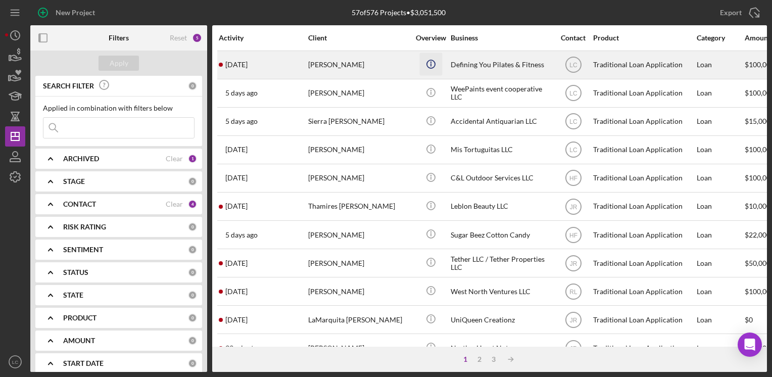
click at [441, 67] on icon "Icon/Info" at bounding box center [430, 64] width 23 height 23
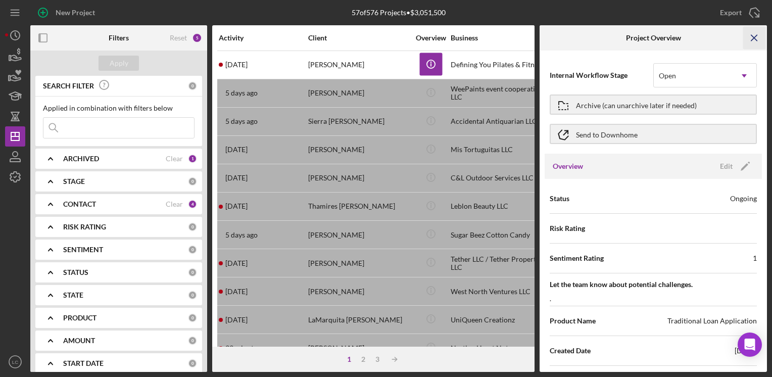
drag, startPoint x: 750, startPoint y: 41, endPoint x: 730, endPoint y: 42, distance: 20.2
click at [751, 41] on icon "Icon/Menu Close" at bounding box center [754, 38] width 23 height 23
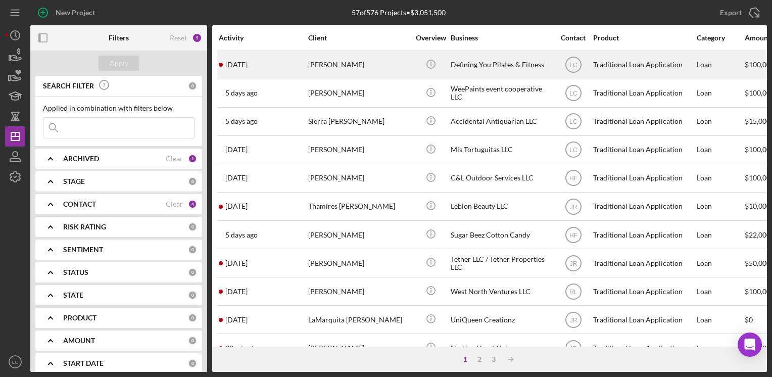
click at [486, 62] on div "Defining You Pilates & Fitness" at bounding box center [501, 65] width 101 height 27
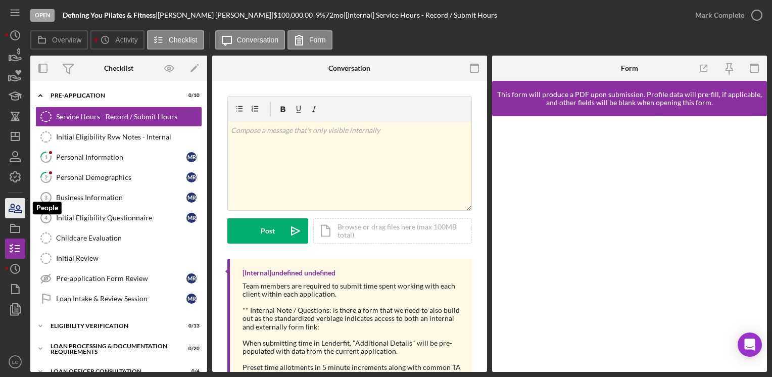
click at [18, 205] on icon "button" at bounding box center [15, 208] width 25 height 25
